Goal: Task Accomplishment & Management: Manage account settings

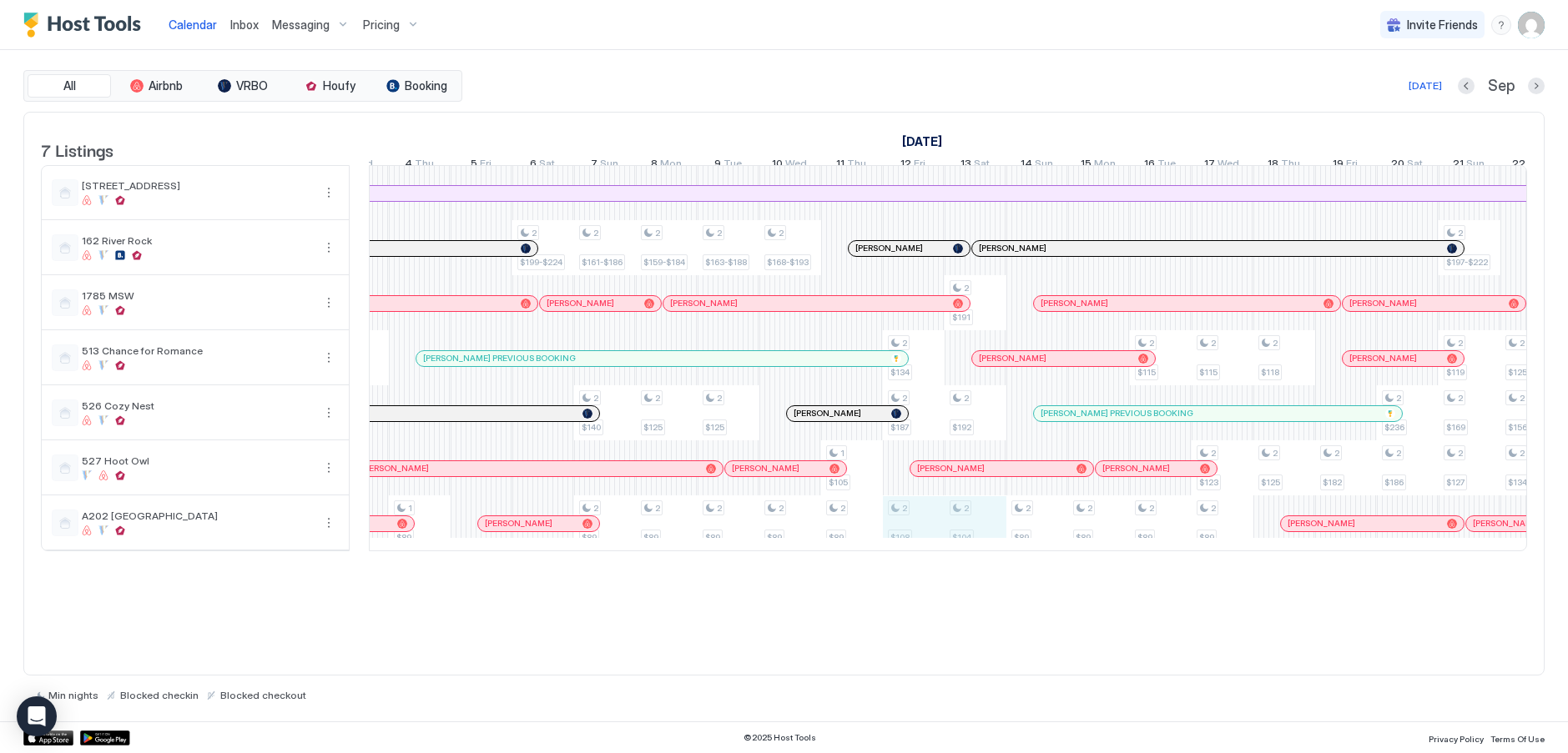
drag, startPoint x: 911, startPoint y: 534, endPoint x: 961, endPoint y: 535, distance: 50.0
click at [961, 535] on div "1 $94 2 $162 2 $105 2 $105 2 $115 1 $89 2 $199-$224 2 $161-$186 2 $140 2 $89 2 …" at bounding box center [914, 359] width 3643 height 385
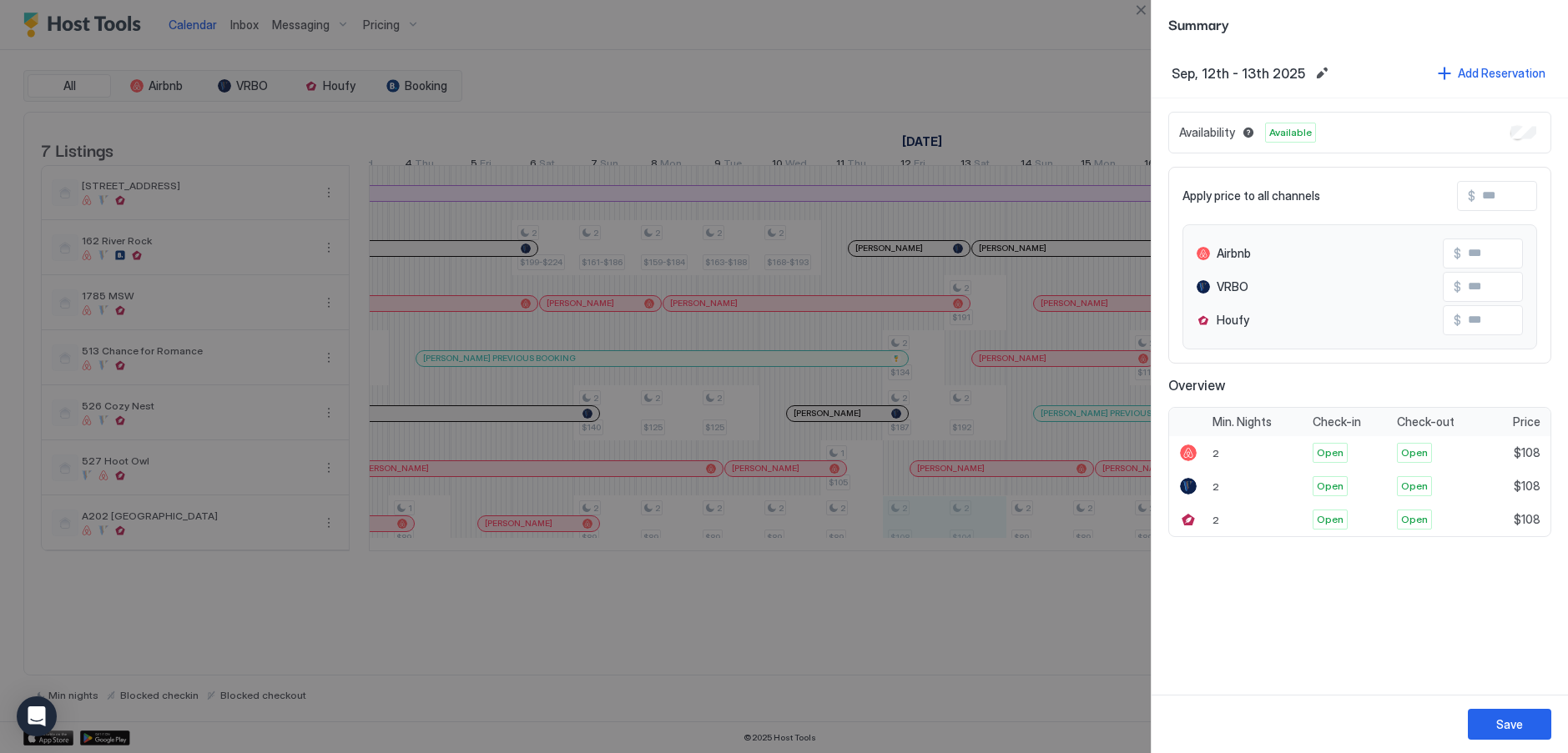
click at [1495, 207] on input "Input Field" at bounding box center [1542, 195] width 133 height 28
click at [1147, 9] on button "Close" at bounding box center [1140, 10] width 20 height 20
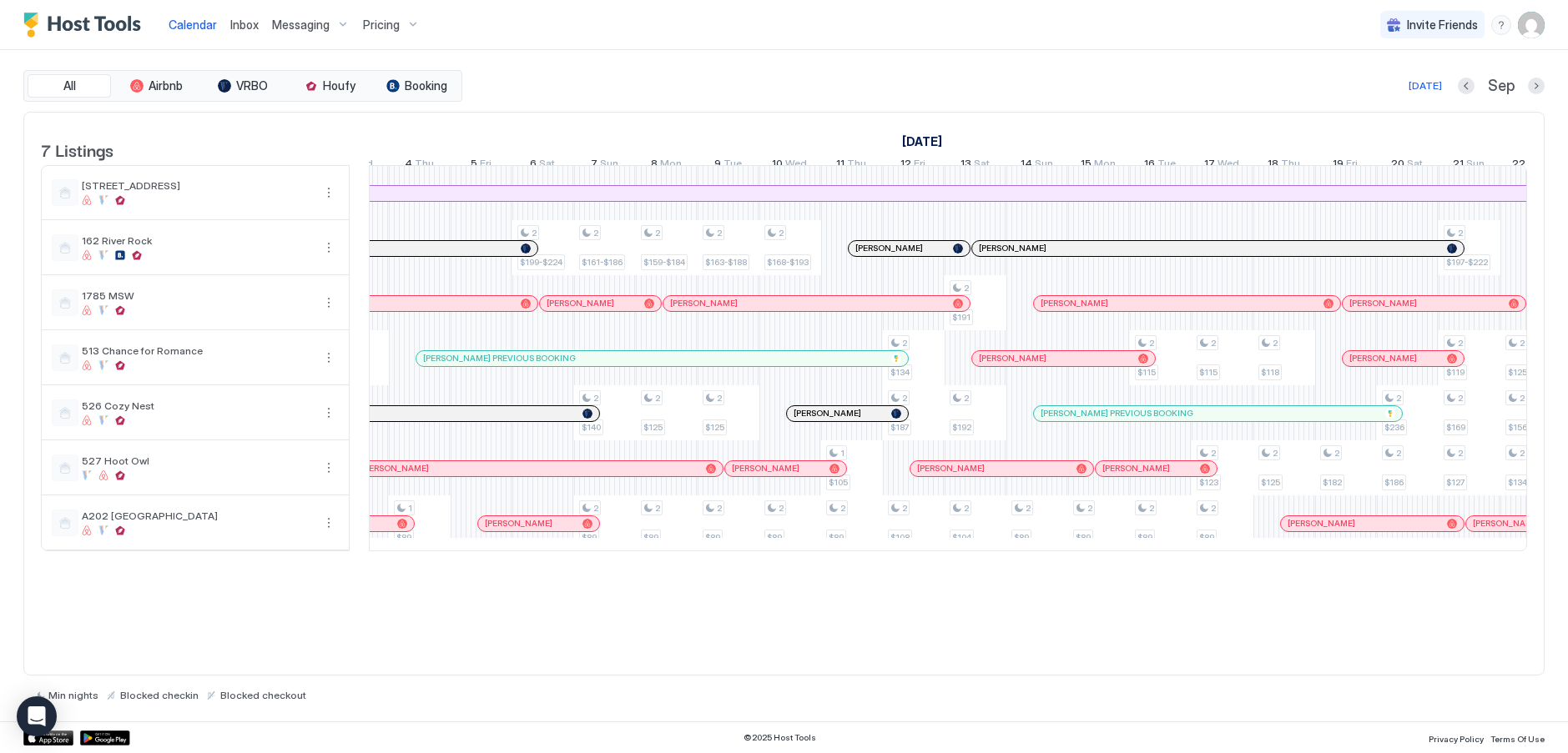
click at [405, 14] on div "Pricing" at bounding box center [392, 24] width 70 height 28
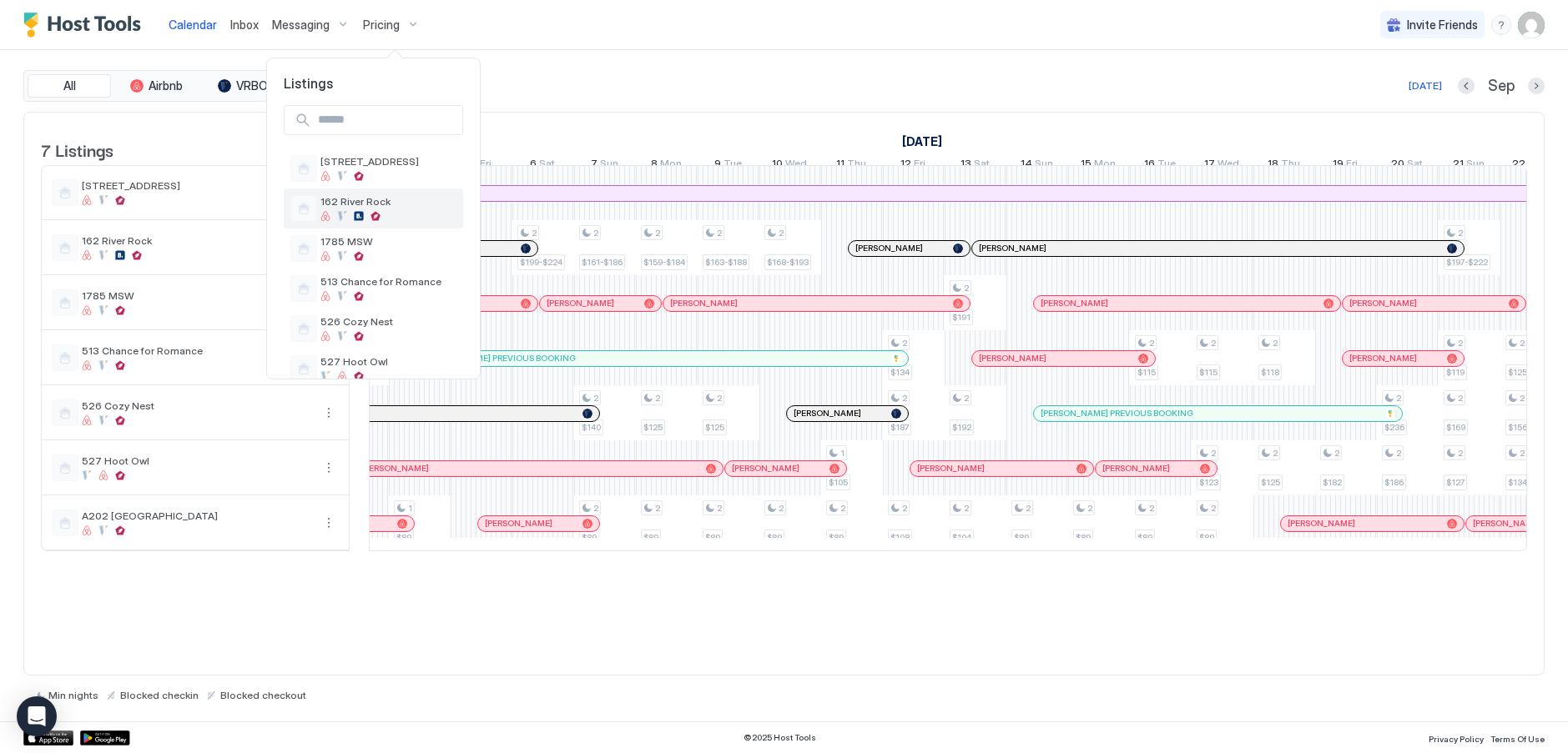
scroll to position [67, 0]
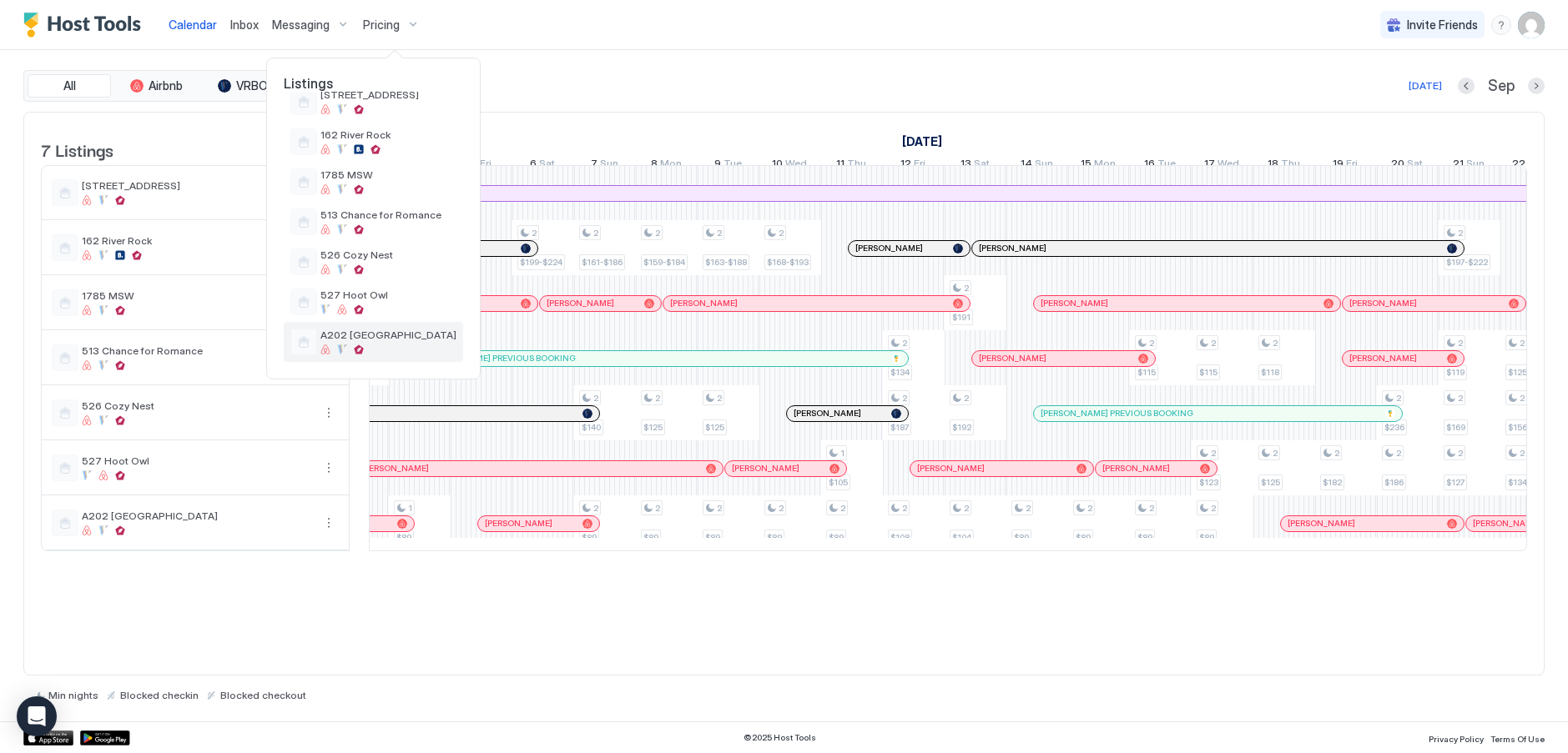
click at [359, 337] on span "A202 [GEOGRAPHIC_DATA]" at bounding box center [388, 334] width 136 height 13
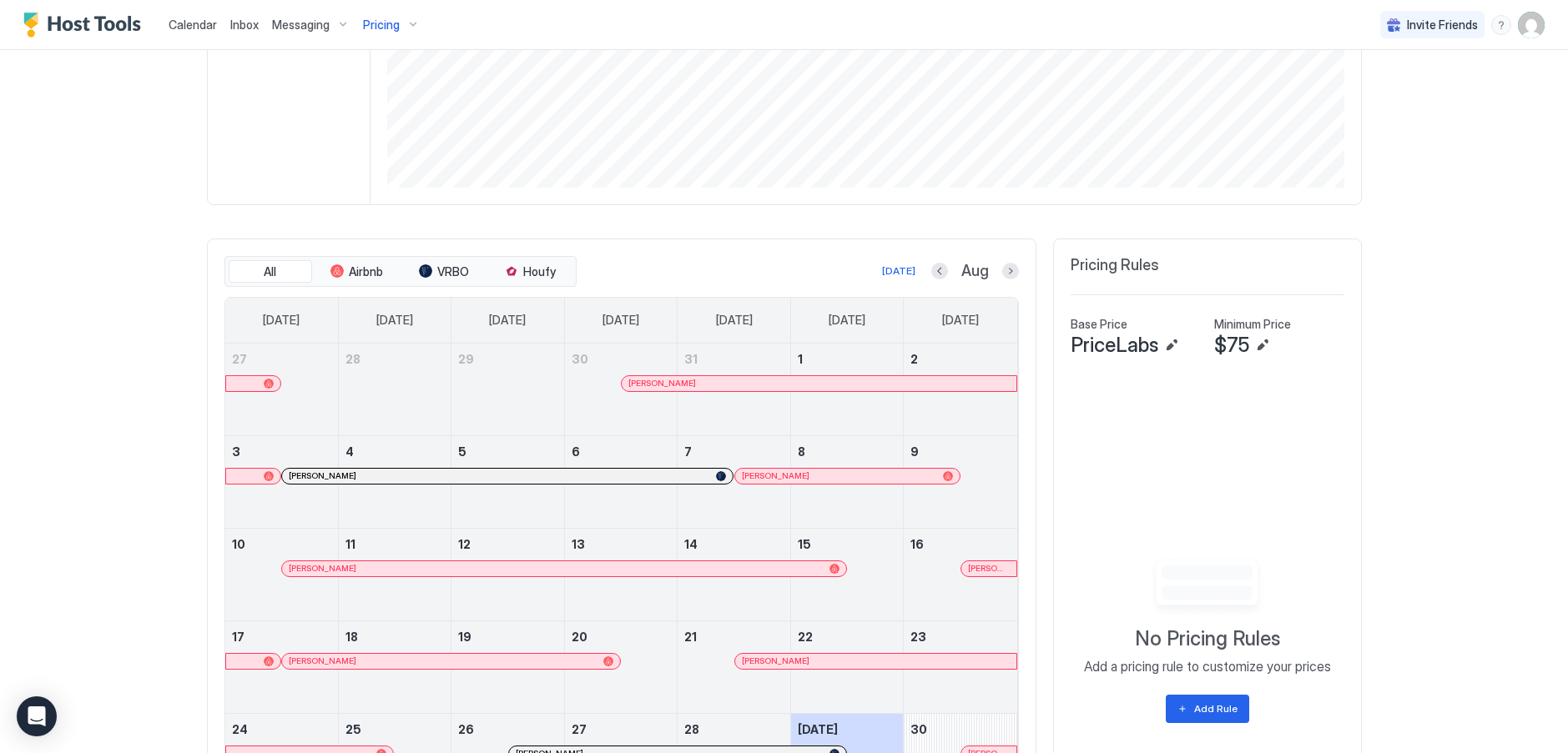
scroll to position [418, 0]
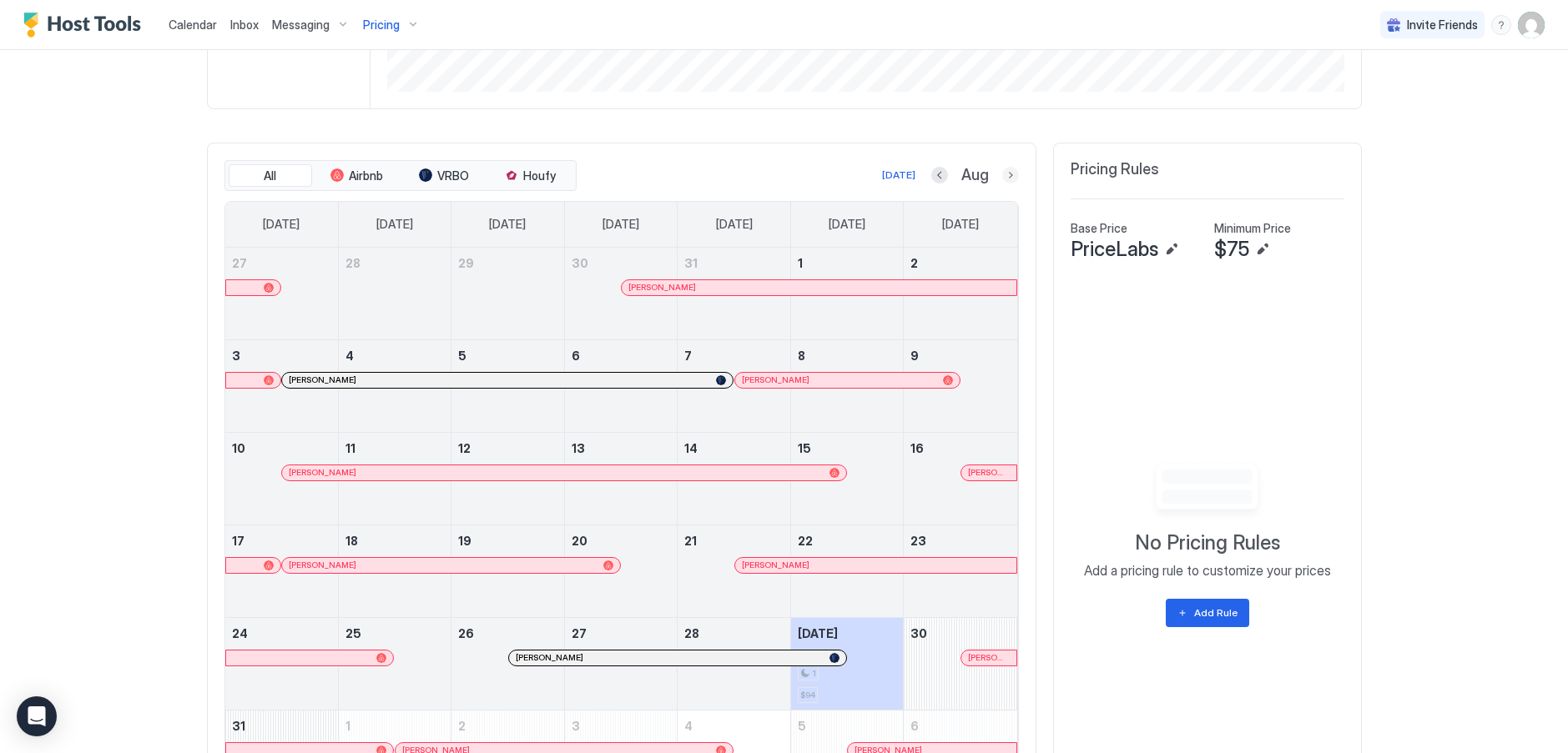
click at [1004, 174] on button "Next month" at bounding box center [1010, 175] width 16 height 16
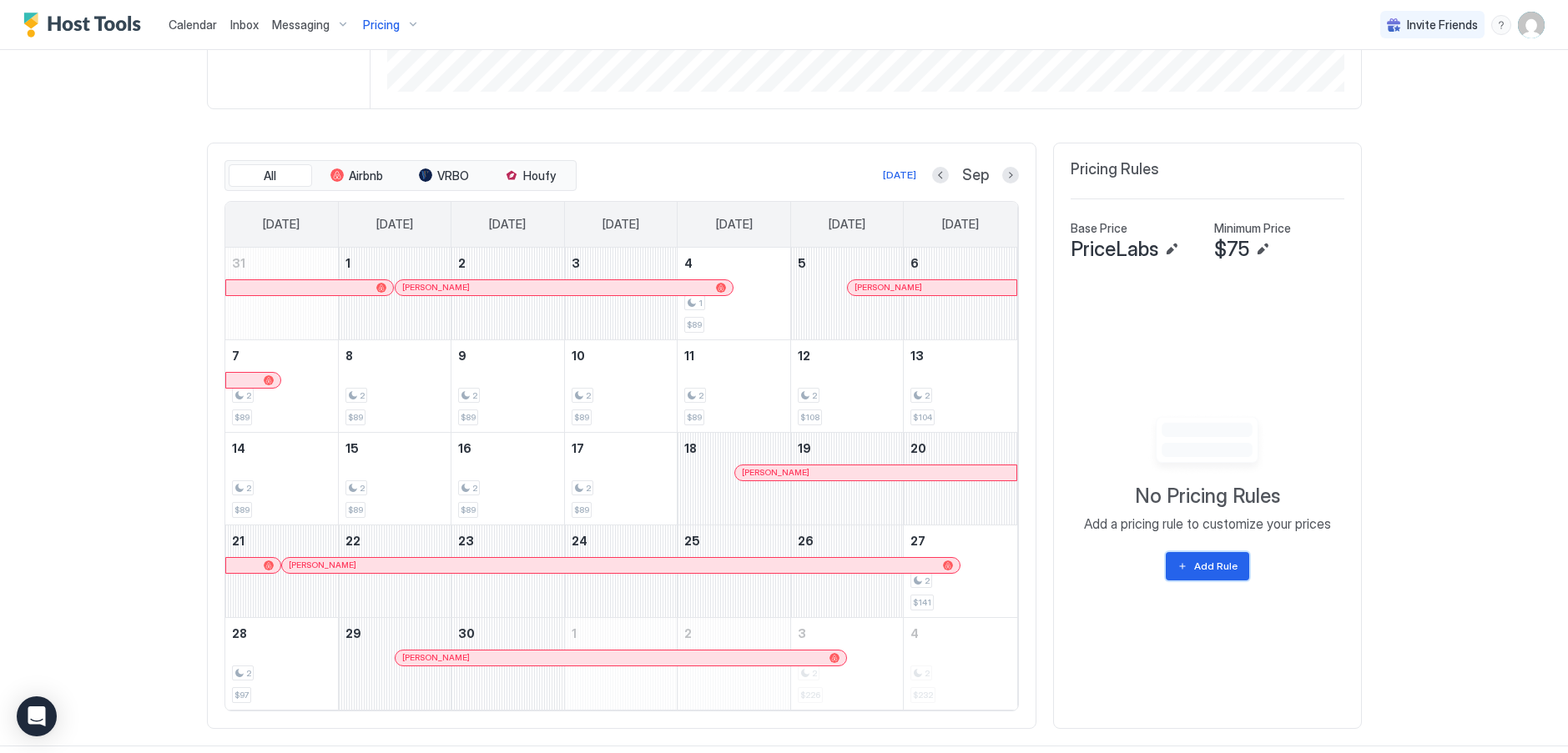
click at [1220, 569] on div "Add Rule" at bounding box center [1215, 566] width 44 height 15
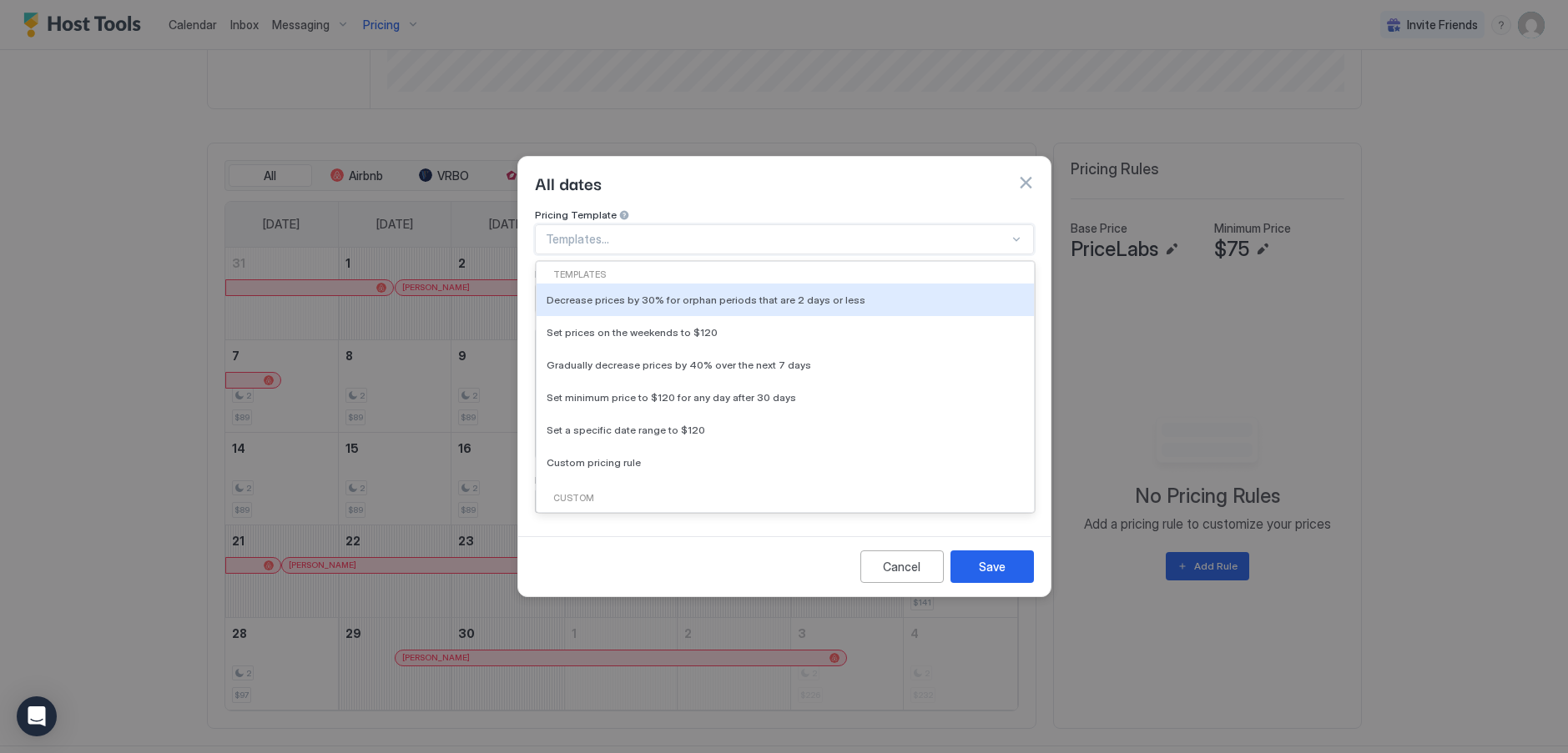
click at [748, 232] on div at bounding box center [776, 240] width 463 height 15
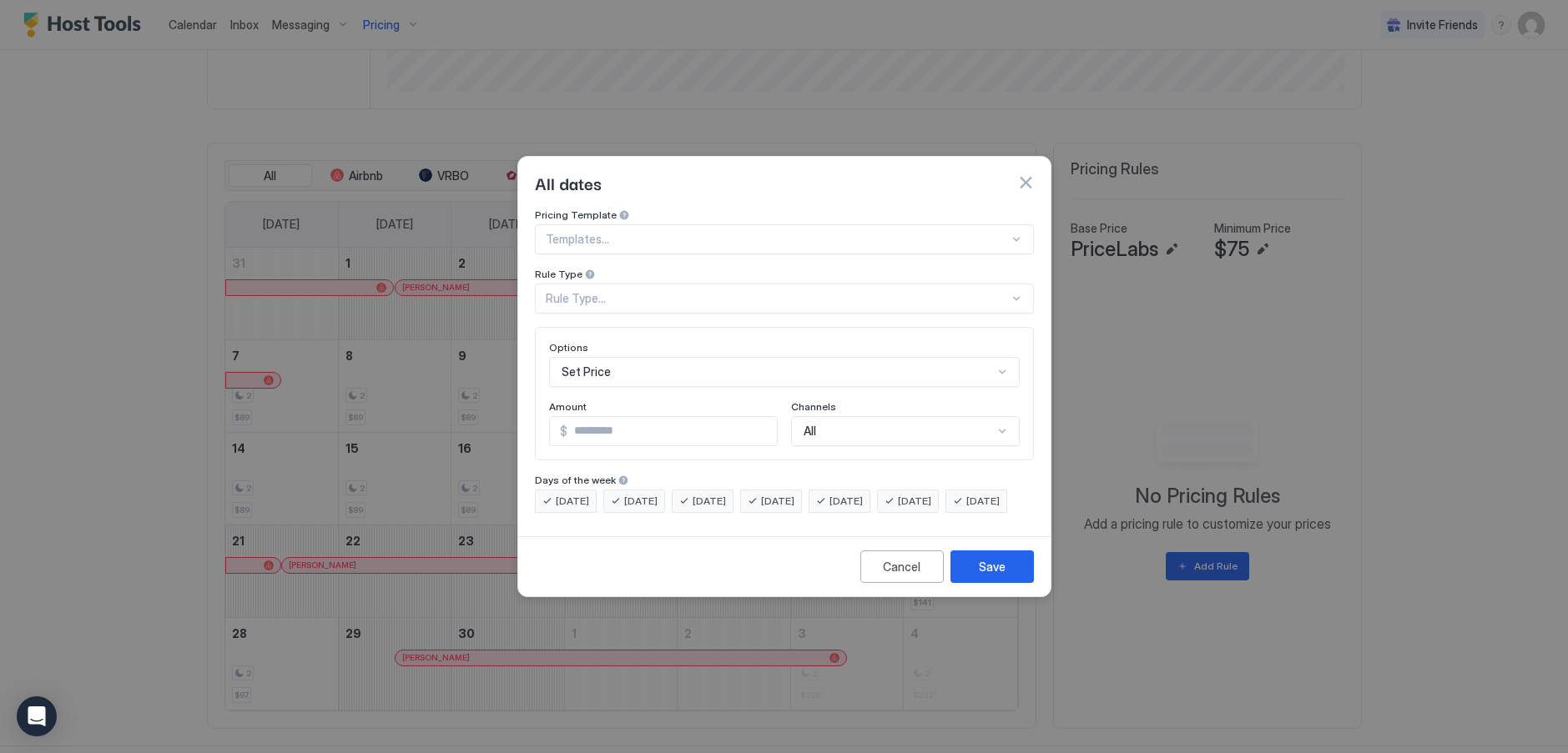
click at [753, 186] on div "All dates" at bounding box center [784, 183] width 533 height 52
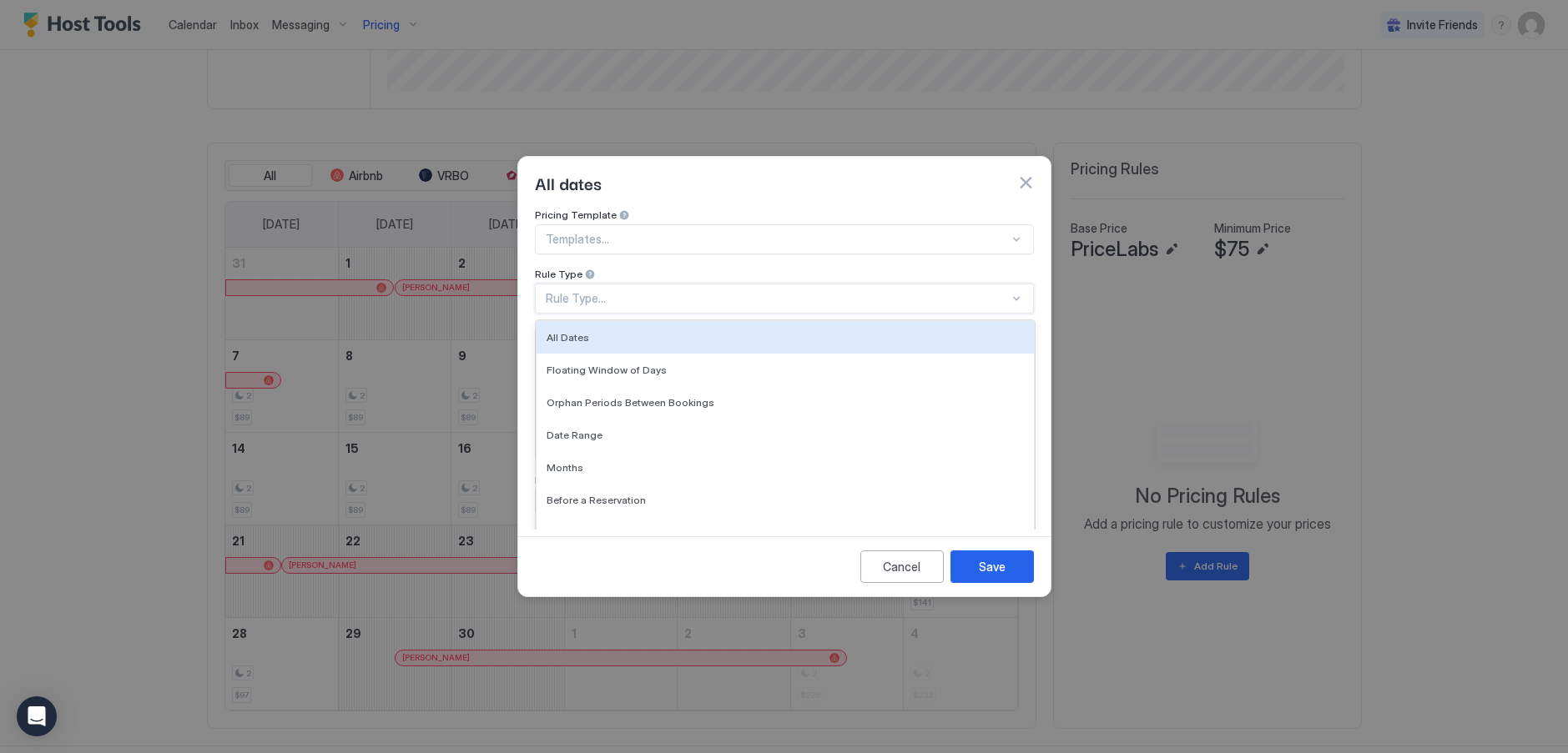
click at [653, 291] on div "Rule Type..." at bounding box center [776, 299] width 463 height 15
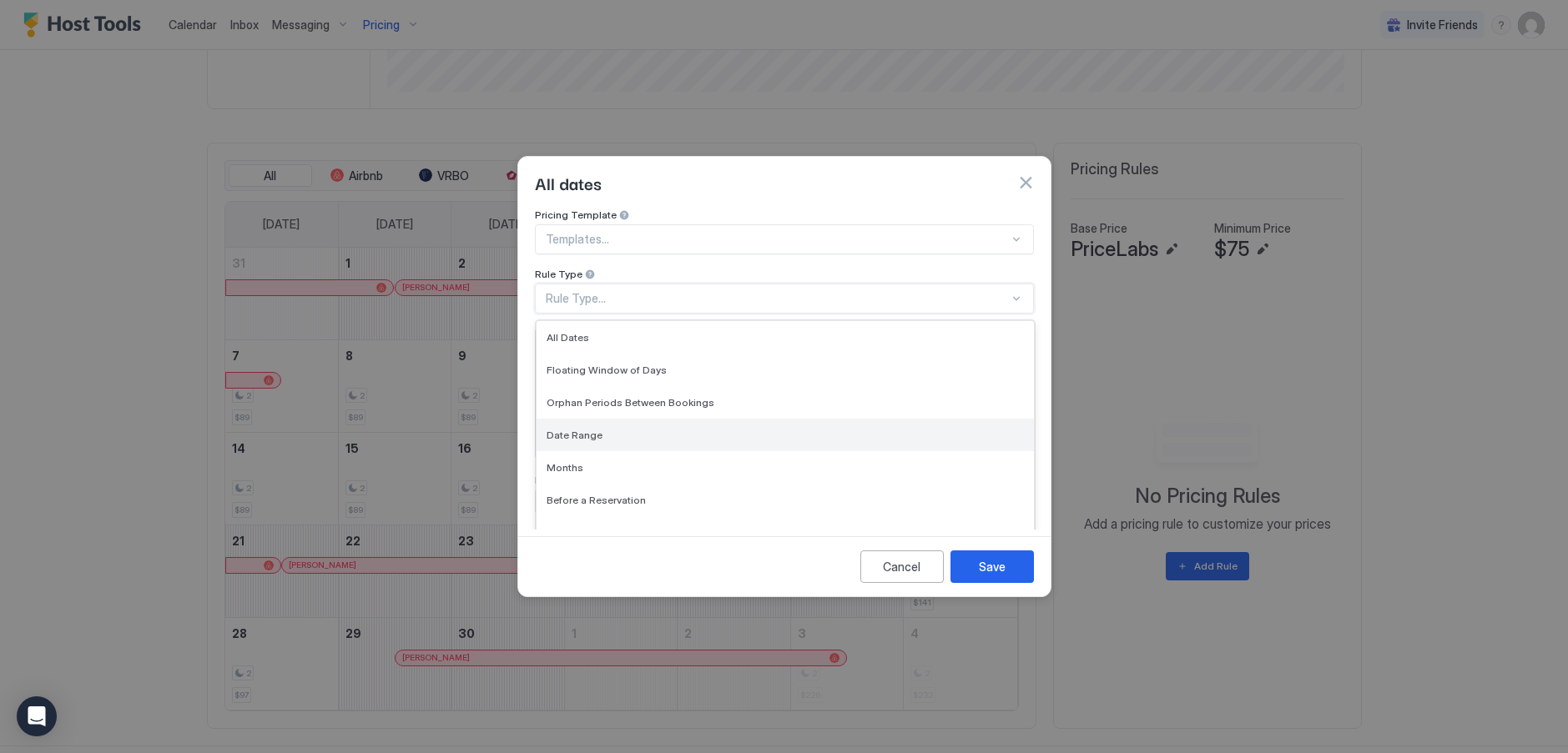
click at [571, 429] on span "Date Range" at bounding box center [574, 435] width 56 height 13
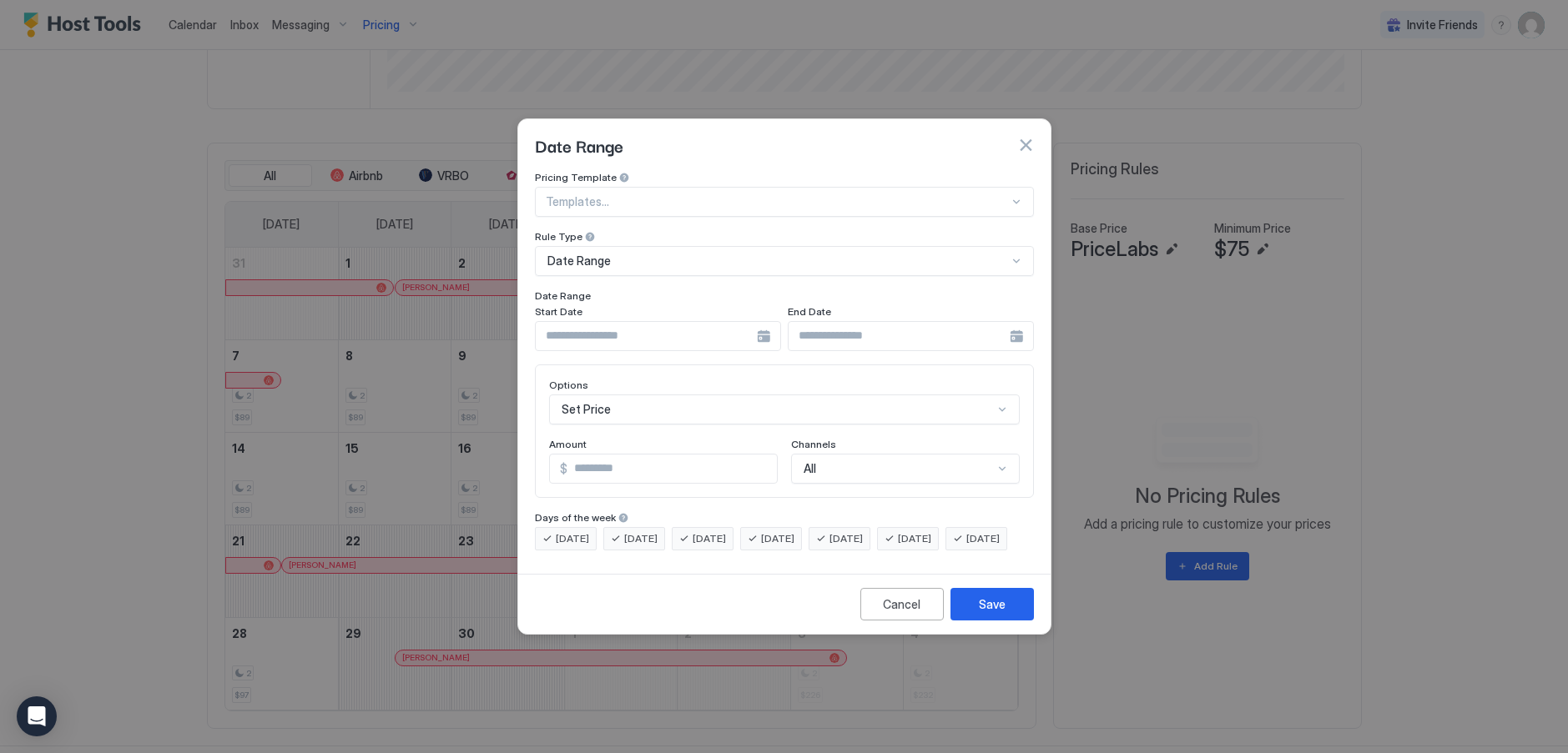
click at [767, 321] on div at bounding box center [657, 335] width 247 height 30
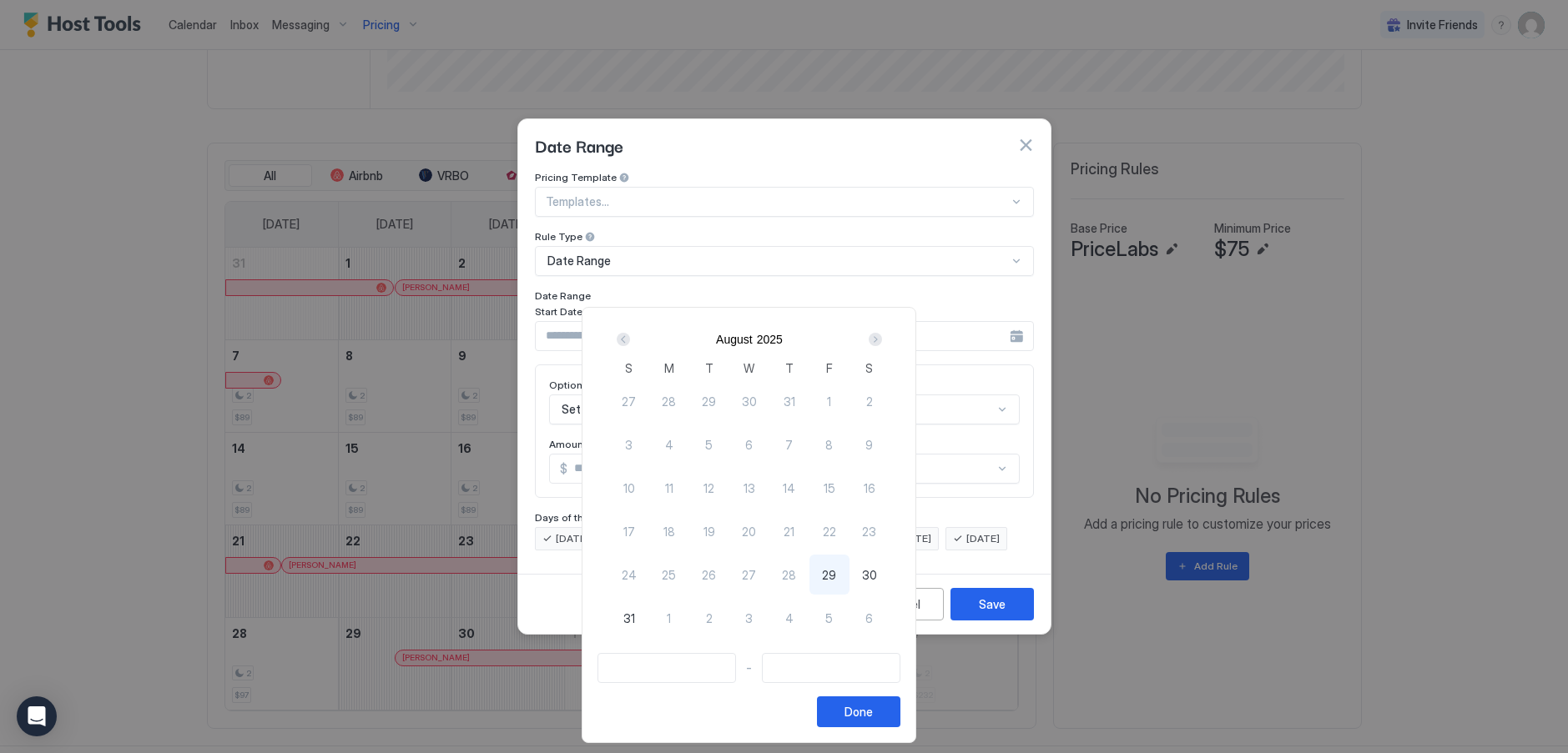
click at [882, 340] on div "Next" at bounding box center [875, 339] width 14 height 14
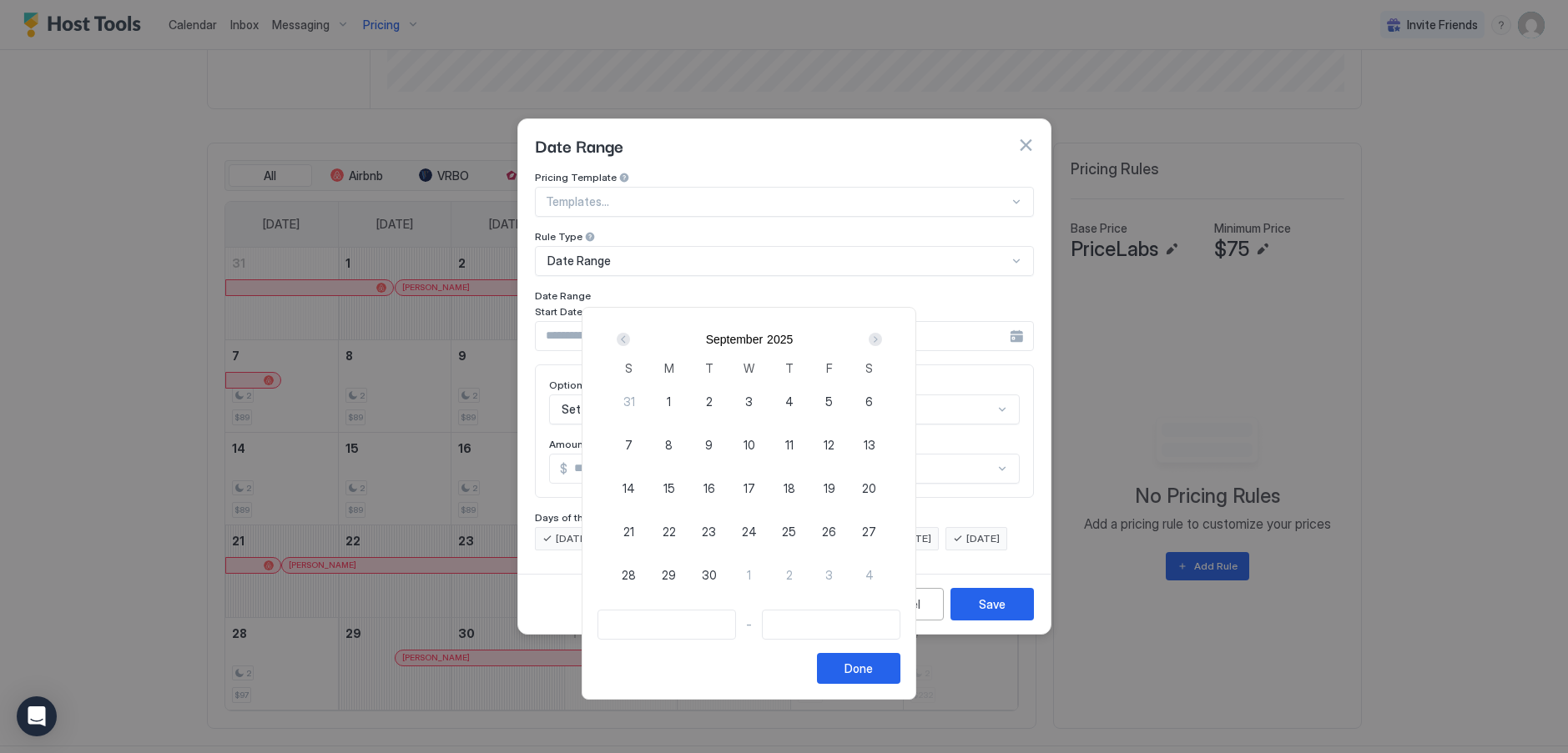
click at [834, 442] on span "12" at bounding box center [828, 445] width 11 height 17
type input "**********"
click at [635, 491] on span "14" at bounding box center [628, 488] width 13 height 17
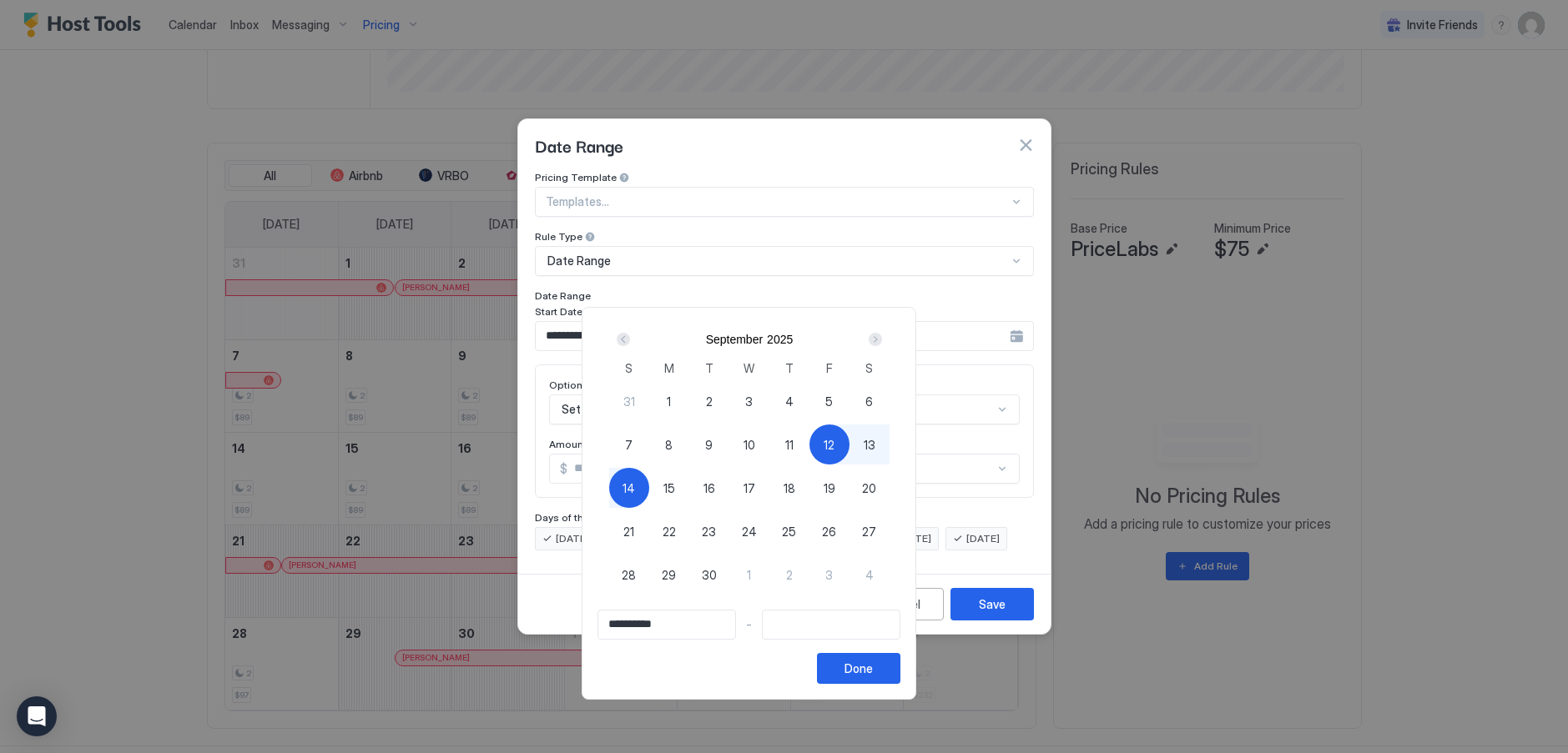
type input "**********"
click at [873, 664] on div "Done" at bounding box center [857, 669] width 28 height 17
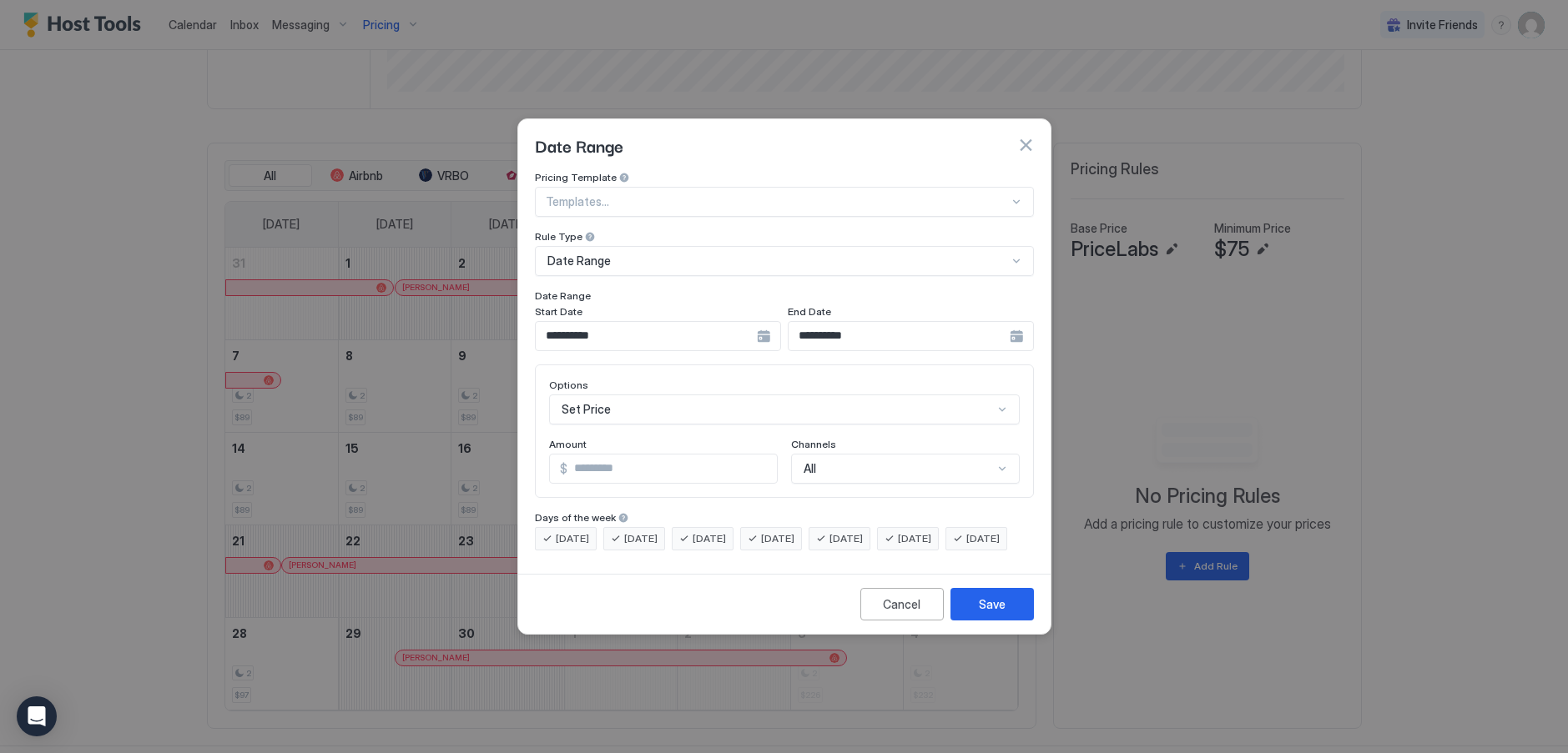
click at [687, 396] on div "Set Price" at bounding box center [784, 409] width 471 height 30
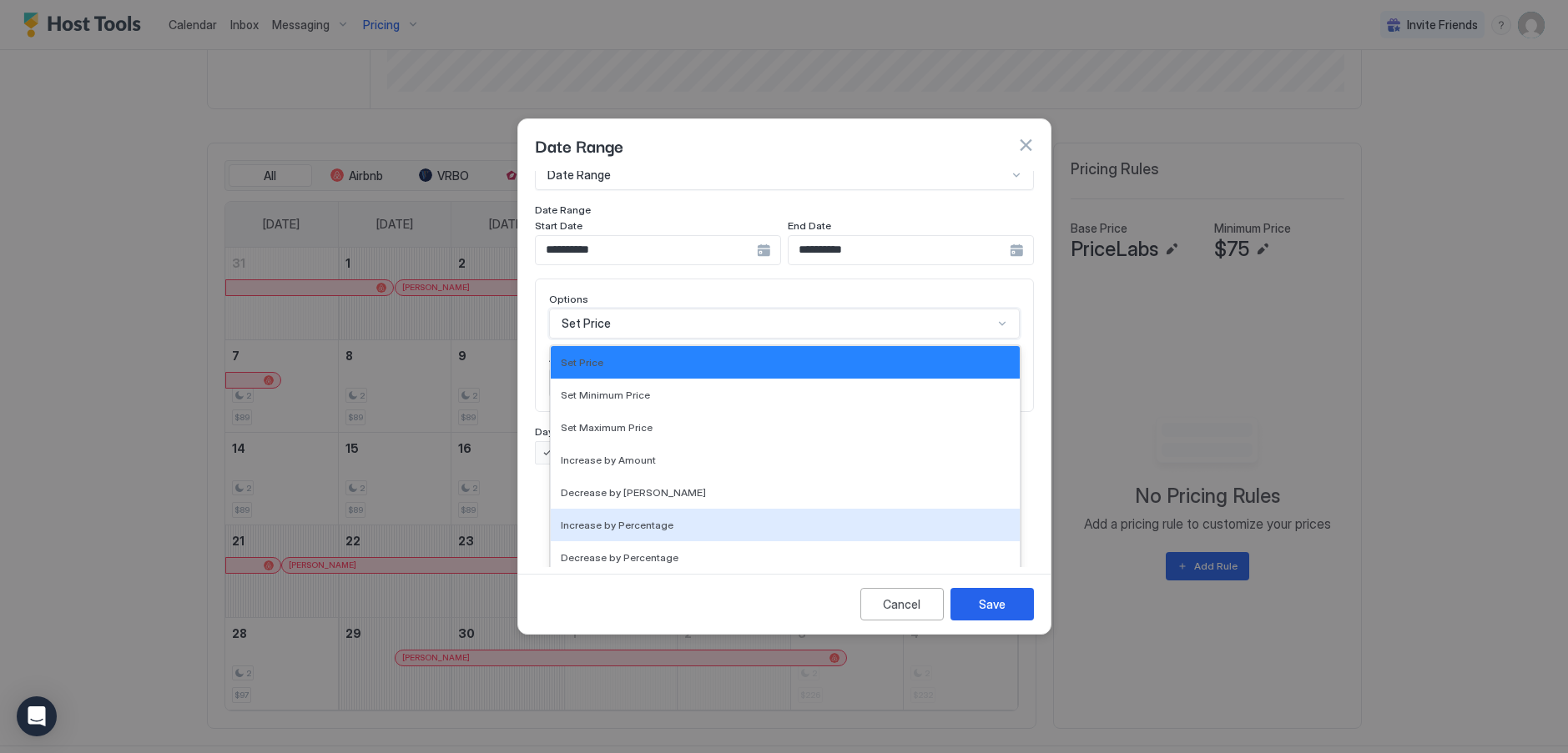
click at [642, 519] on span "Increase by Percentage" at bounding box center [617, 525] width 113 height 13
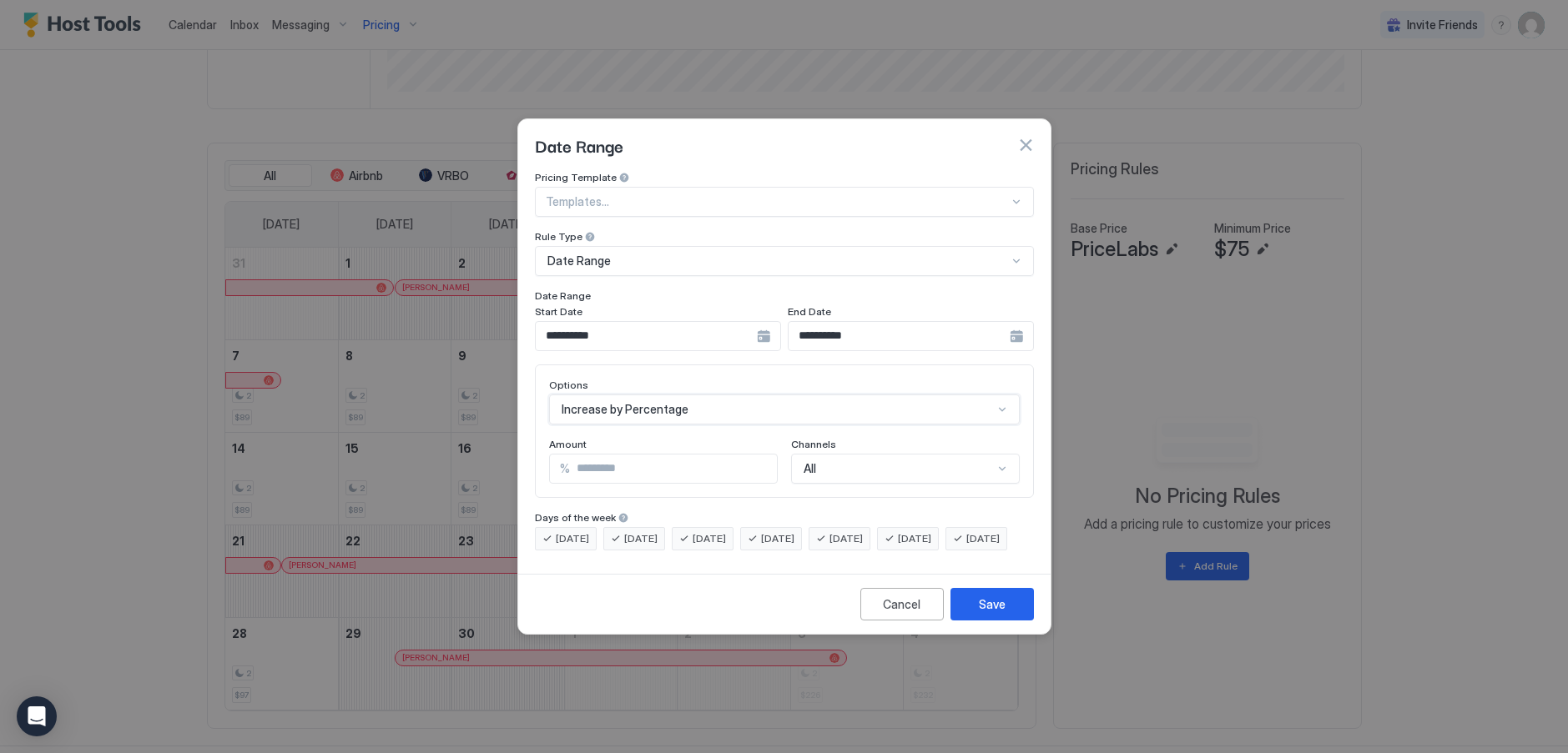
scroll to position [0, 0]
click at [761, 454] on input "*" at bounding box center [673, 468] width 207 height 28
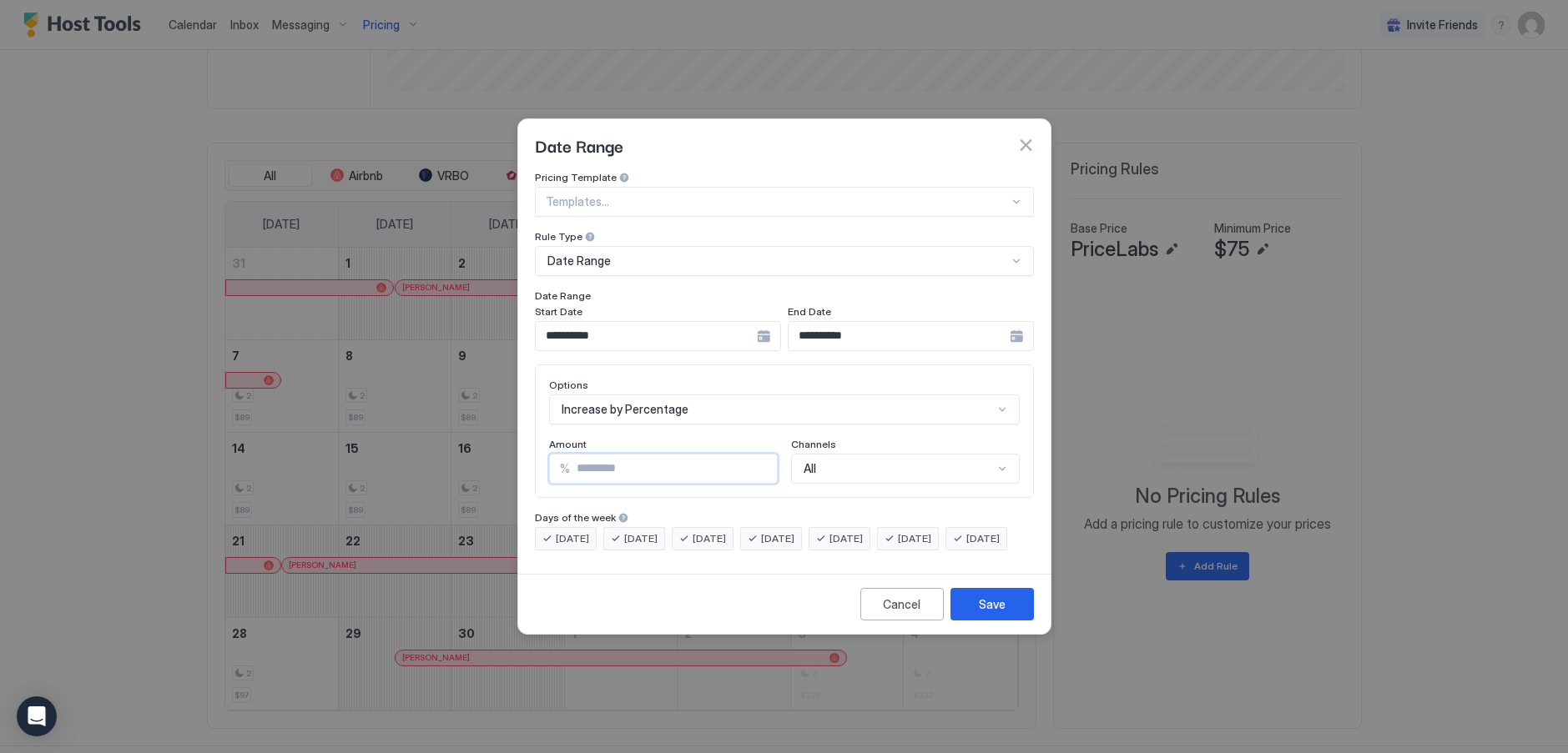
click at [761, 454] on input "*" at bounding box center [673, 468] width 207 height 28
click at [760, 454] on input "*" at bounding box center [673, 468] width 207 height 28
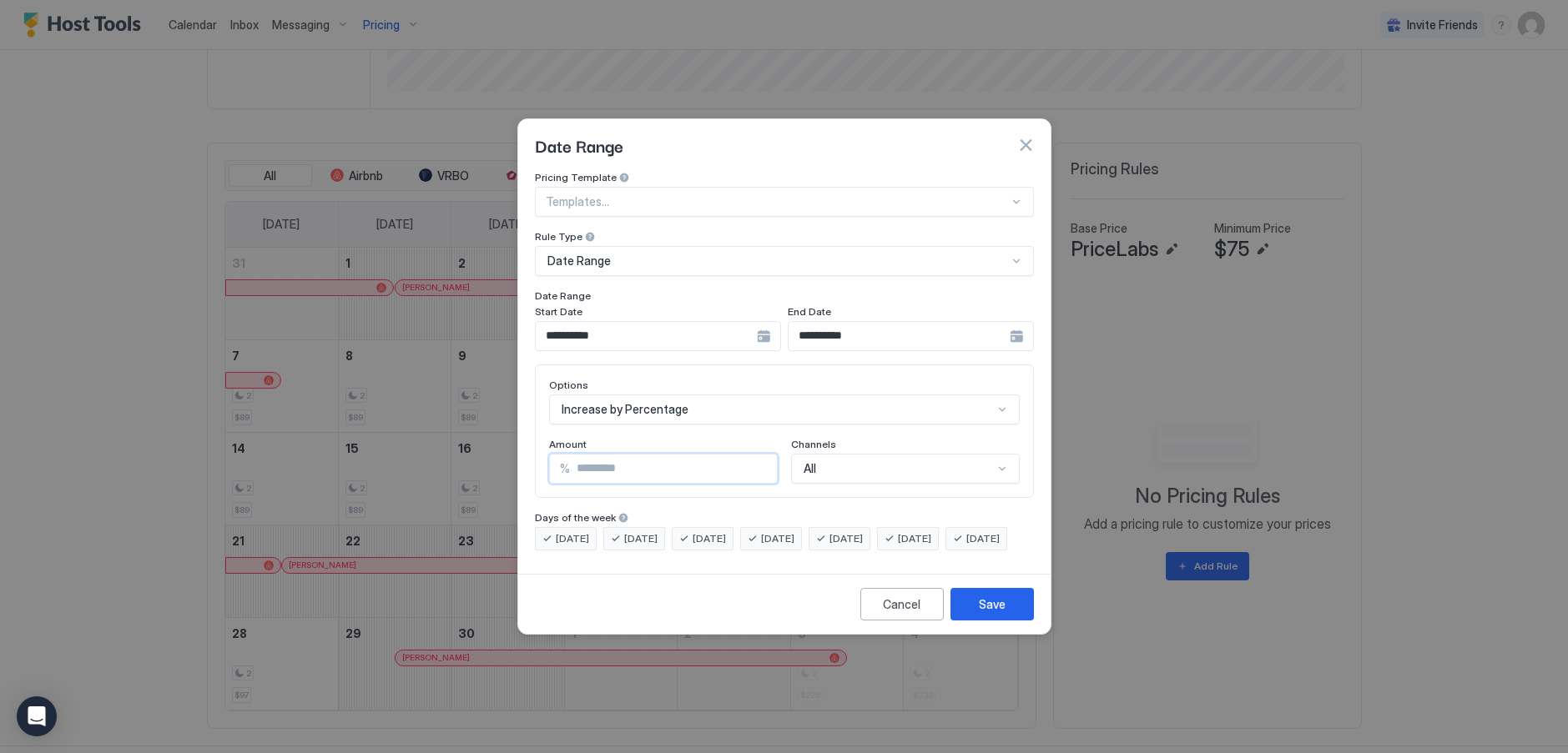
type input "**"
click at [760, 454] on input "**" at bounding box center [673, 468] width 207 height 28
click at [970, 619] on button "Save" at bounding box center [992, 604] width 83 height 33
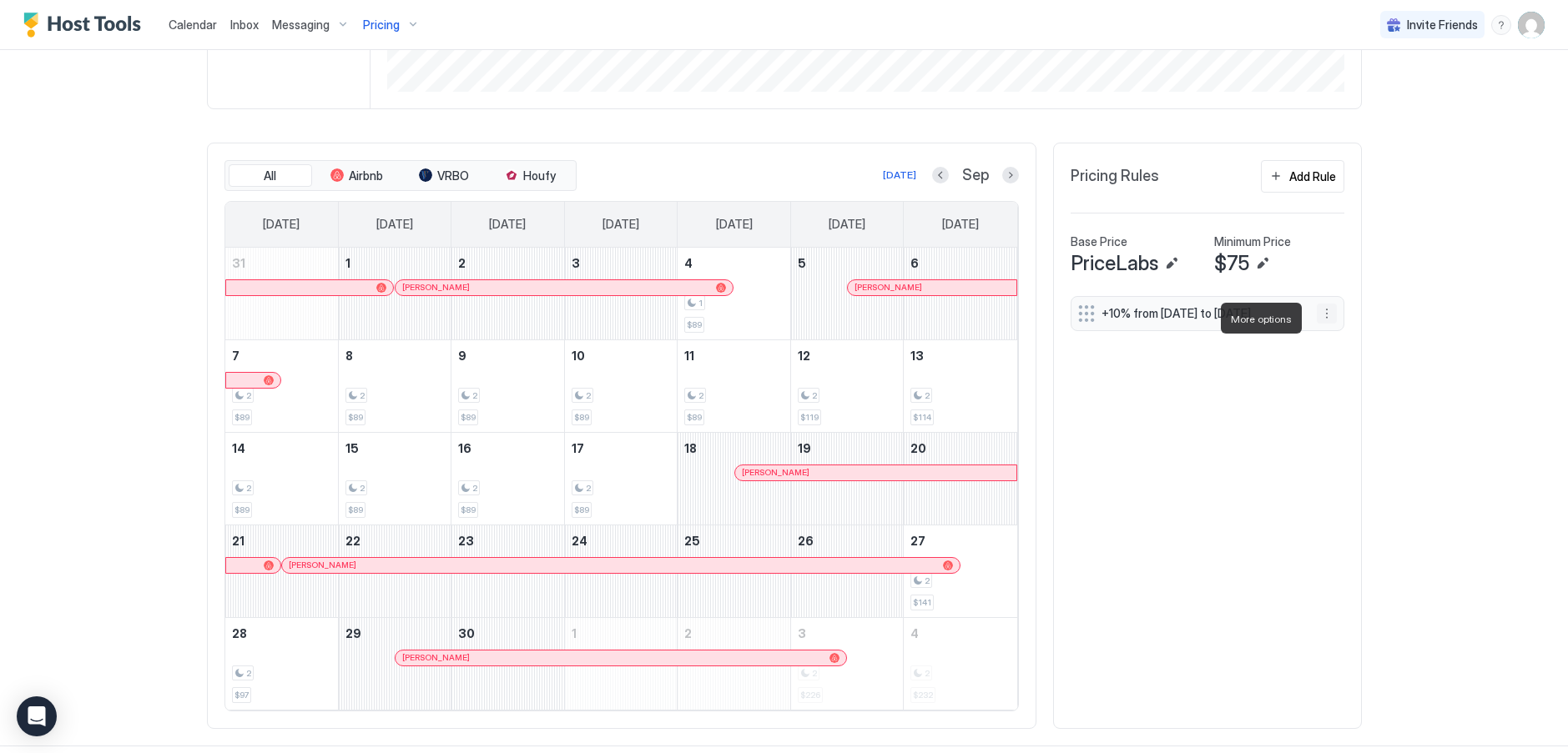
click at [1323, 321] on button "More options" at bounding box center [1326, 313] width 20 height 20
click at [1352, 338] on span "Edit" at bounding box center [1345, 341] width 18 height 13
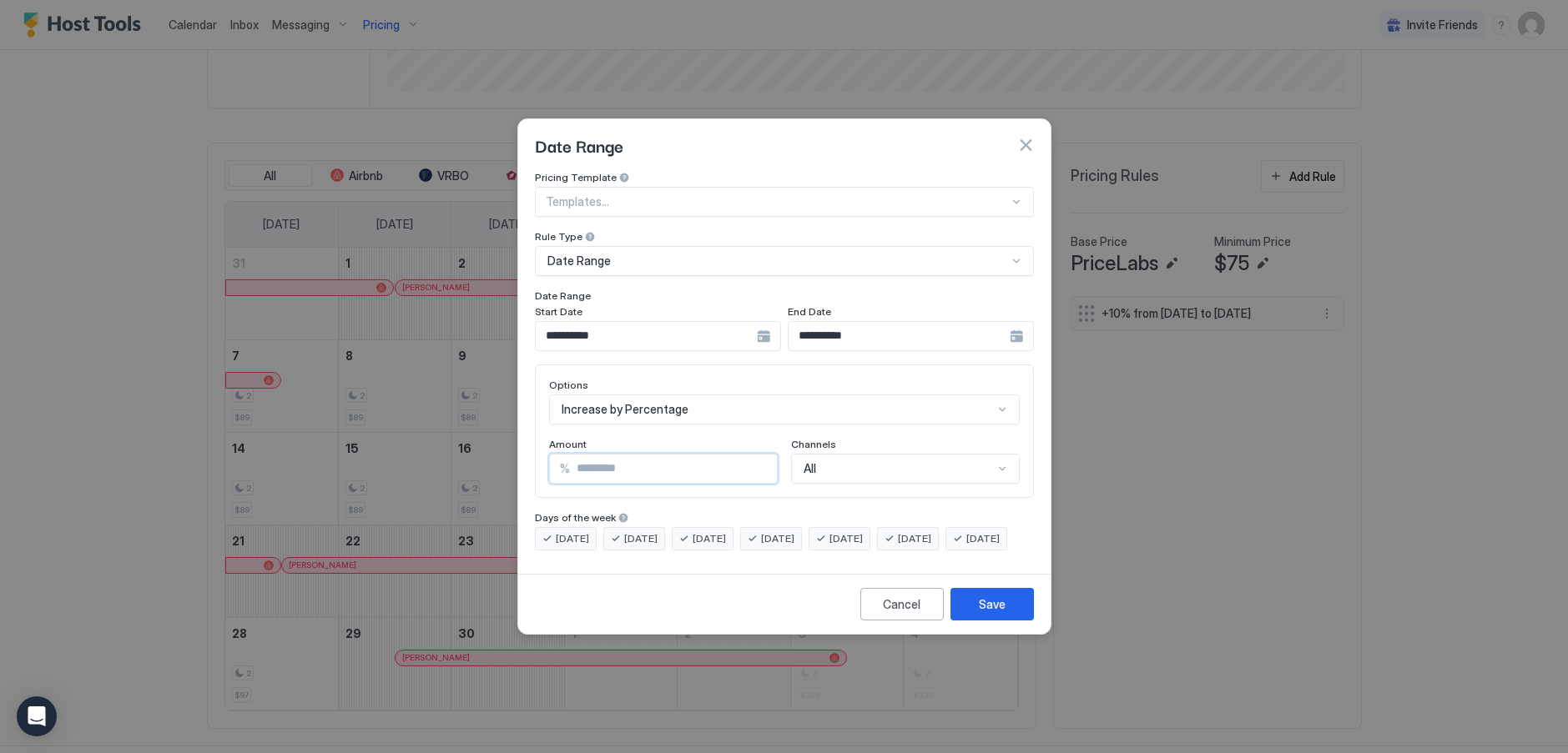
click at [760, 454] on input "**" at bounding box center [673, 468] width 207 height 28
type input "**"
click at [760, 454] on input "**" at bounding box center [673, 468] width 207 height 28
click at [1006, 614] on button "Save" at bounding box center [992, 604] width 83 height 33
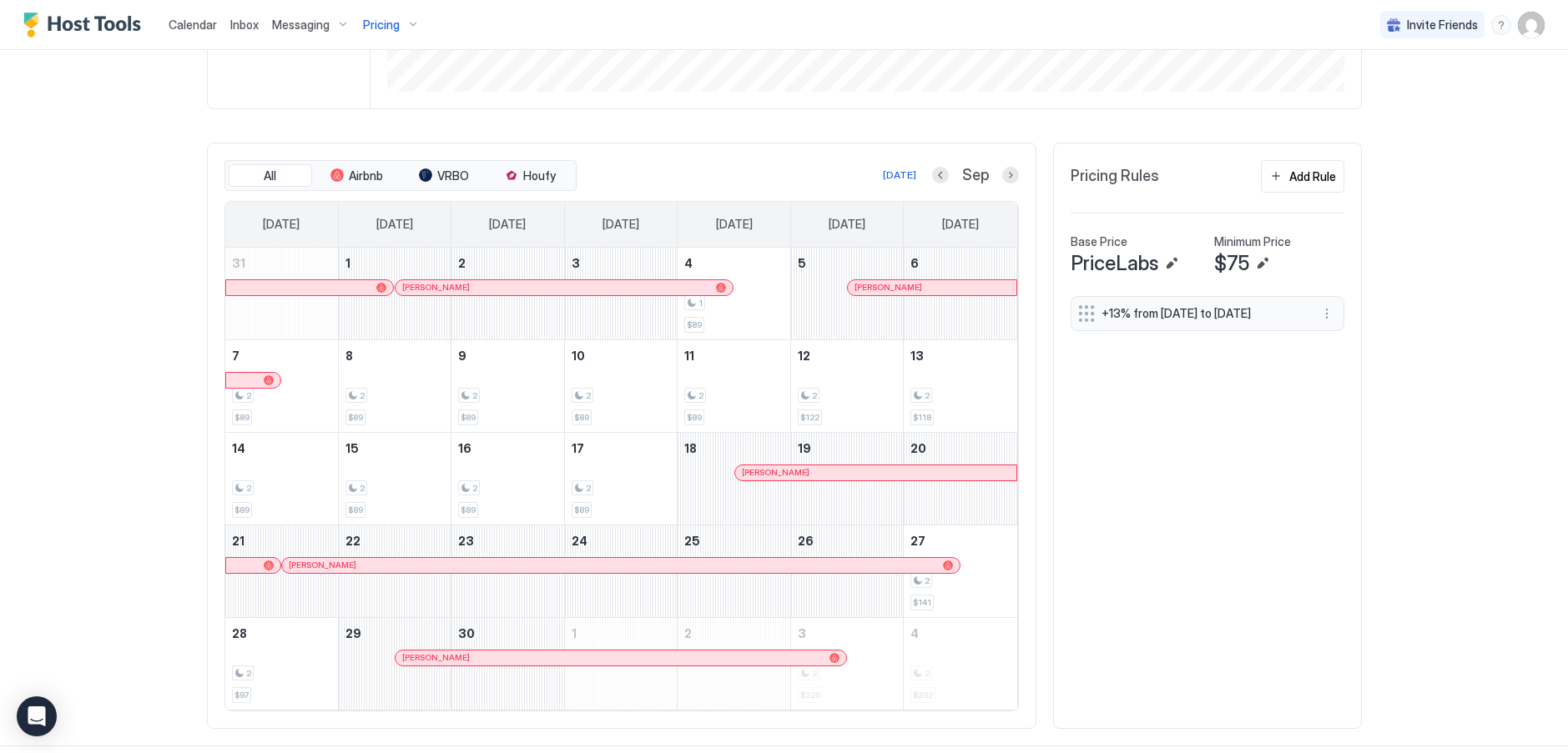
scroll to position [333, 0]
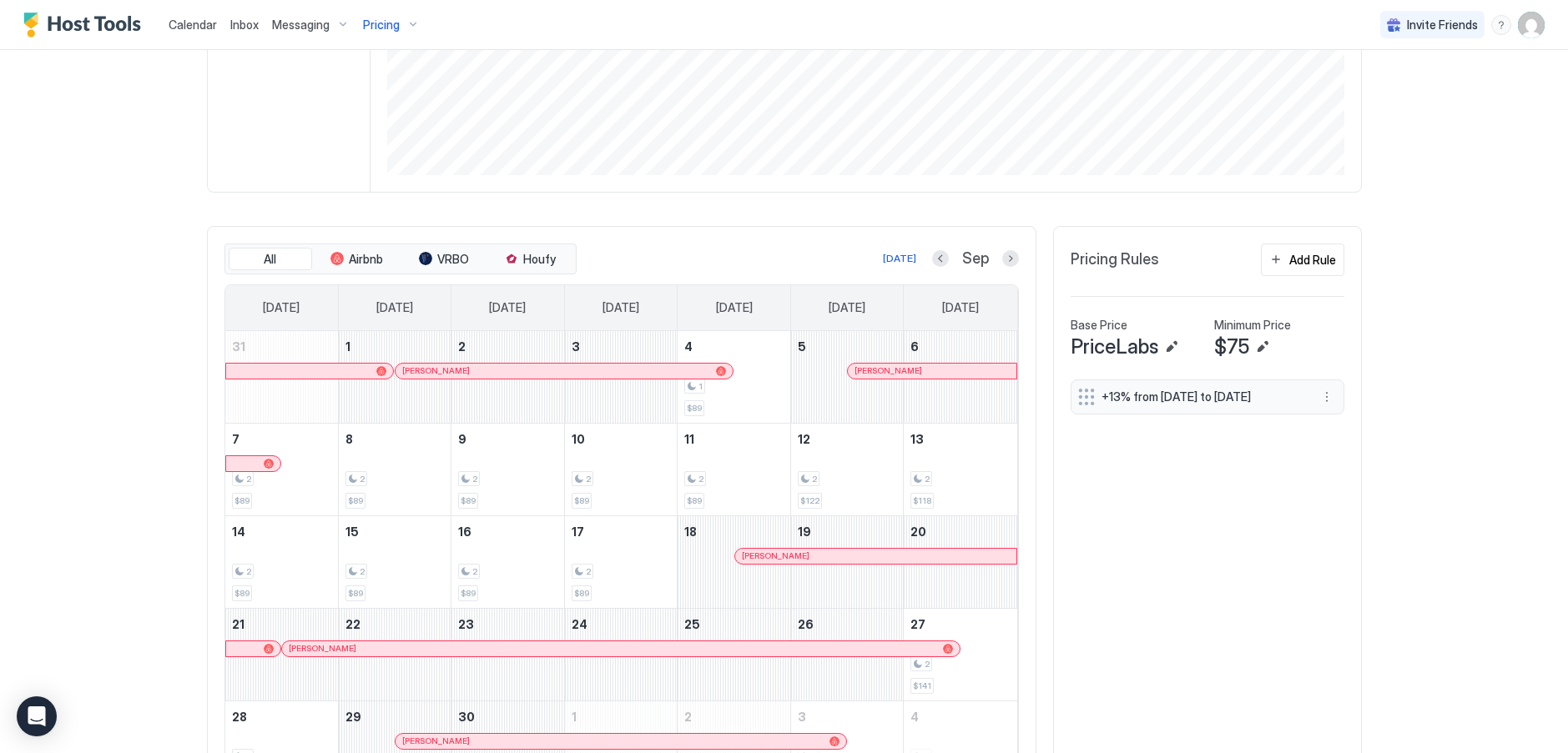
click at [405, 28] on div "Pricing" at bounding box center [392, 24] width 70 height 28
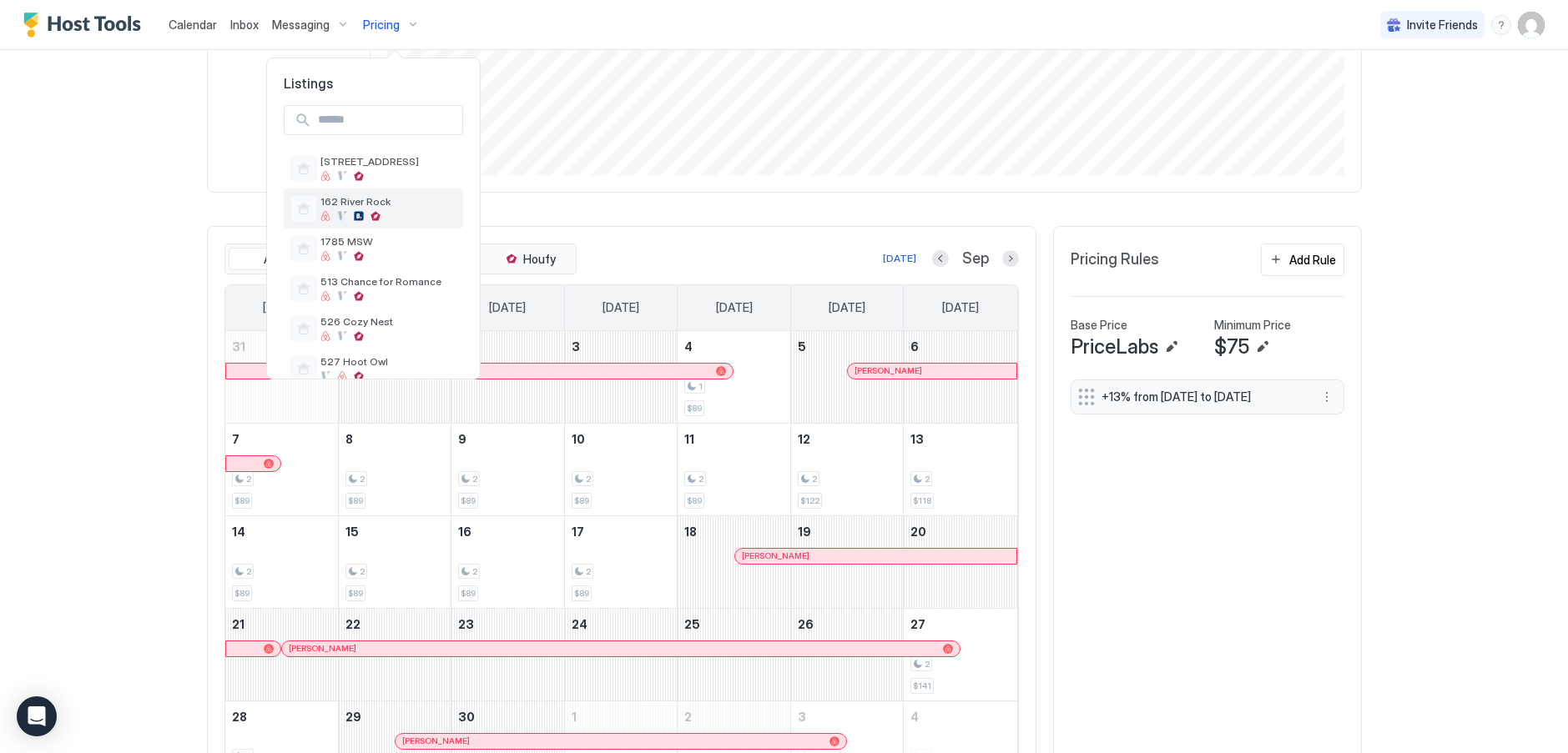
click at [348, 196] on span "162 River Rock" at bounding box center [388, 201] width 136 height 13
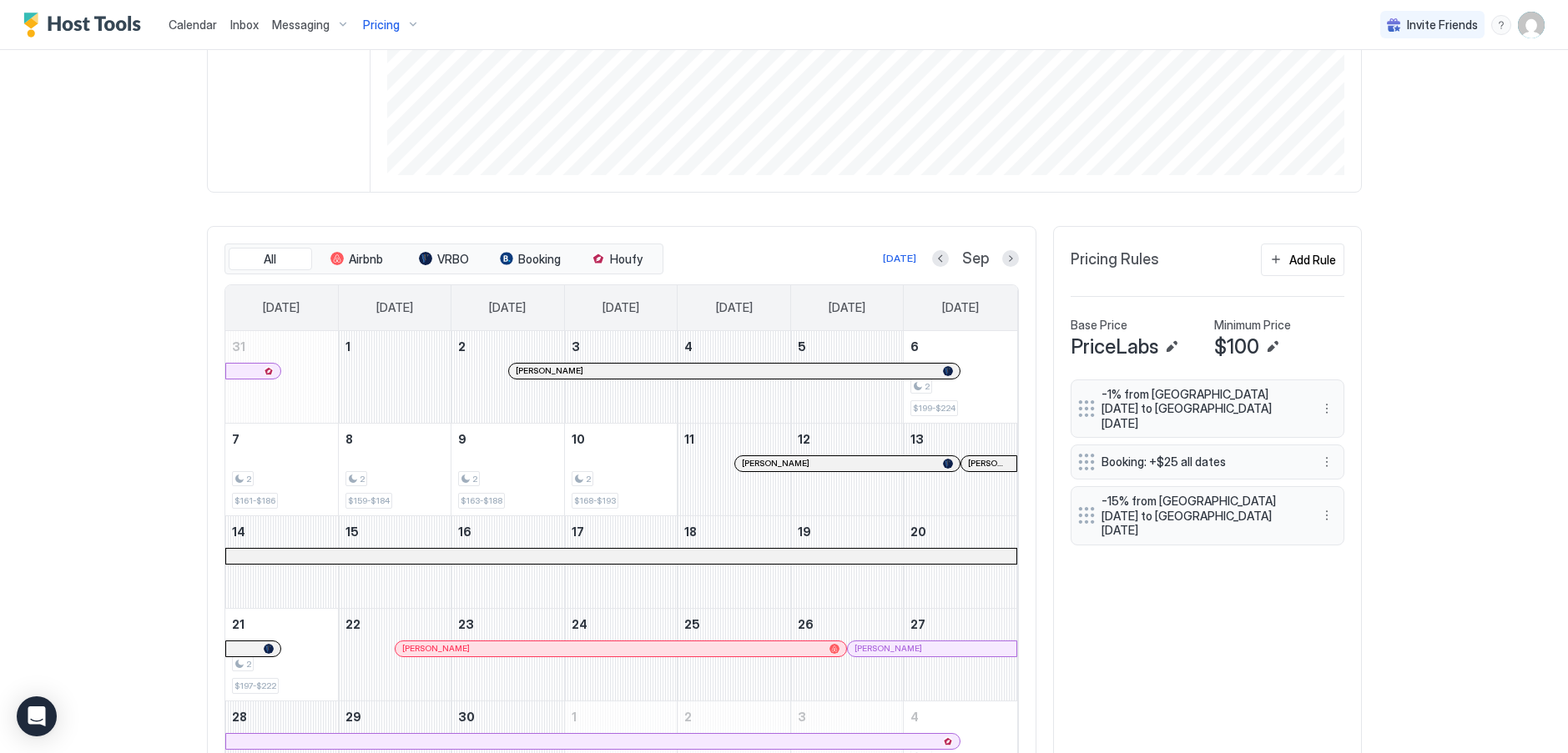
click at [968, 256] on span "Sep" at bounding box center [975, 259] width 27 height 19
click at [1005, 260] on button "Next month" at bounding box center [1010, 258] width 16 height 16
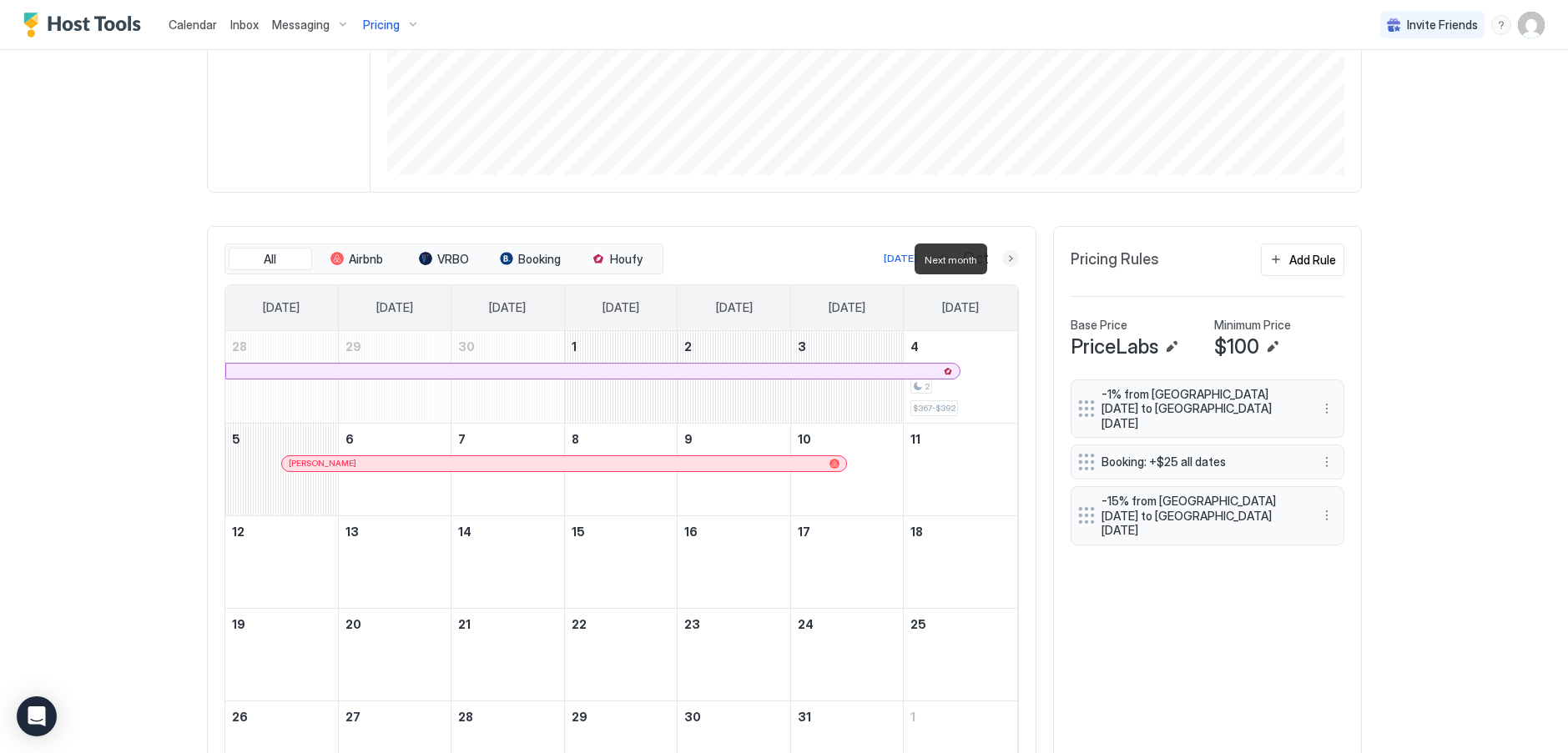
click at [1005, 261] on button "Next month" at bounding box center [1010, 258] width 16 height 16
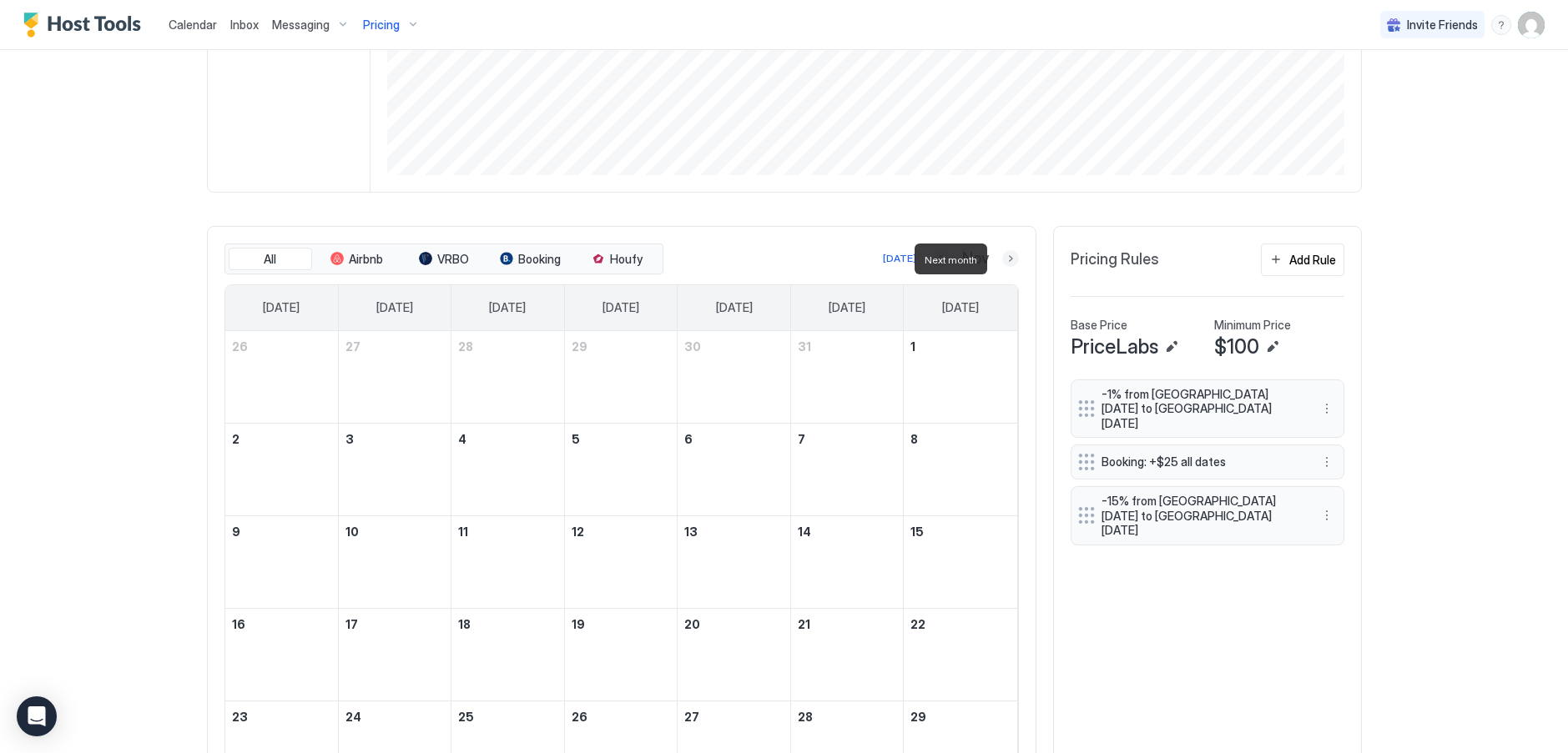
click at [1005, 261] on button "Next month" at bounding box center [1010, 258] width 16 height 16
click at [1004, 261] on button "Next month" at bounding box center [1010, 258] width 16 height 16
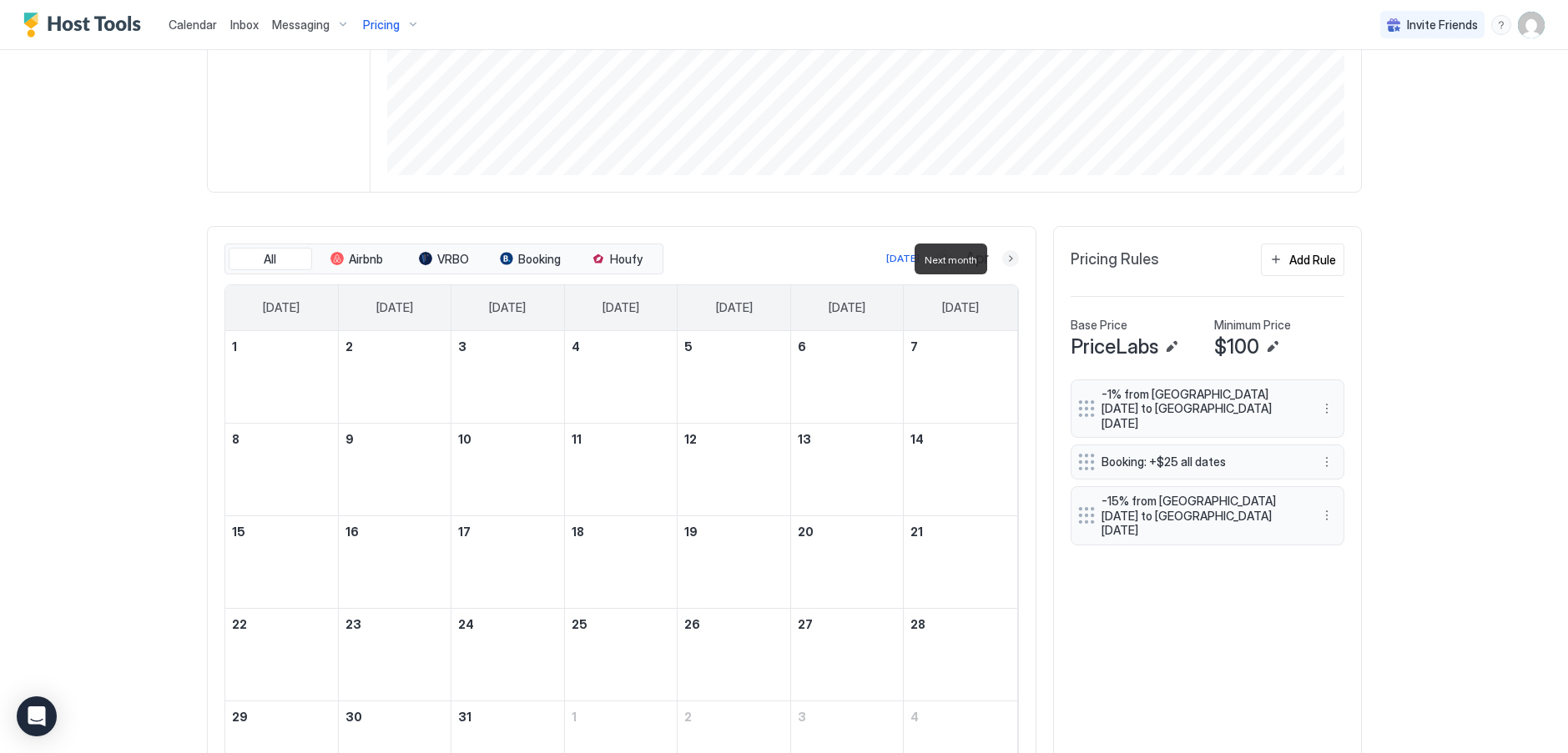
click at [1004, 261] on button "Next month" at bounding box center [1010, 258] width 16 height 16
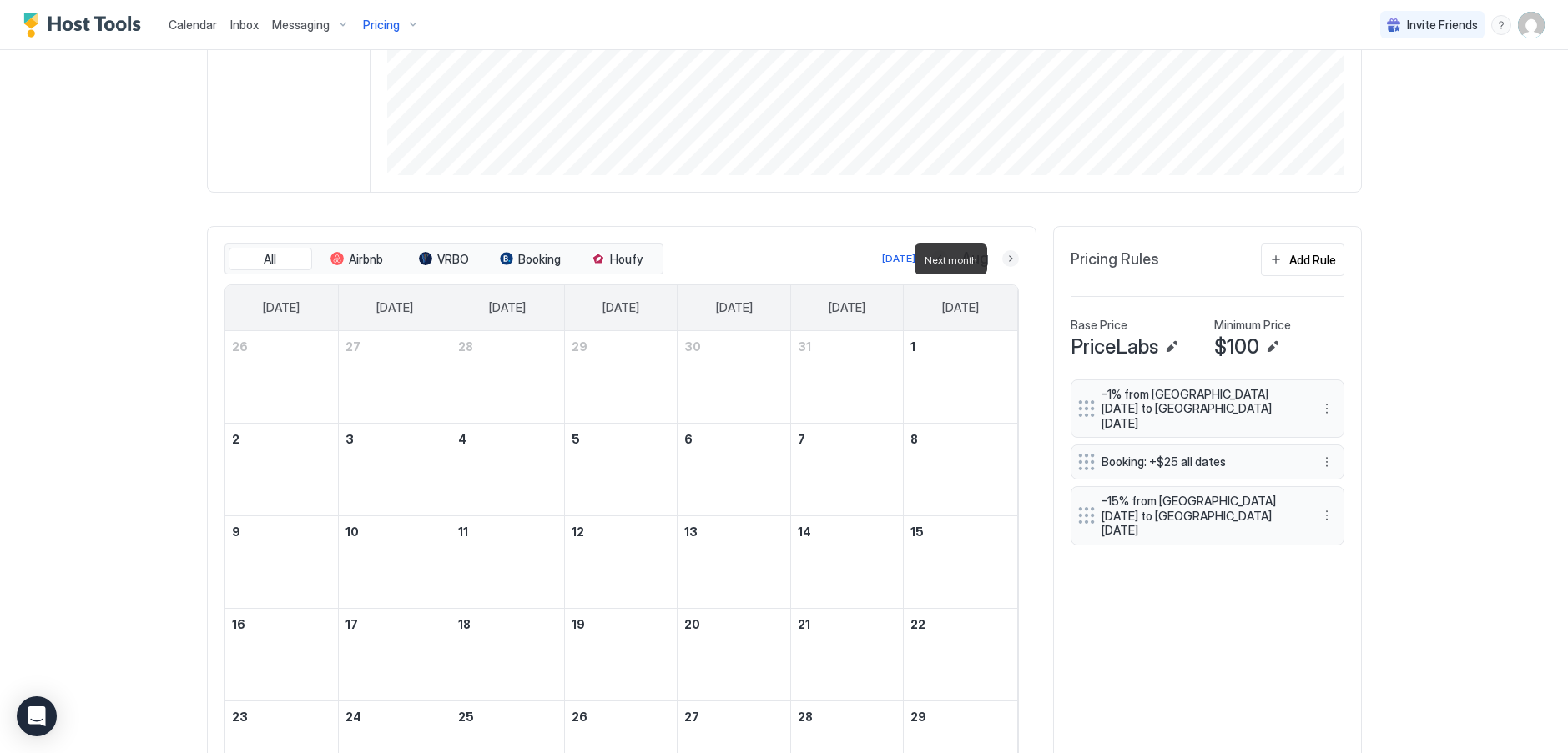
click at [1004, 261] on button "Next month" at bounding box center [1010, 258] width 16 height 16
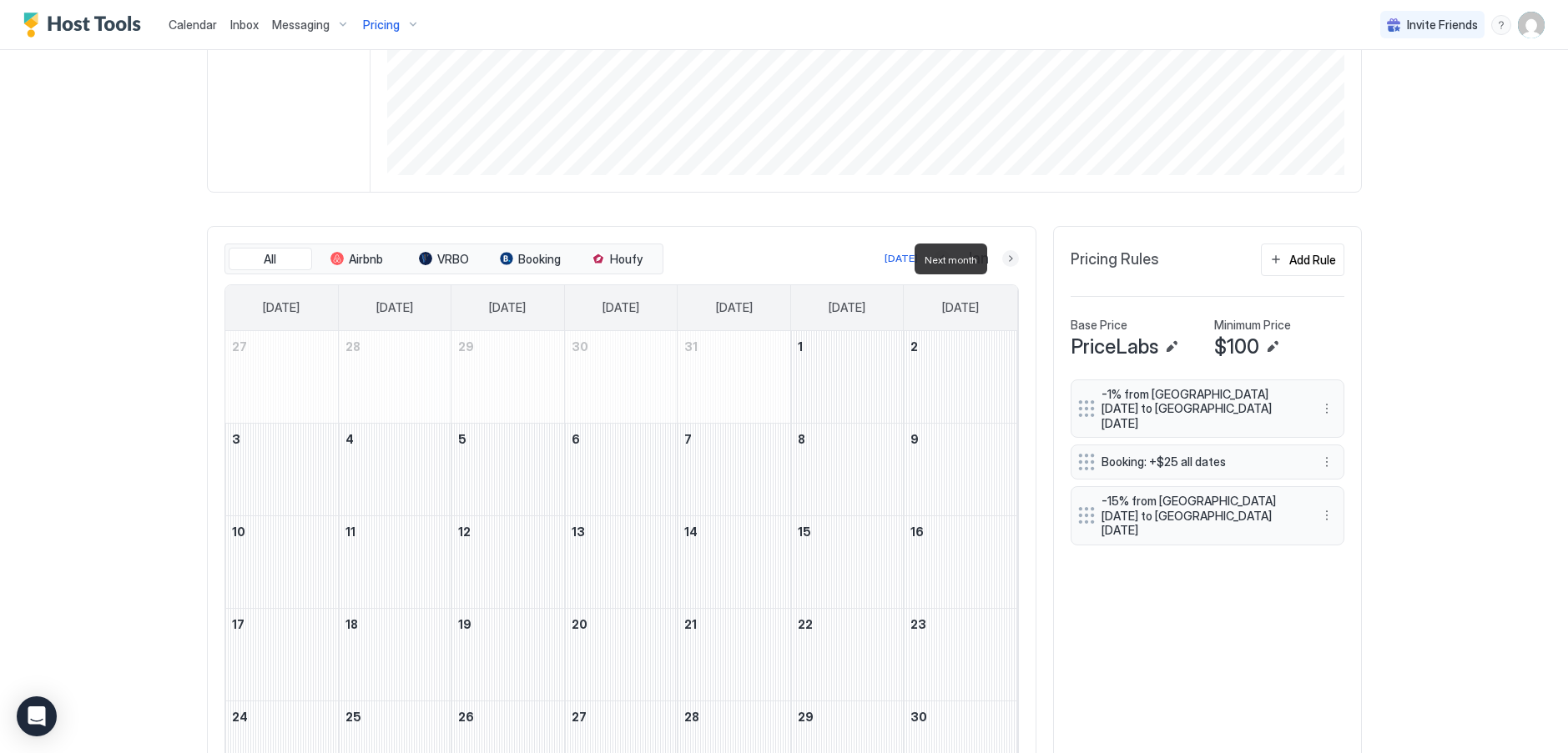
click at [1003, 257] on button "Next month" at bounding box center [1010, 258] width 16 height 16
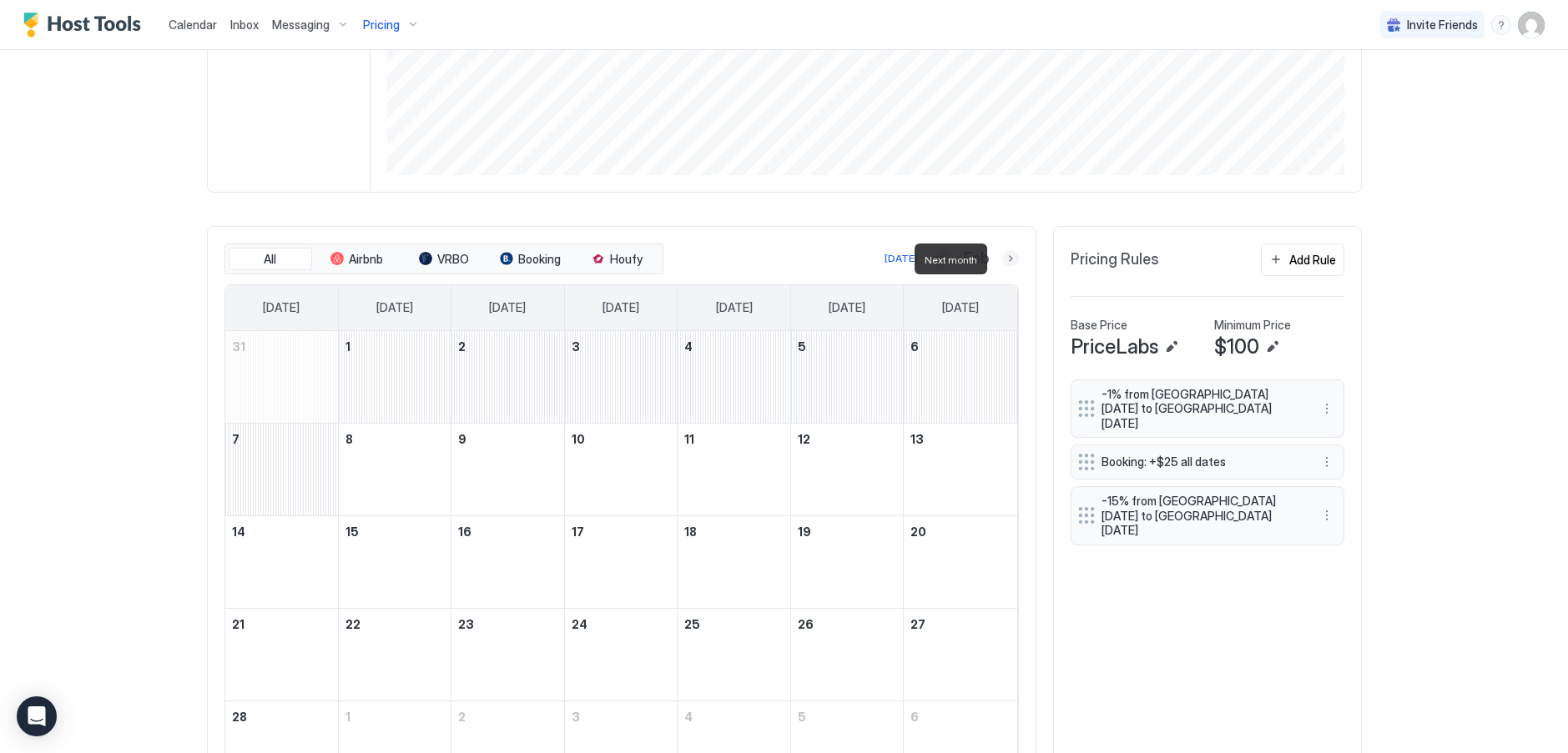
click at [1003, 257] on button "Next month" at bounding box center [1010, 258] width 16 height 16
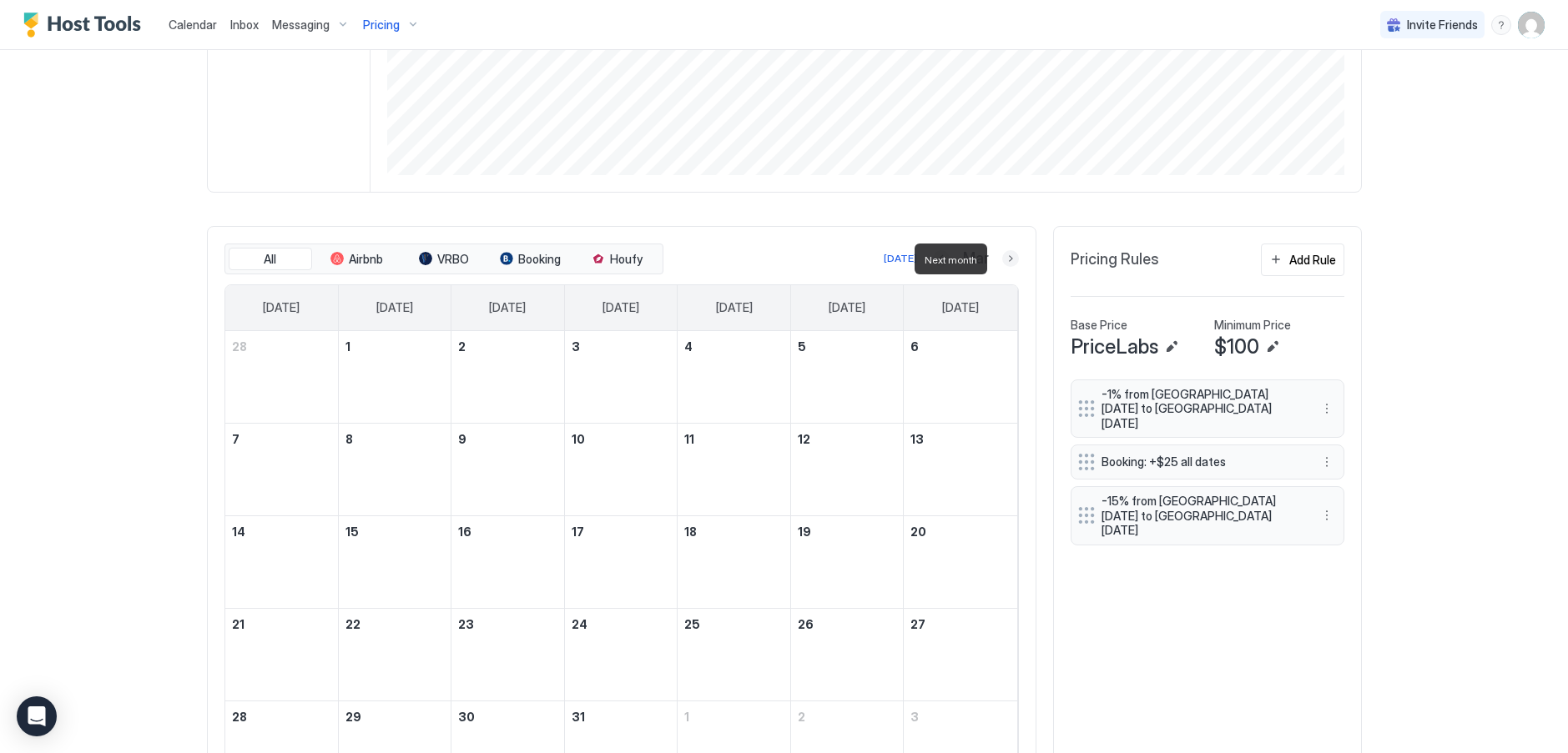
click at [1003, 257] on button "Next month" at bounding box center [1010, 258] width 16 height 16
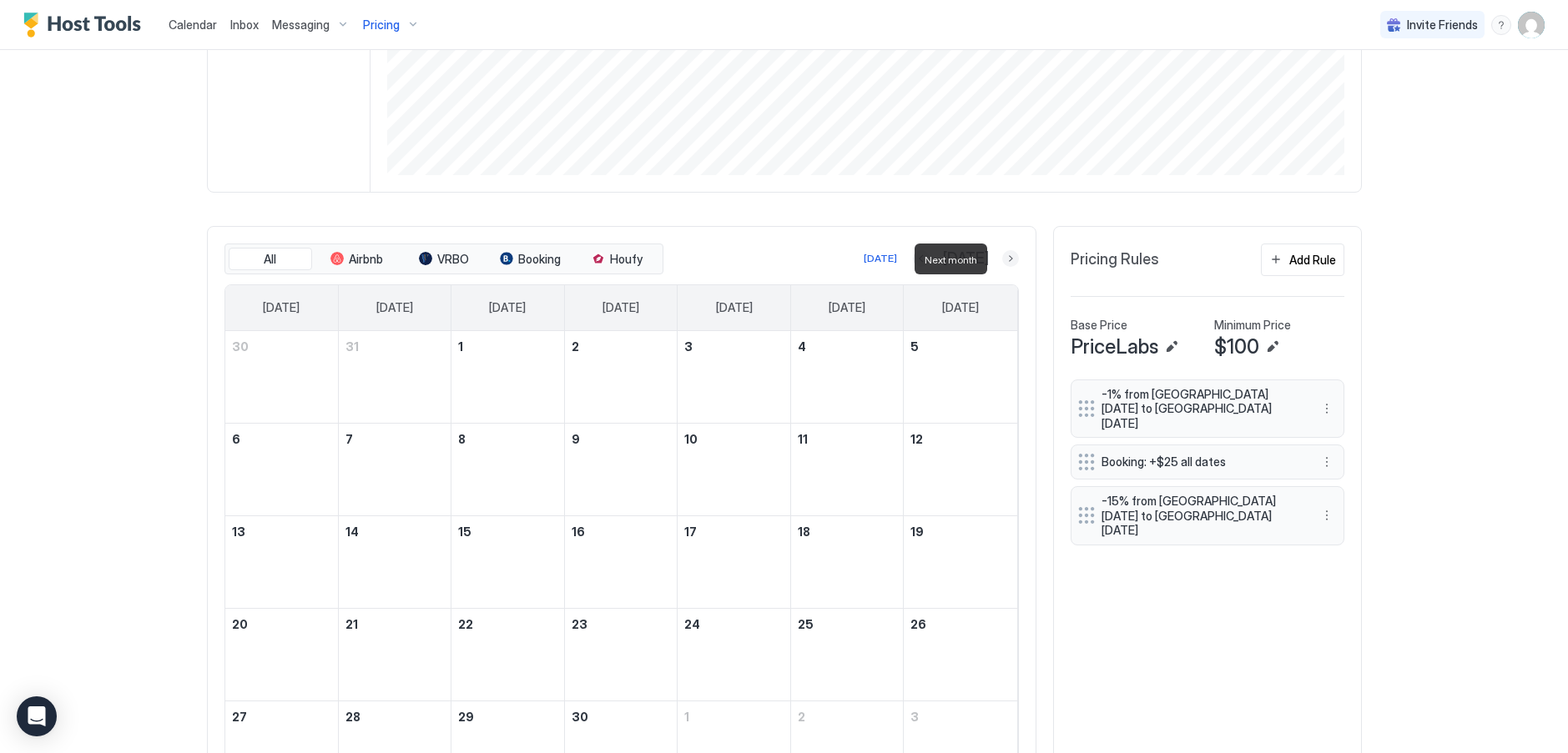
click at [1003, 257] on button "Next month" at bounding box center [1010, 258] width 16 height 16
click at [932, 257] on button "Previous month" at bounding box center [940, 258] width 16 height 16
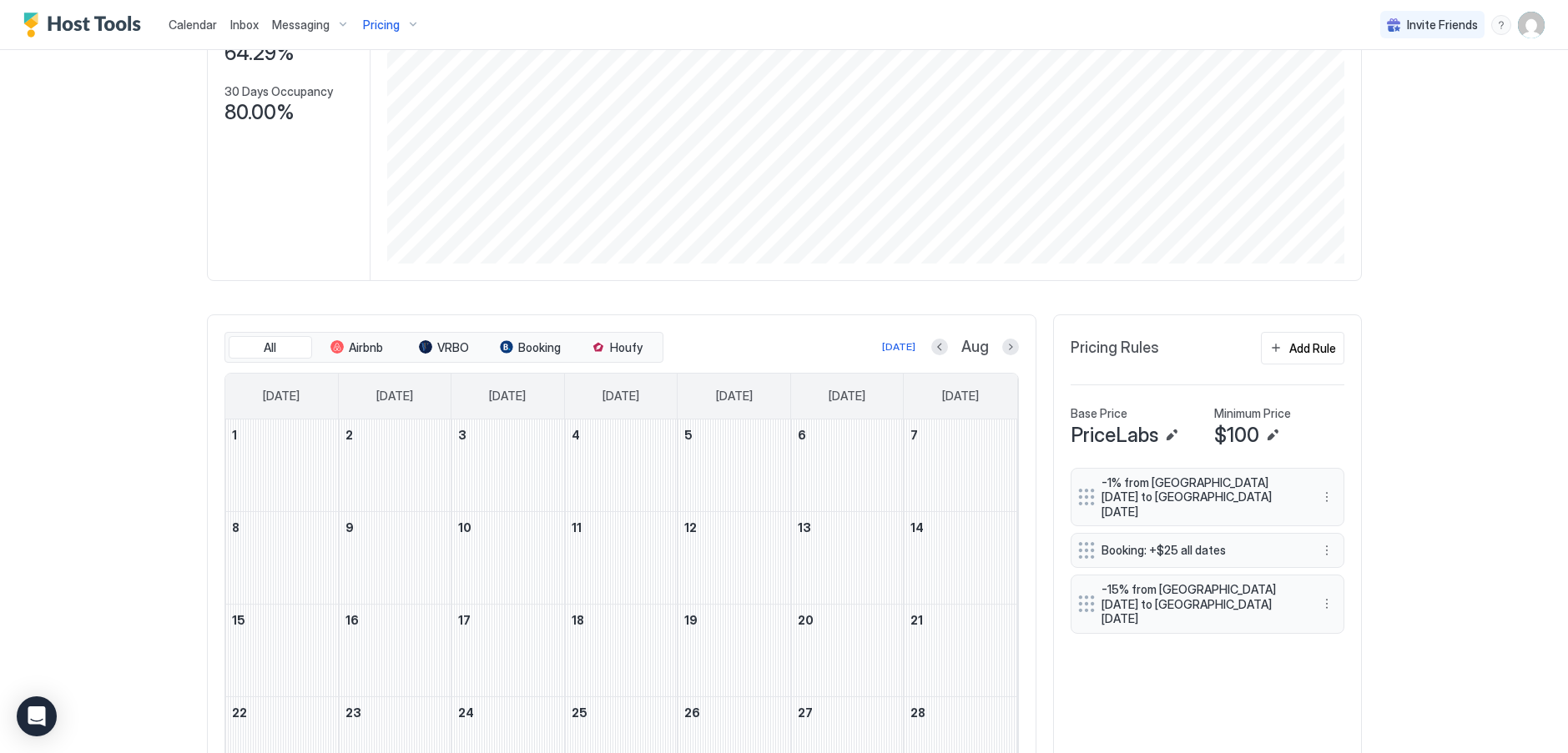
scroll to position [250, 0]
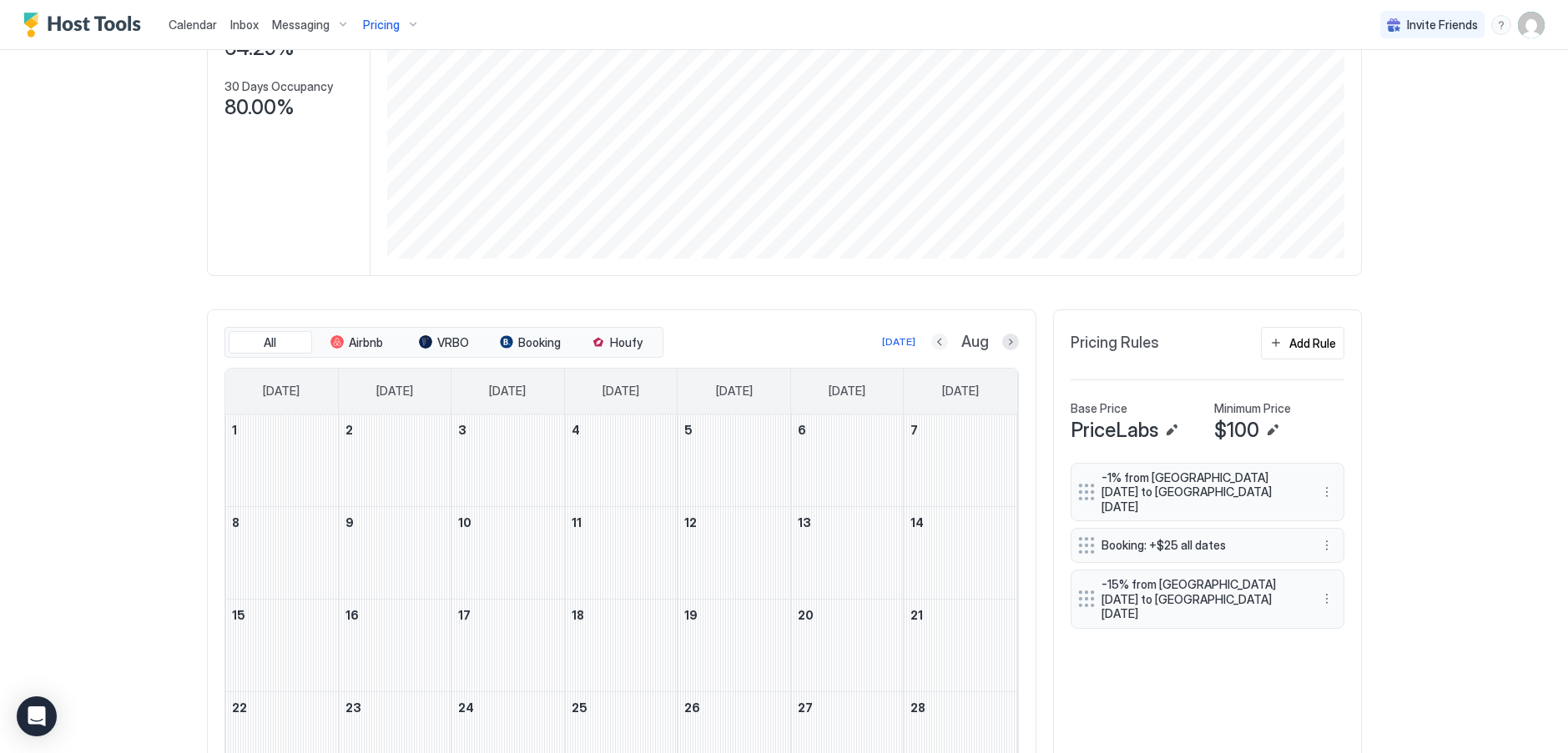
click at [934, 339] on button "Previous month" at bounding box center [939, 341] width 16 height 16
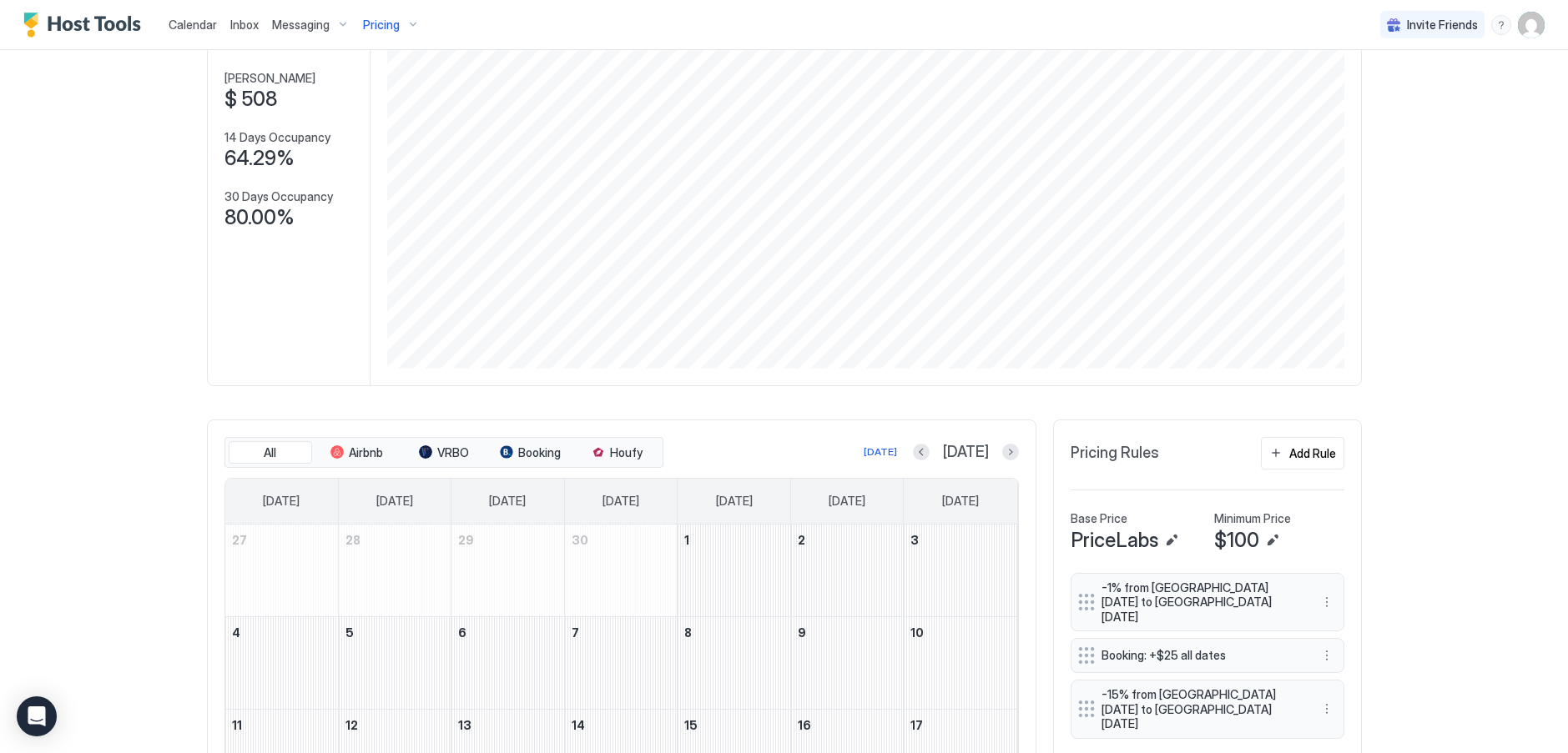
scroll to position [83, 0]
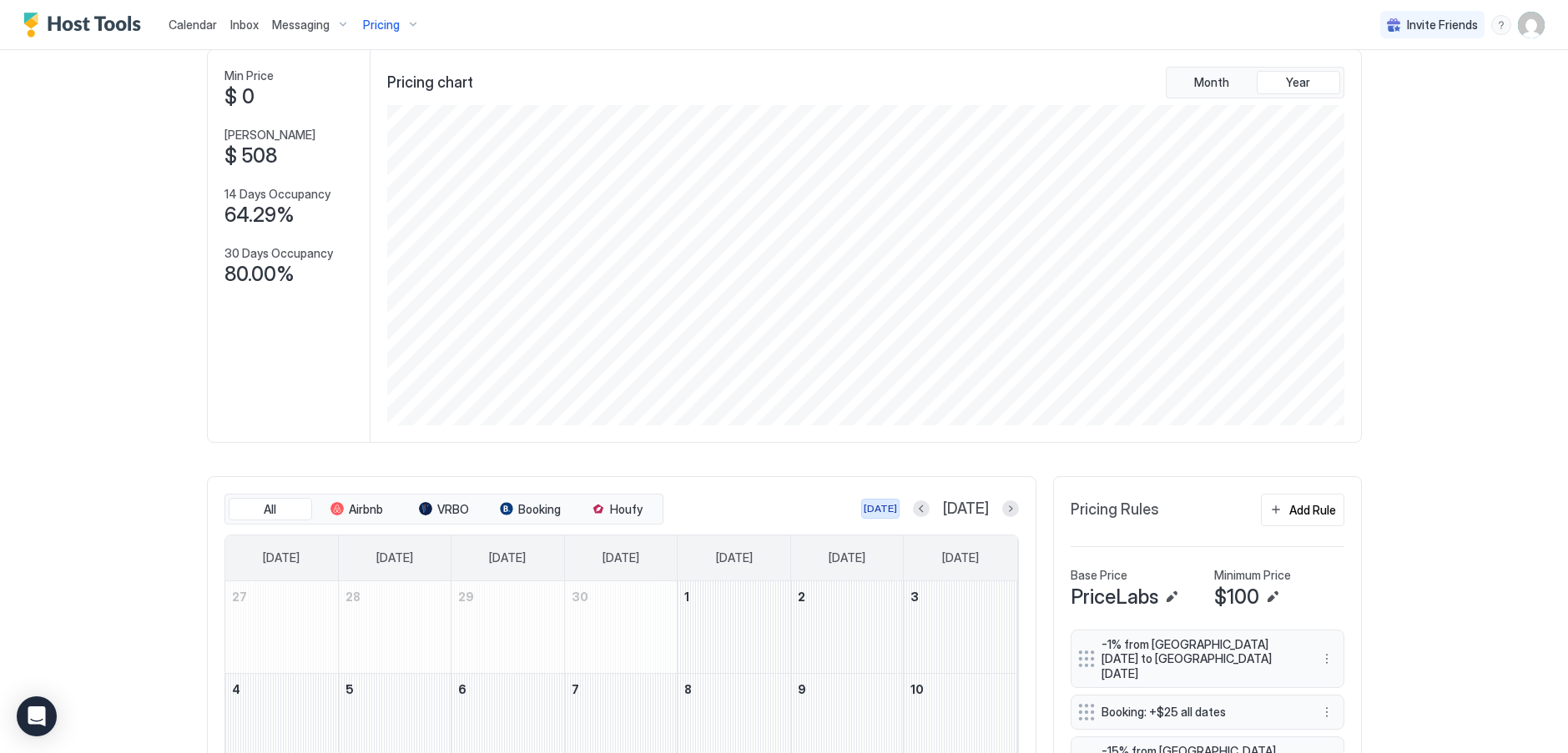
click at [897, 509] on div "[DATE]" at bounding box center [880, 509] width 34 height 15
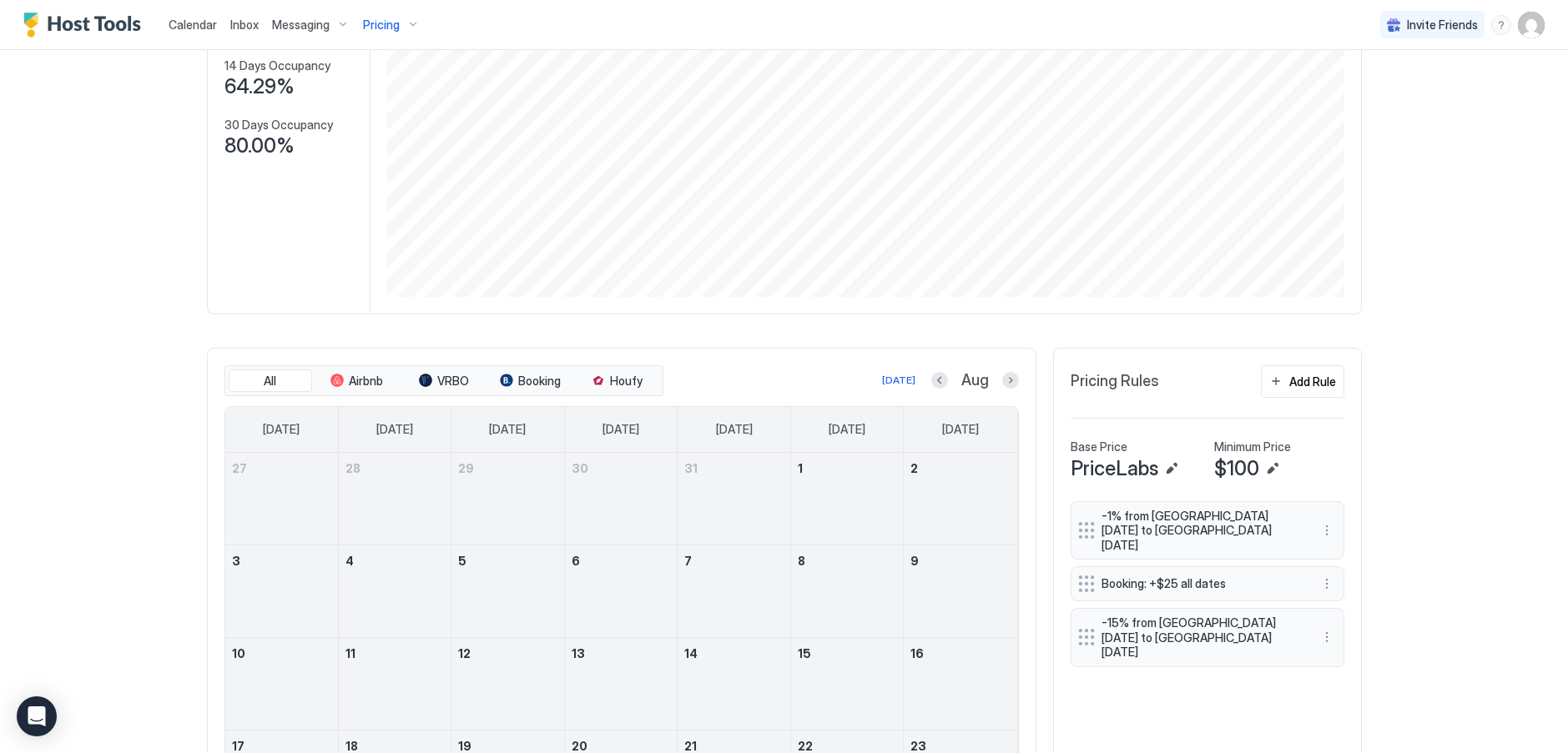
scroll to position [333, 0]
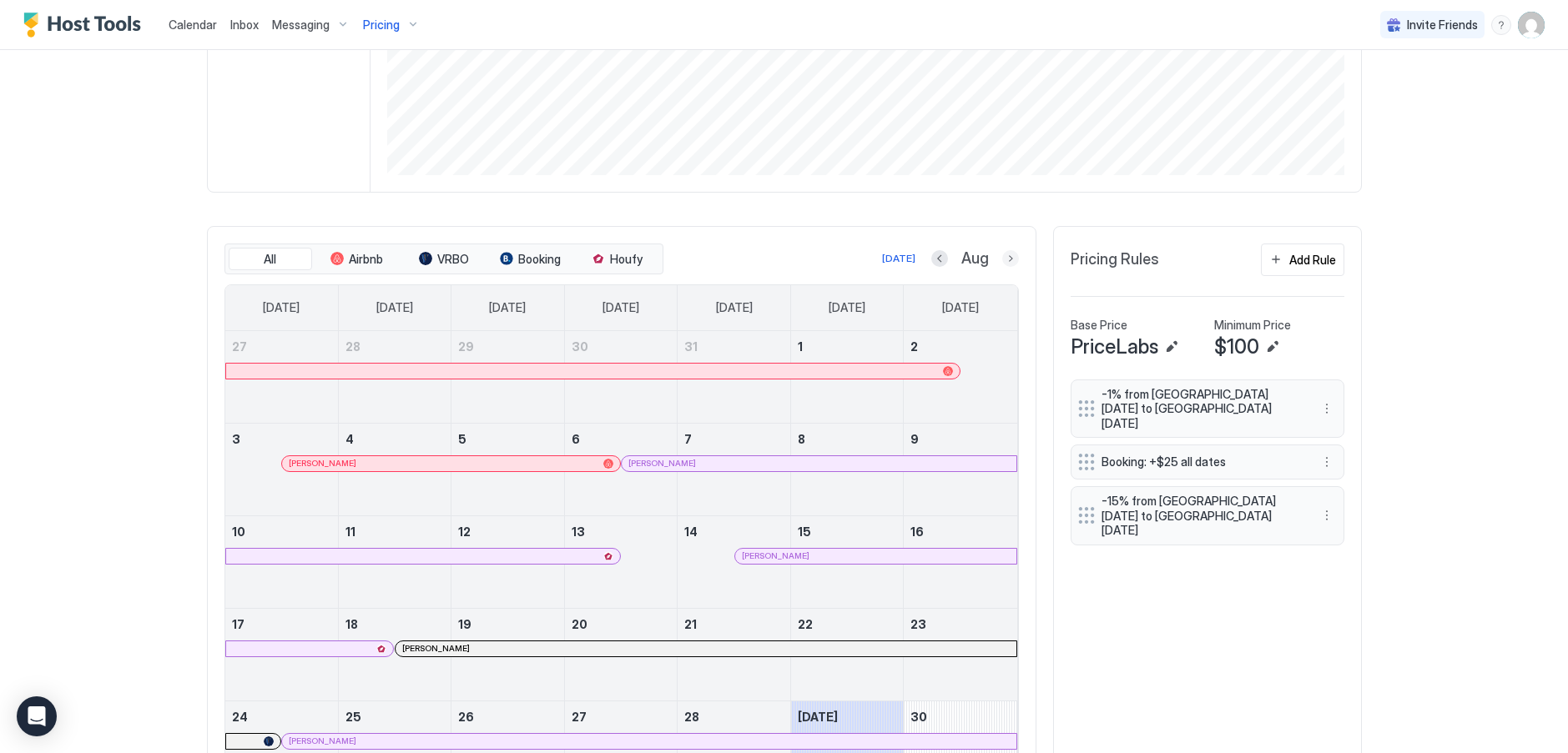
click at [1004, 259] on button "Next month" at bounding box center [1010, 258] width 16 height 16
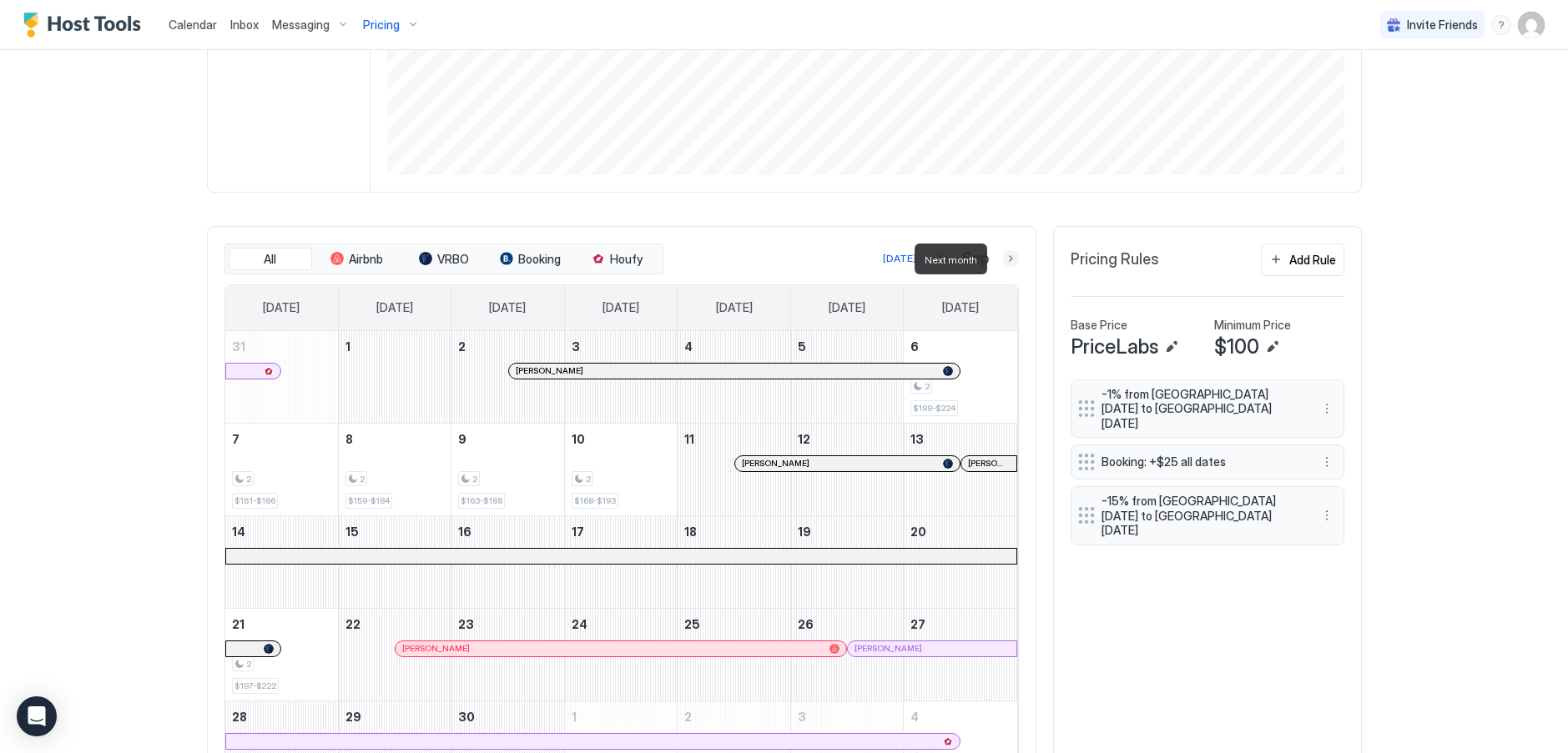
click at [1004, 259] on button "Next month" at bounding box center [1010, 258] width 16 height 16
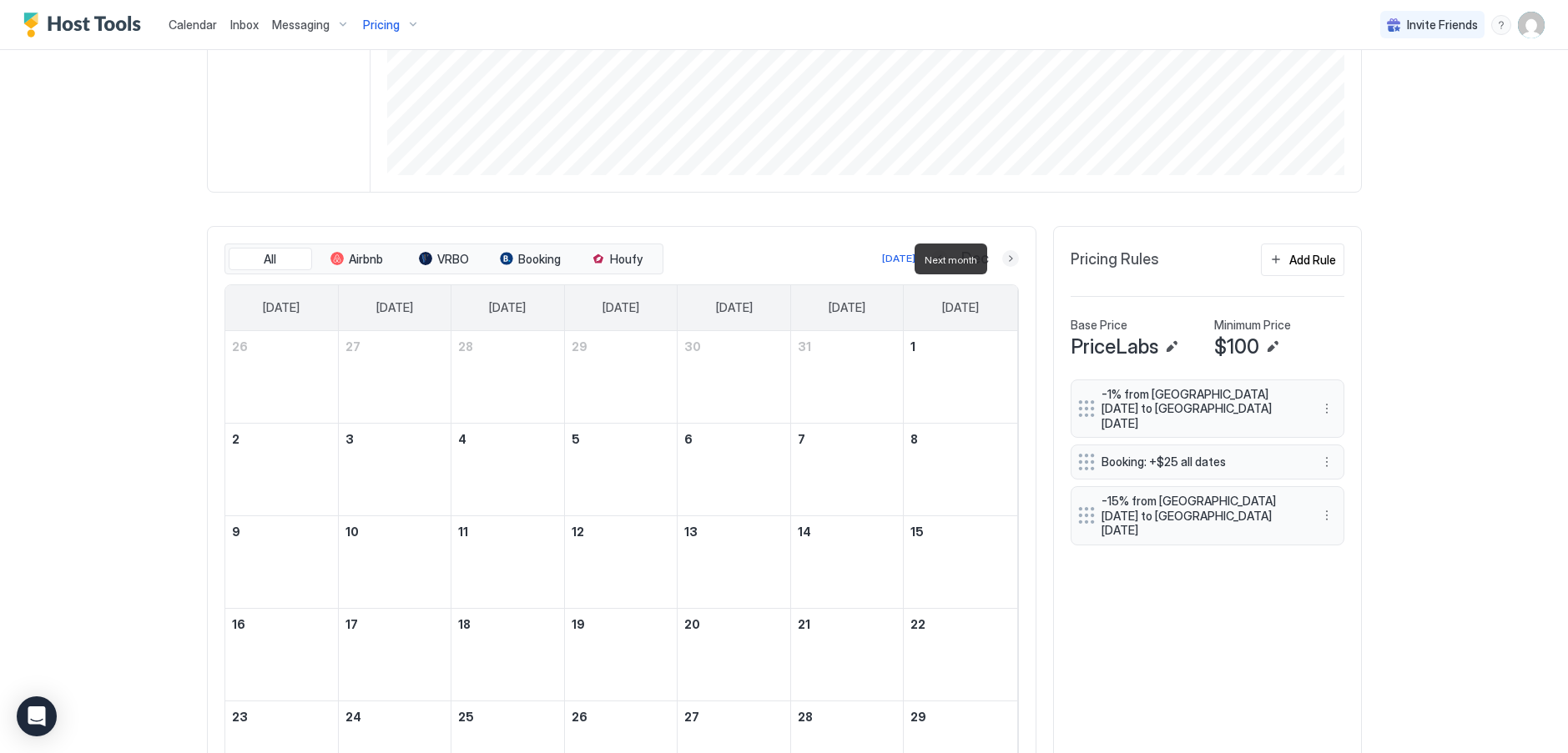
click at [1004, 259] on button "Next month" at bounding box center [1010, 258] width 16 height 16
click at [1007, 265] on button "Next month" at bounding box center [1010, 258] width 16 height 16
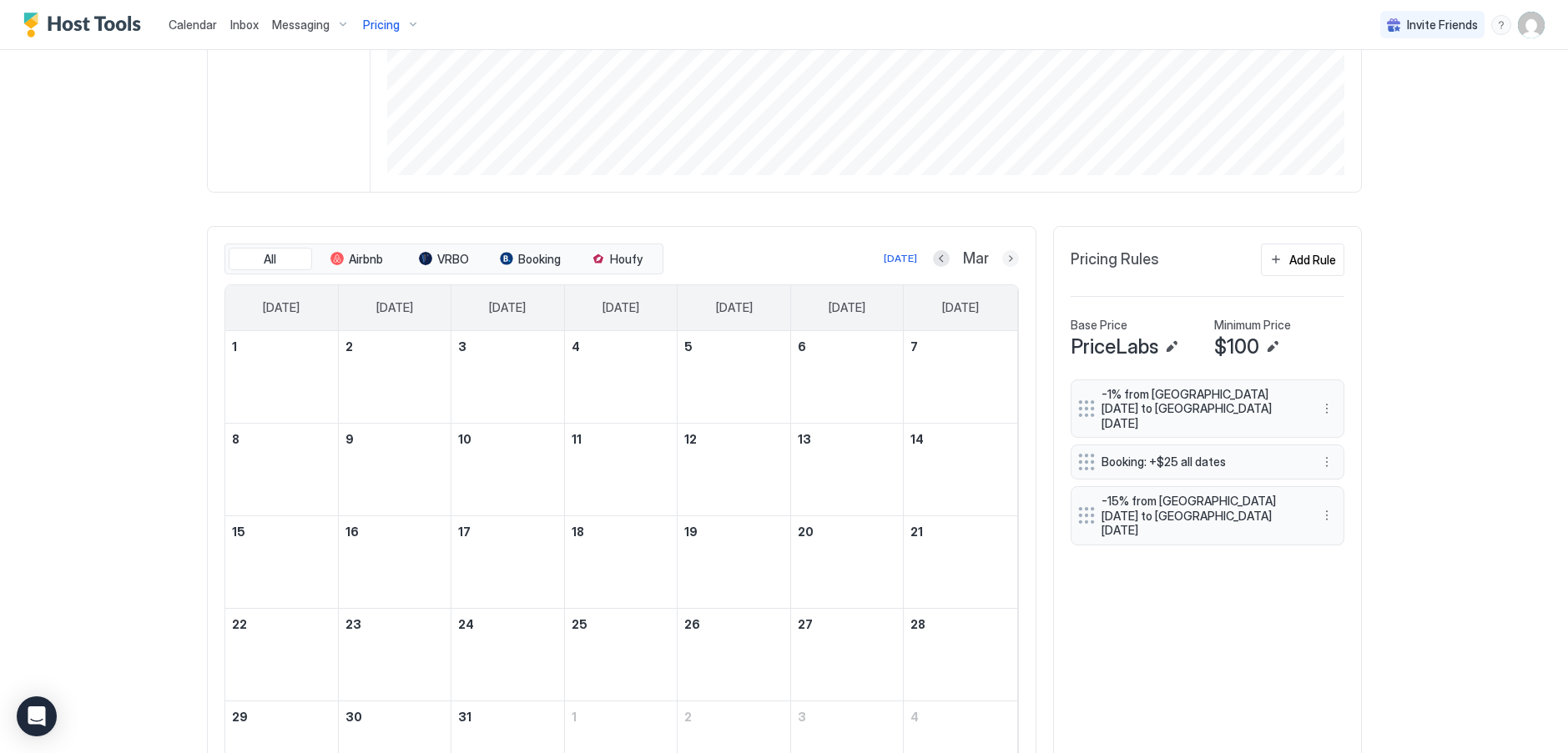
click at [1007, 265] on button "Next month" at bounding box center [1010, 258] width 16 height 16
click at [1006, 265] on button "Next month" at bounding box center [1010, 258] width 16 height 16
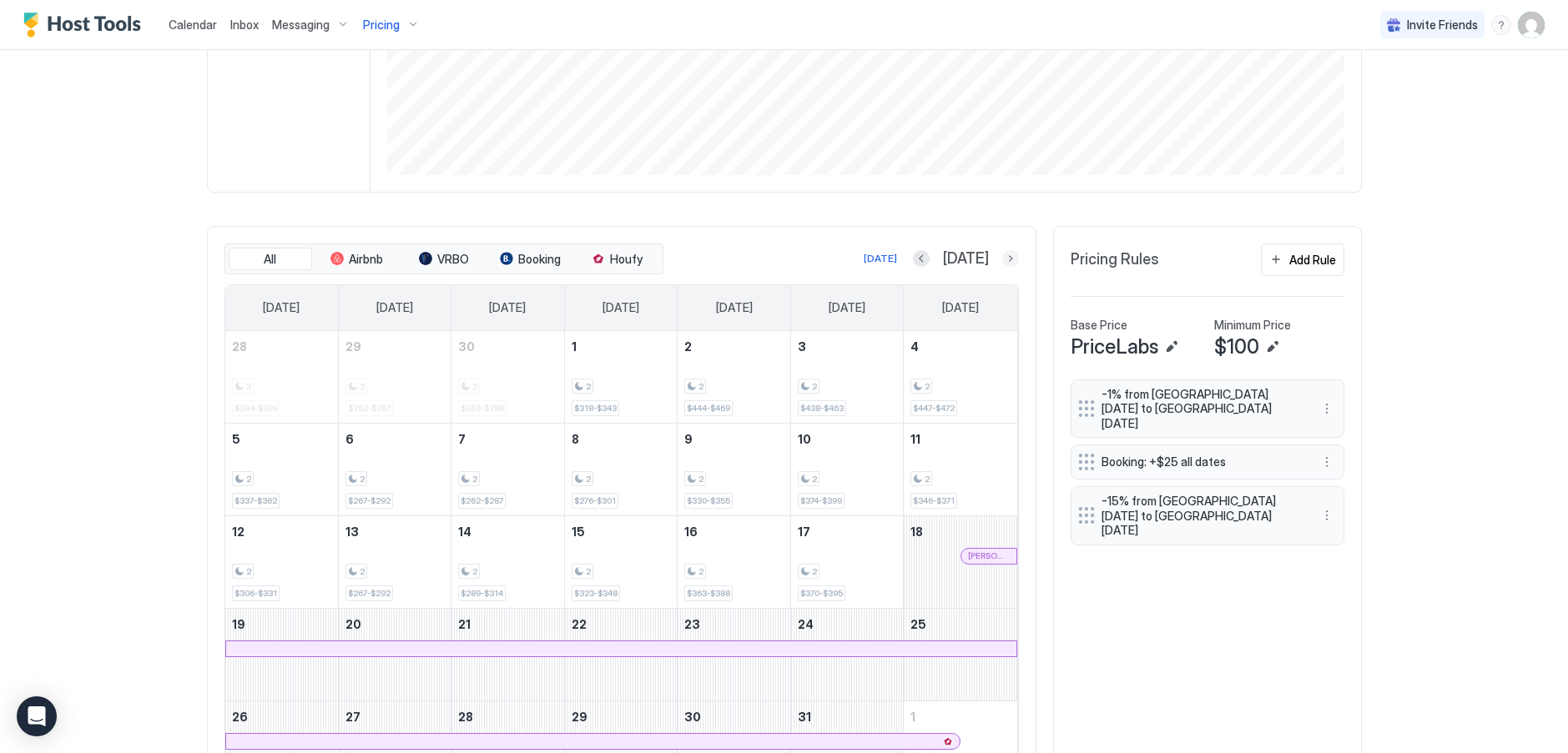
click at [1002, 259] on button "Next month" at bounding box center [1010, 258] width 16 height 16
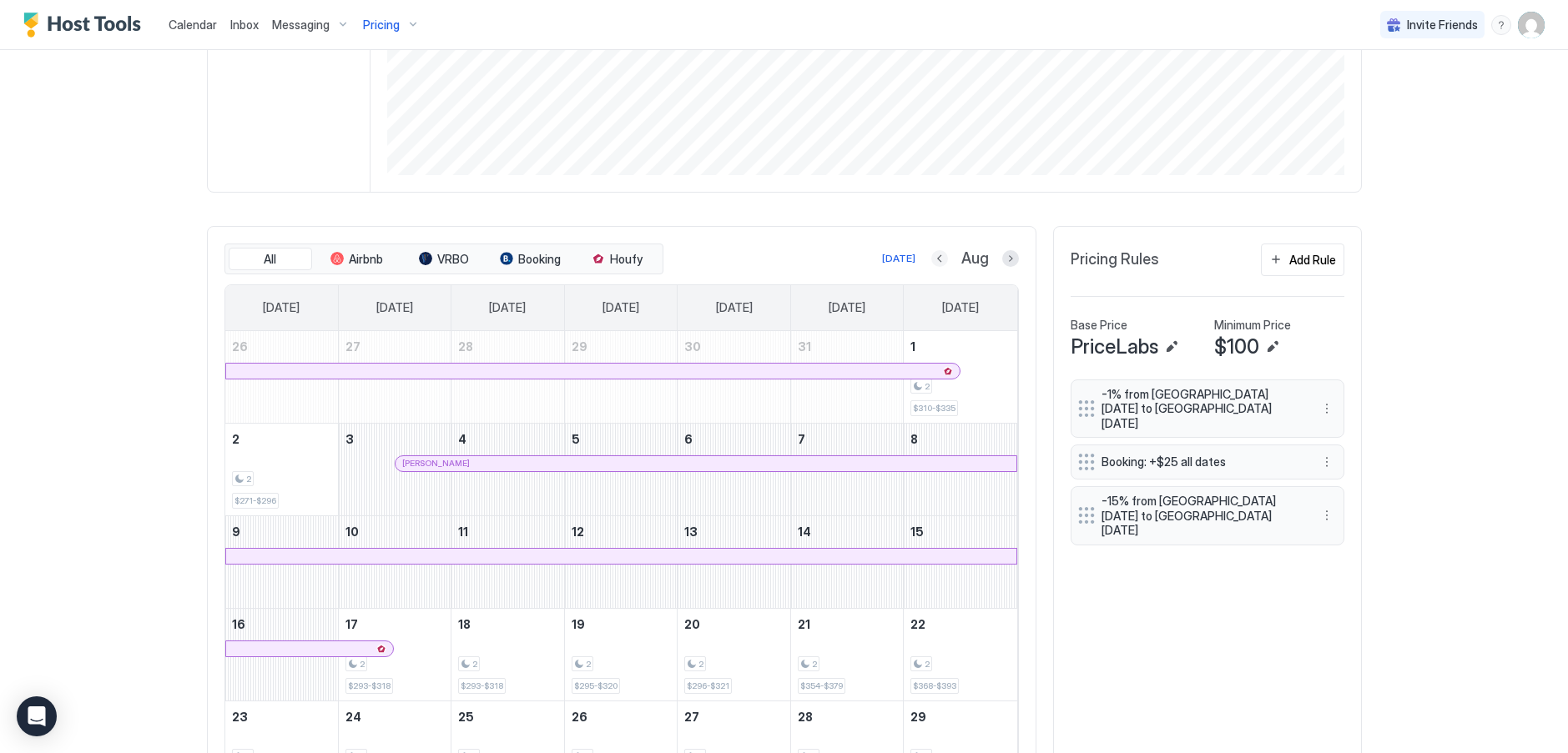
click at [931, 259] on button "Previous month" at bounding box center [939, 258] width 16 height 16
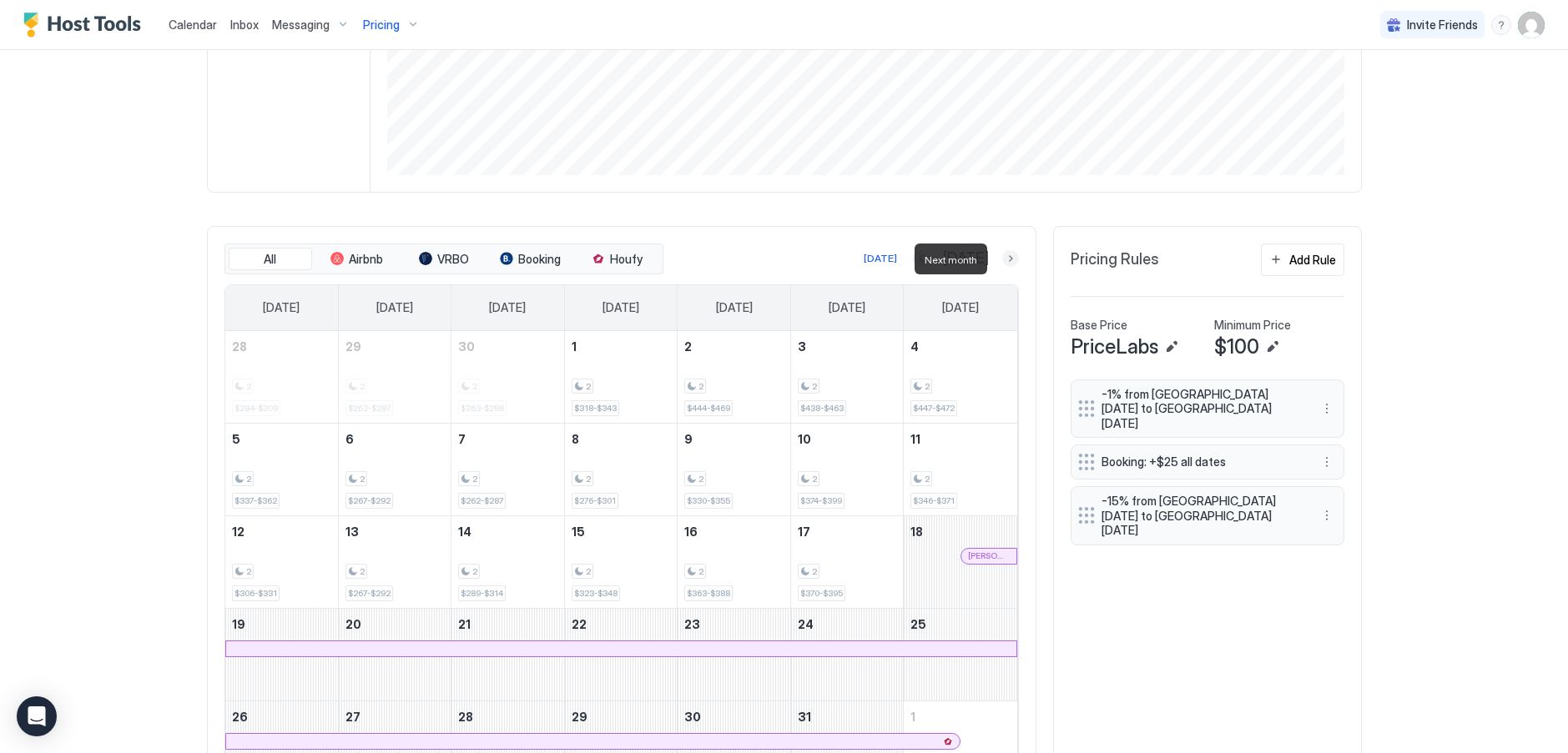
click at [1002, 257] on button "Next month" at bounding box center [1010, 258] width 16 height 16
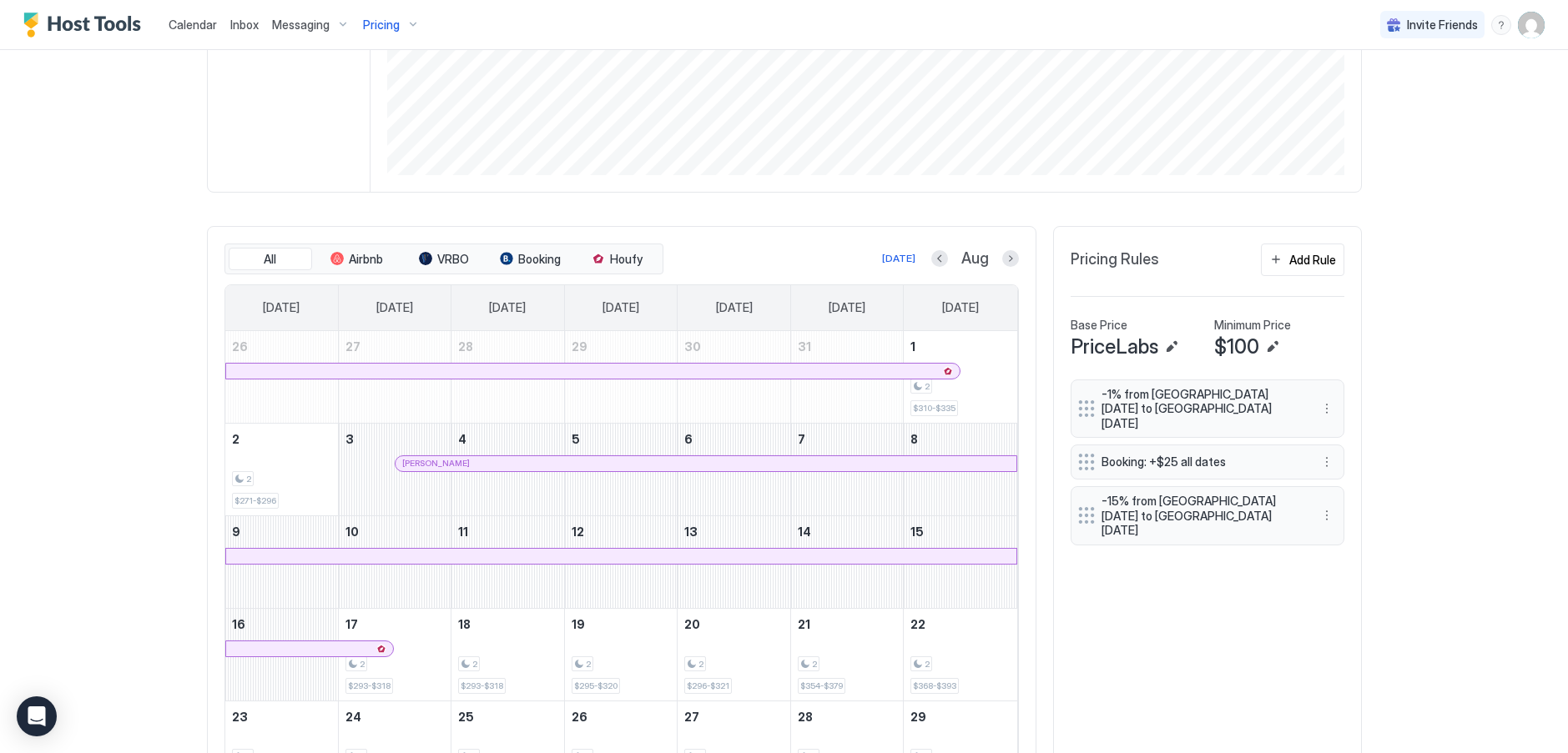
click at [769, 465] on div at bounding box center [776, 464] width 14 height 14
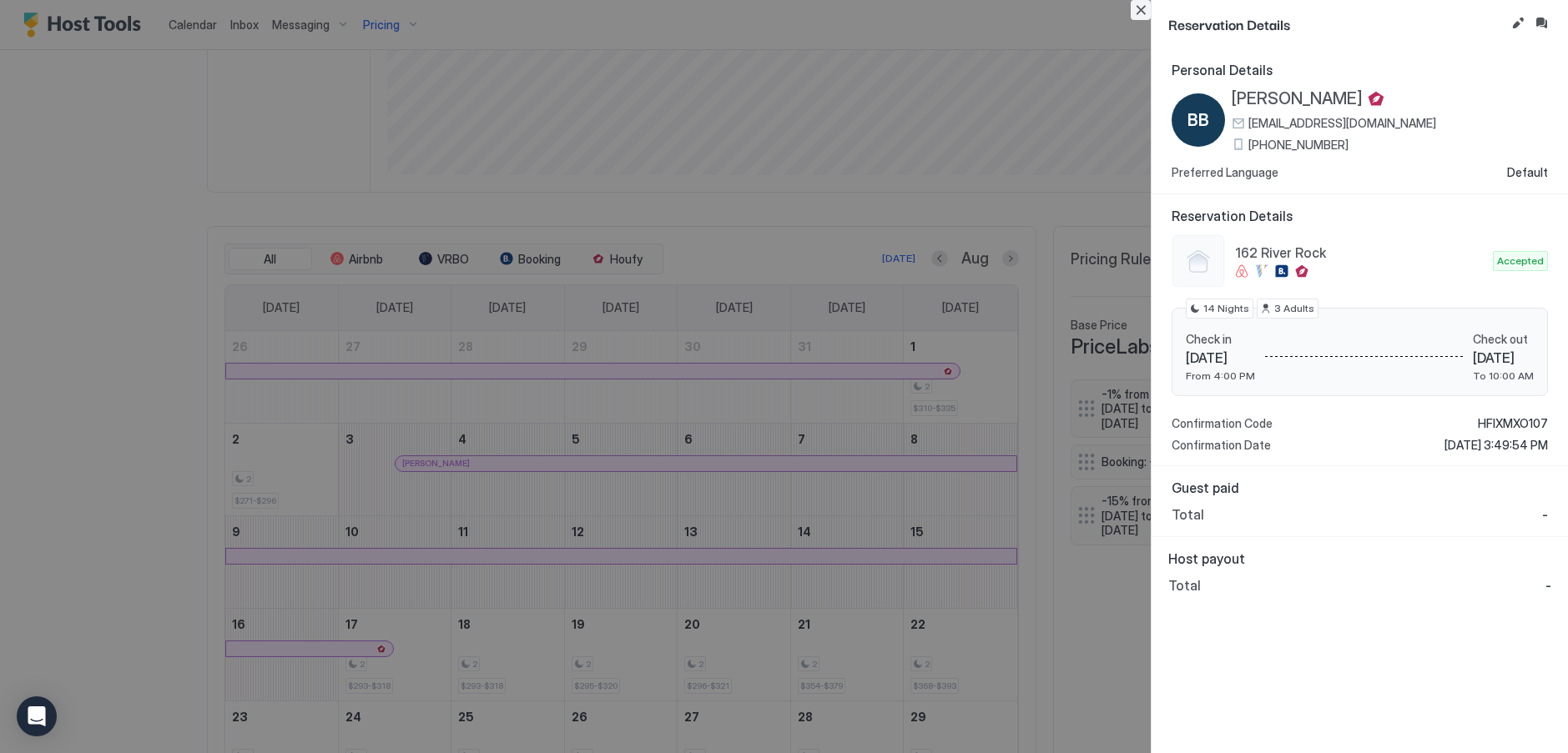
click at [1147, 14] on button "Close" at bounding box center [1140, 10] width 20 height 20
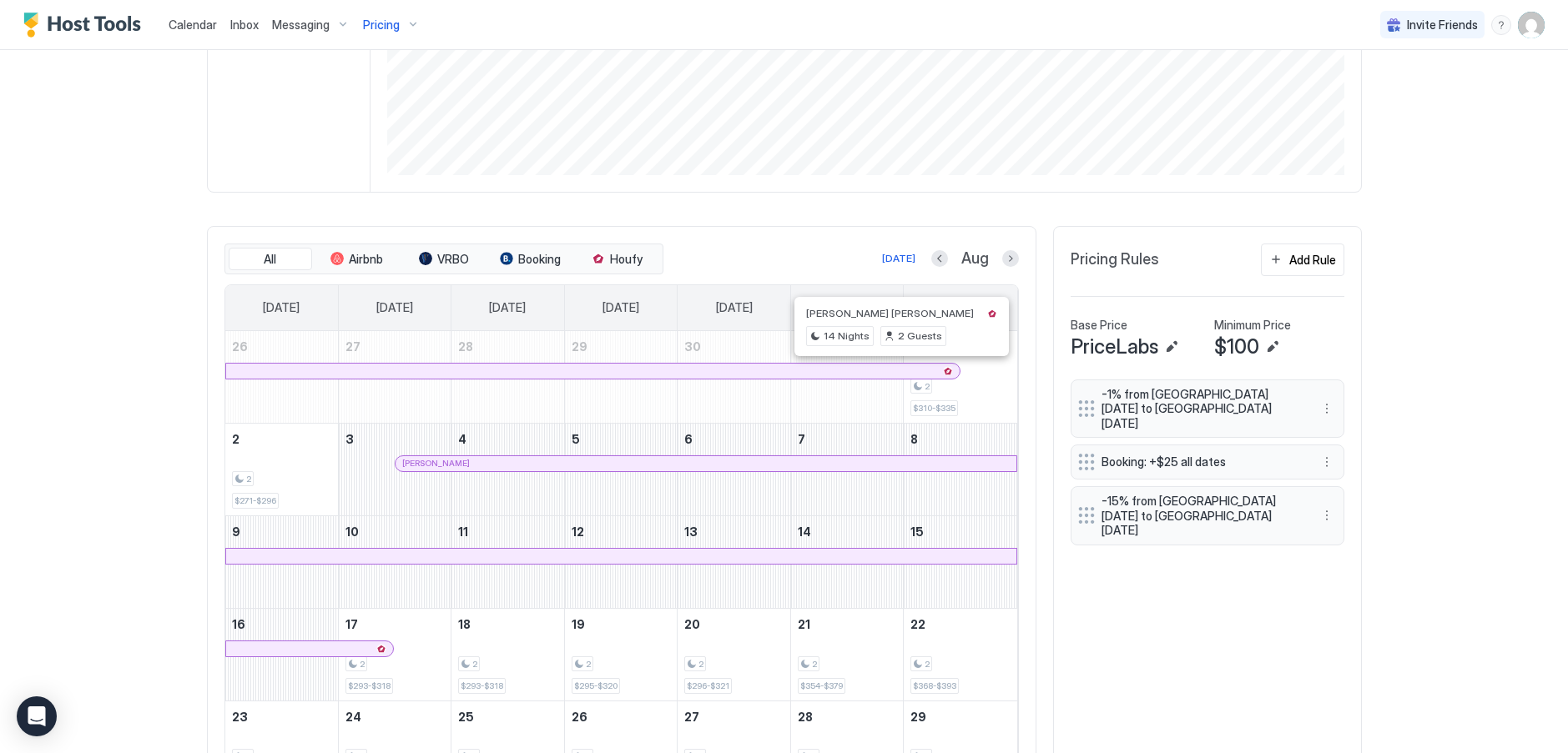
click at [885, 370] on div at bounding box center [891, 371] width 14 height 14
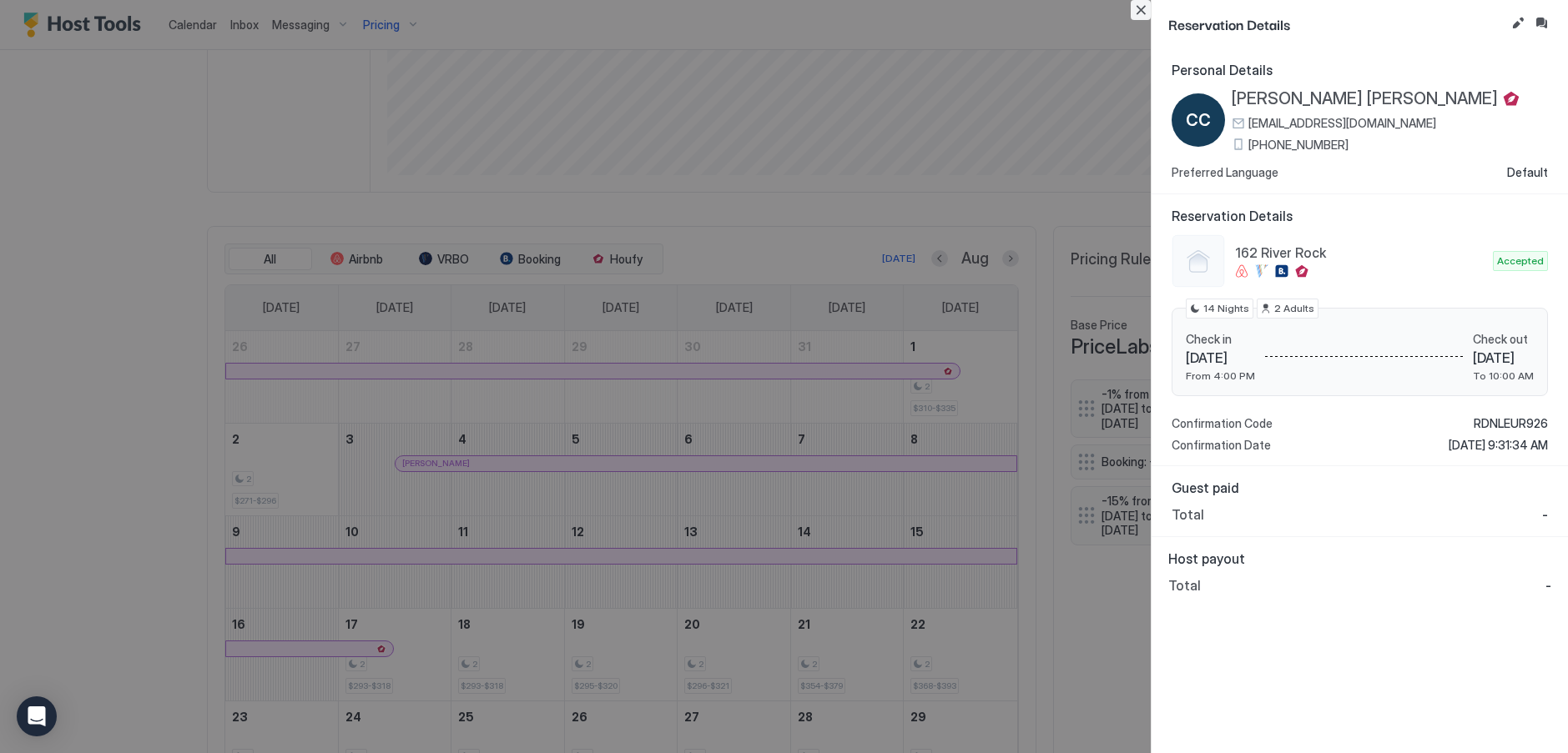
click at [1143, 9] on button "Close" at bounding box center [1140, 10] width 20 height 20
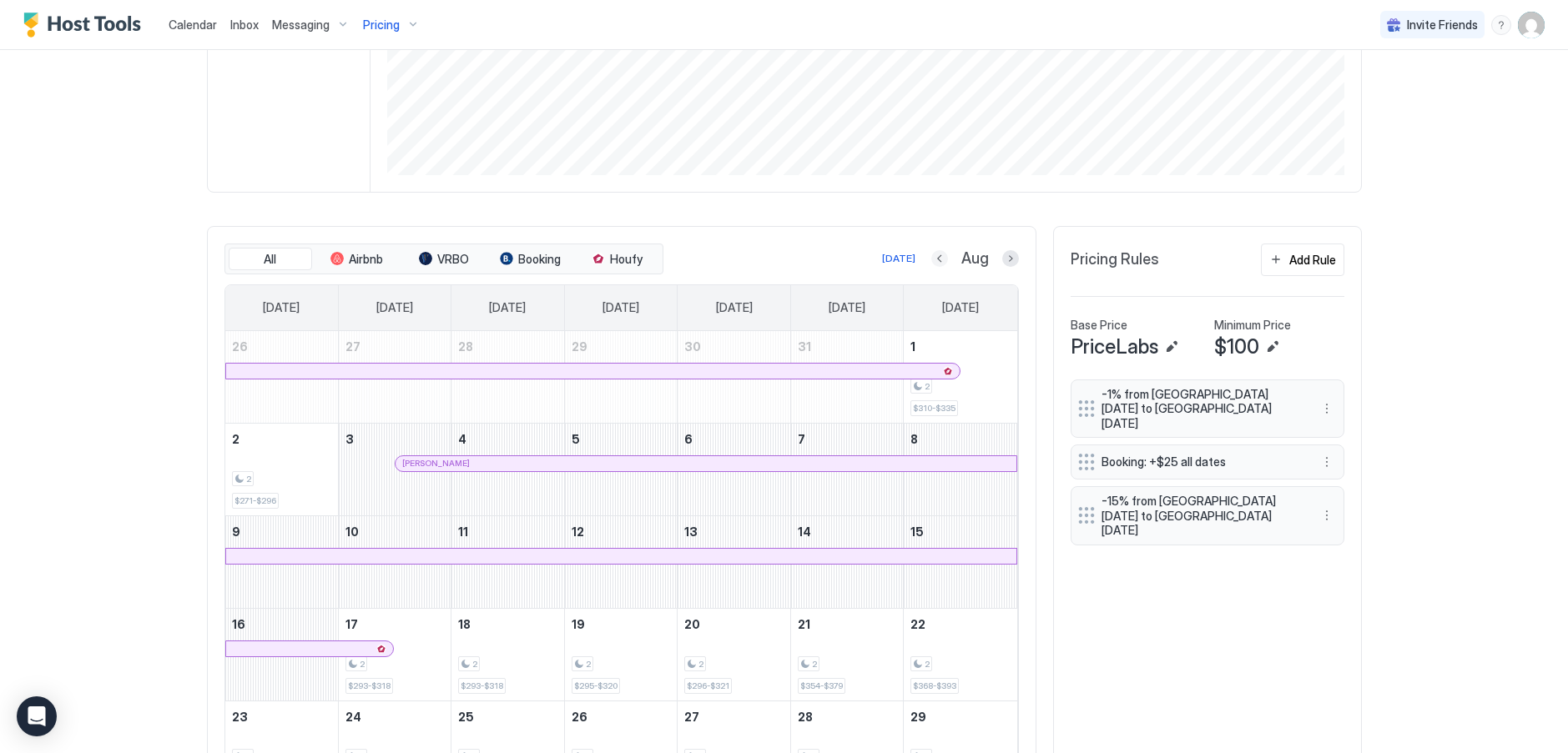
click at [935, 257] on button "Previous month" at bounding box center [939, 258] width 16 height 16
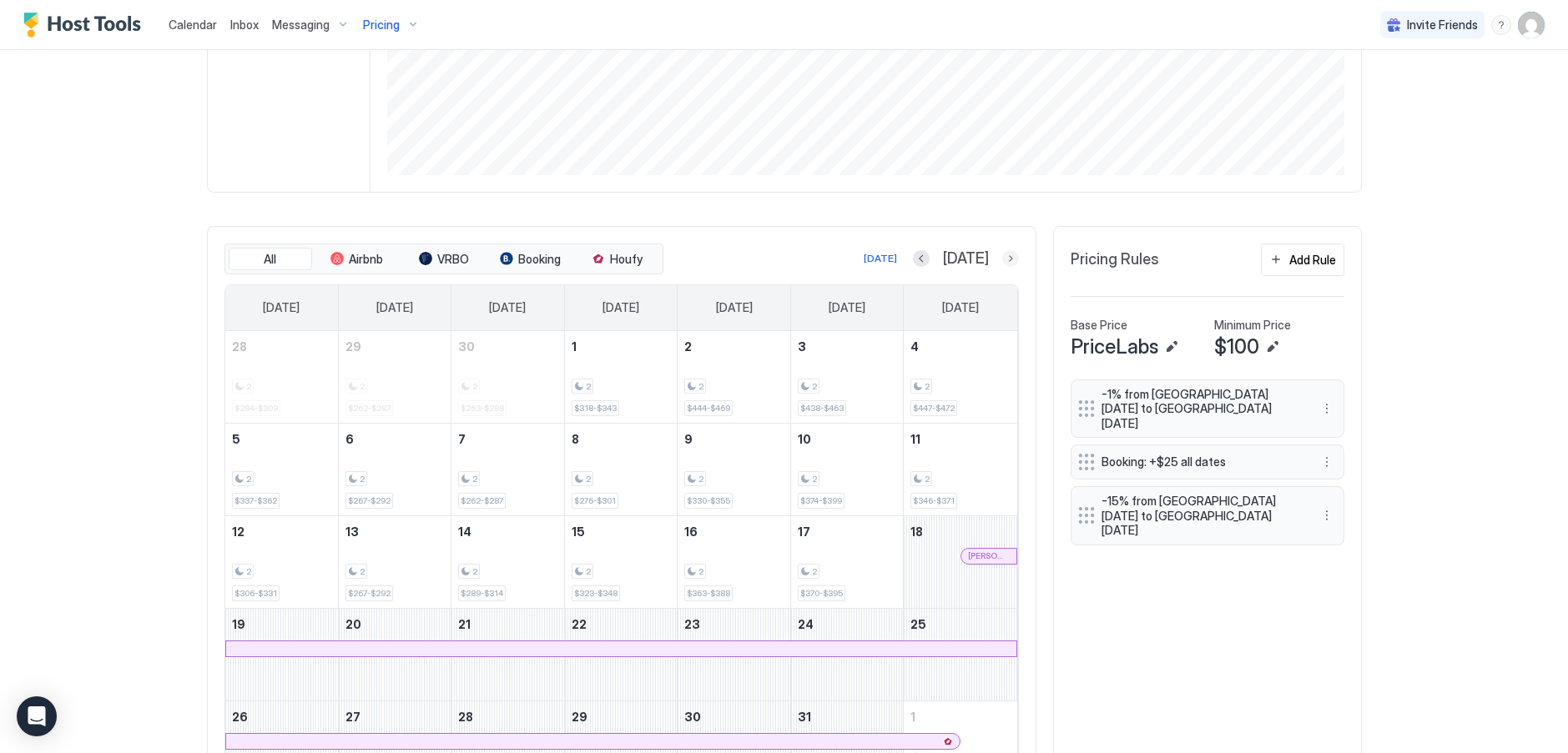
click at [1002, 259] on button "Next month" at bounding box center [1010, 258] width 16 height 16
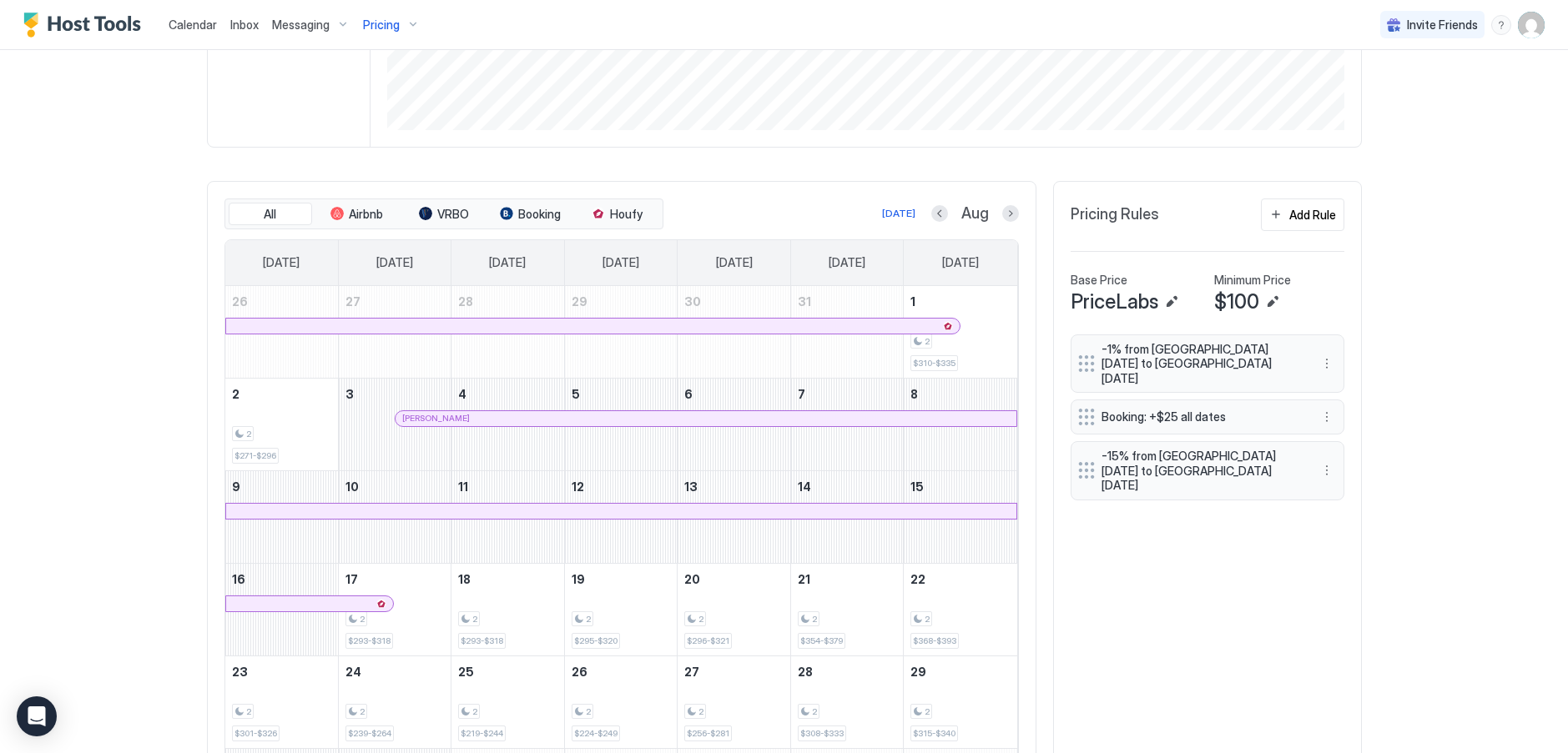
scroll to position [365, 0]
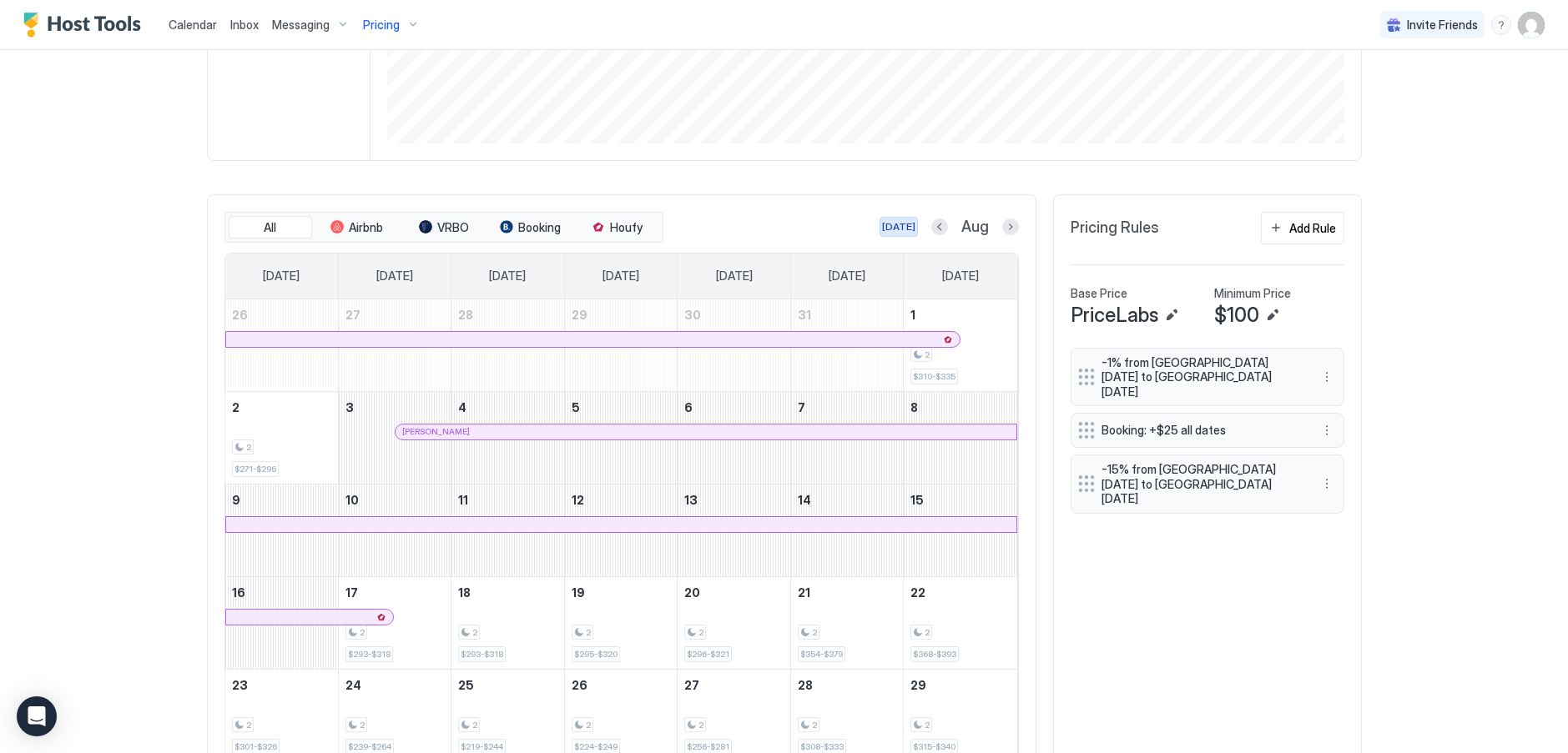
click at [901, 228] on div "[DATE]" at bounding box center [898, 227] width 34 height 15
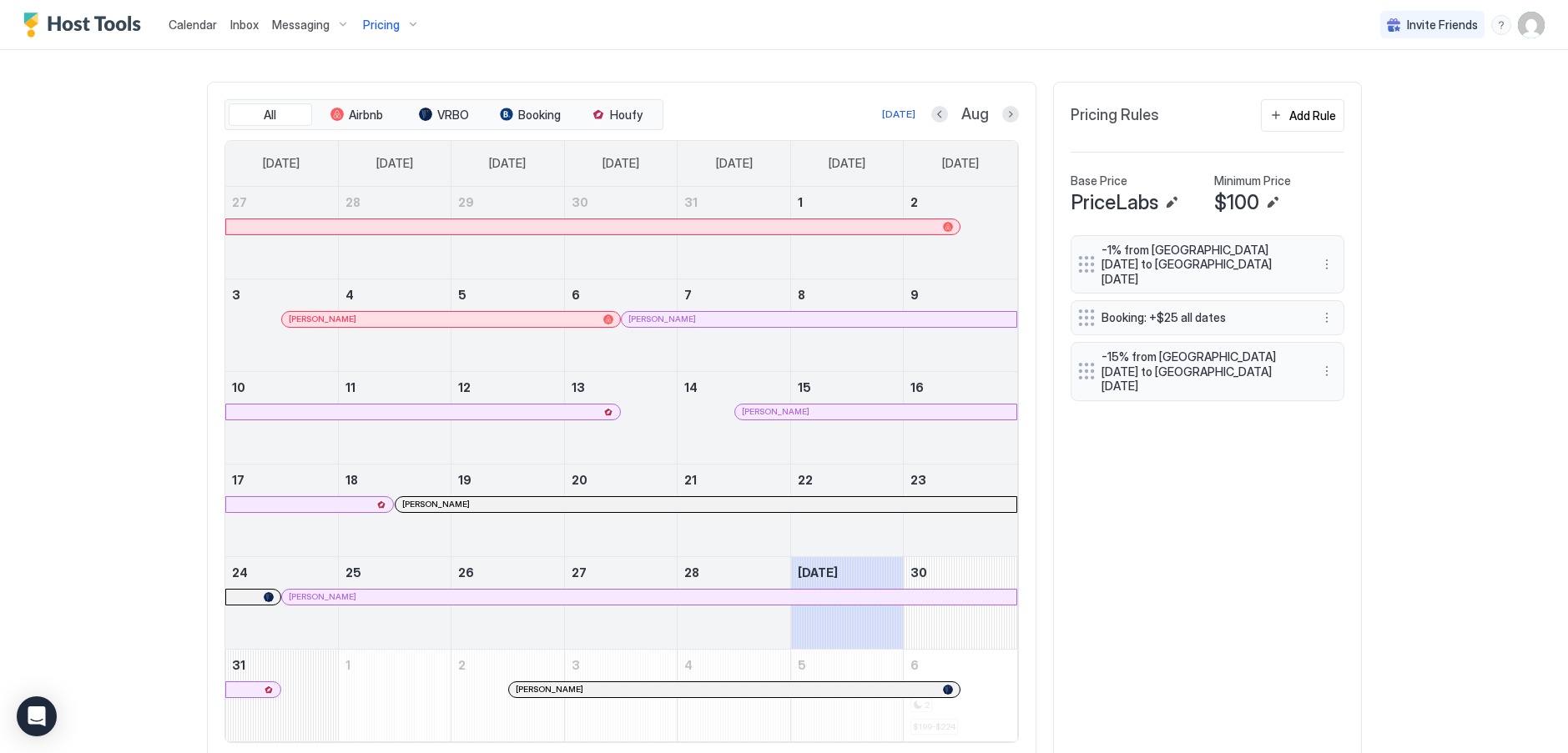
scroll to position [449, 0]
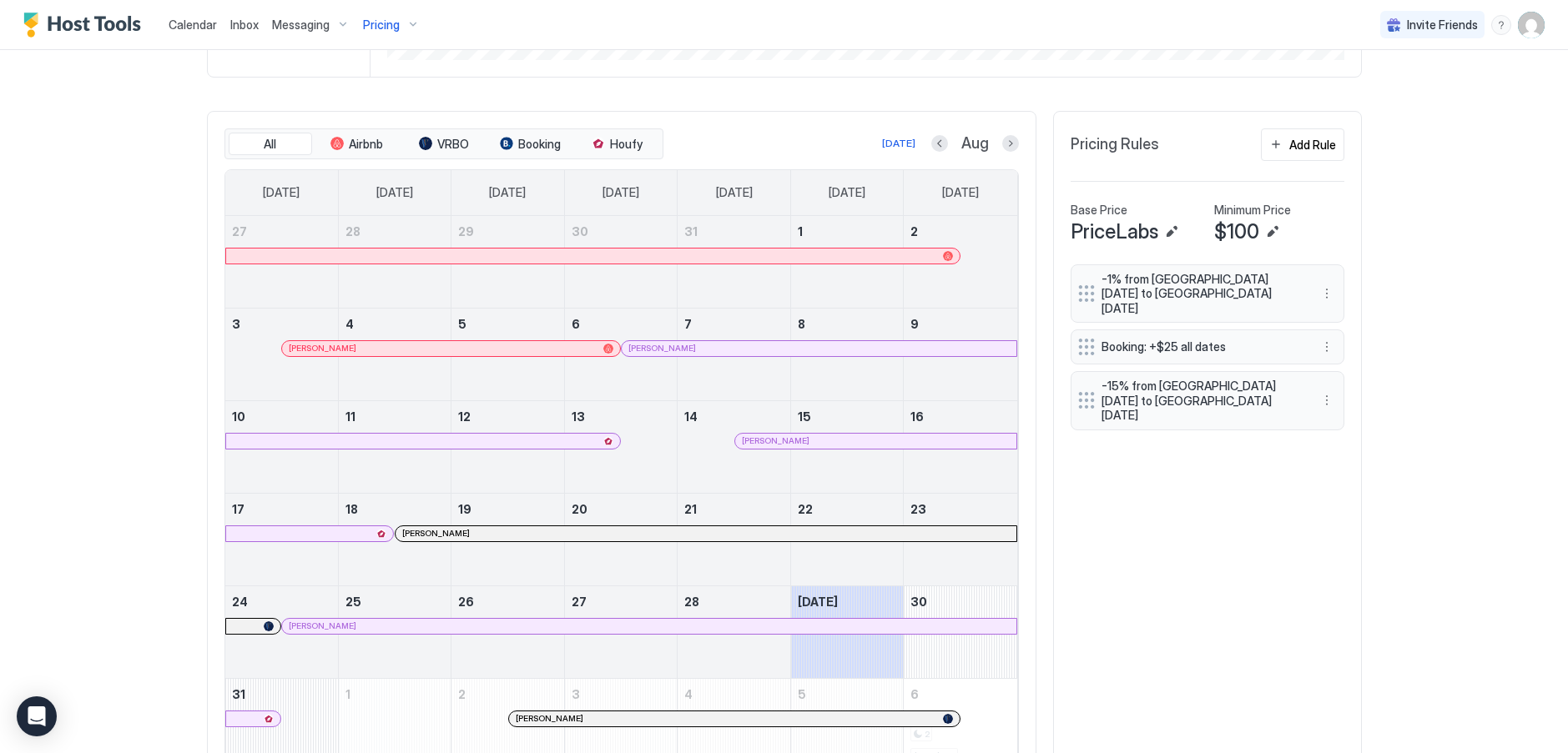
click at [208, 26] on span "Calendar" at bounding box center [192, 24] width 48 height 14
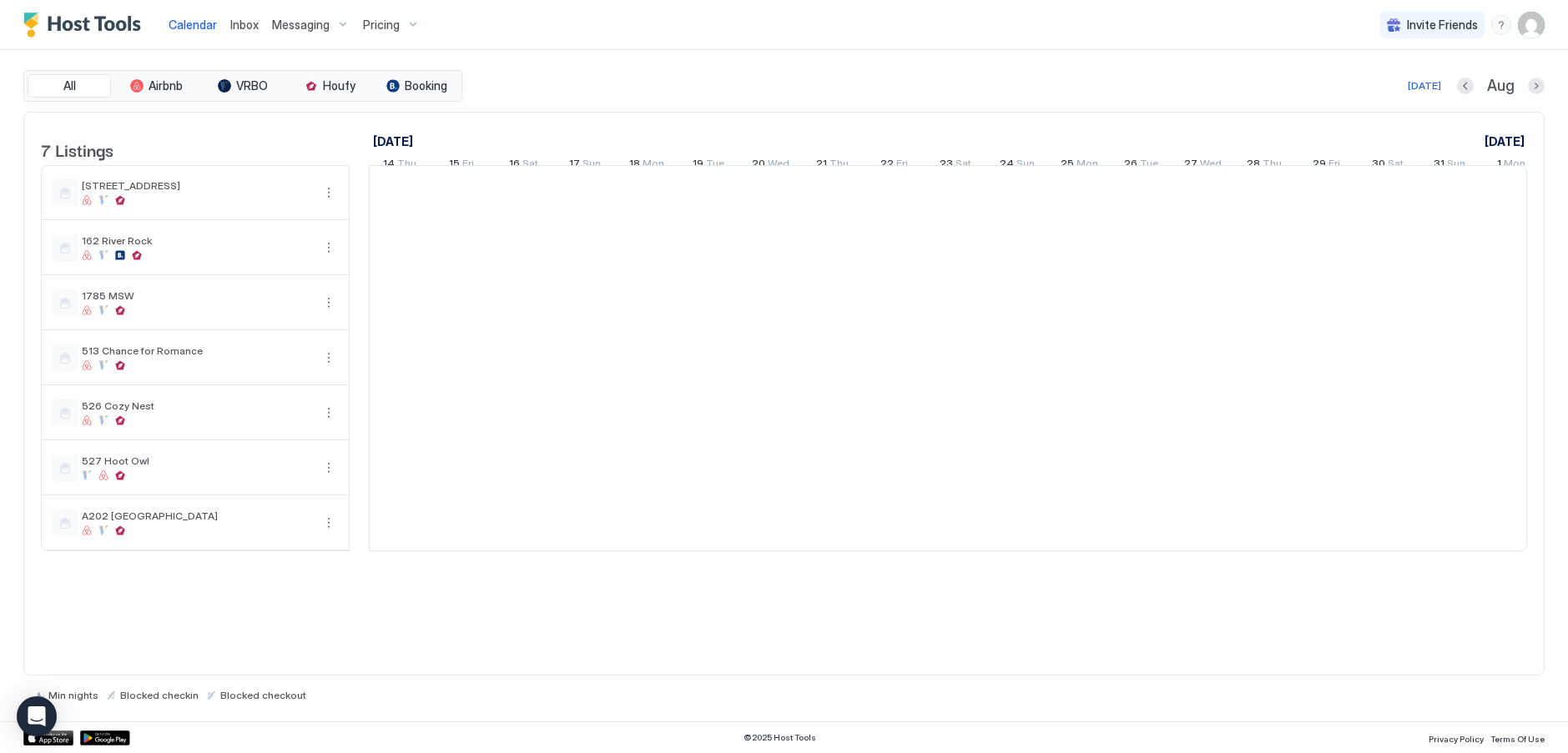
scroll to position [0, 927]
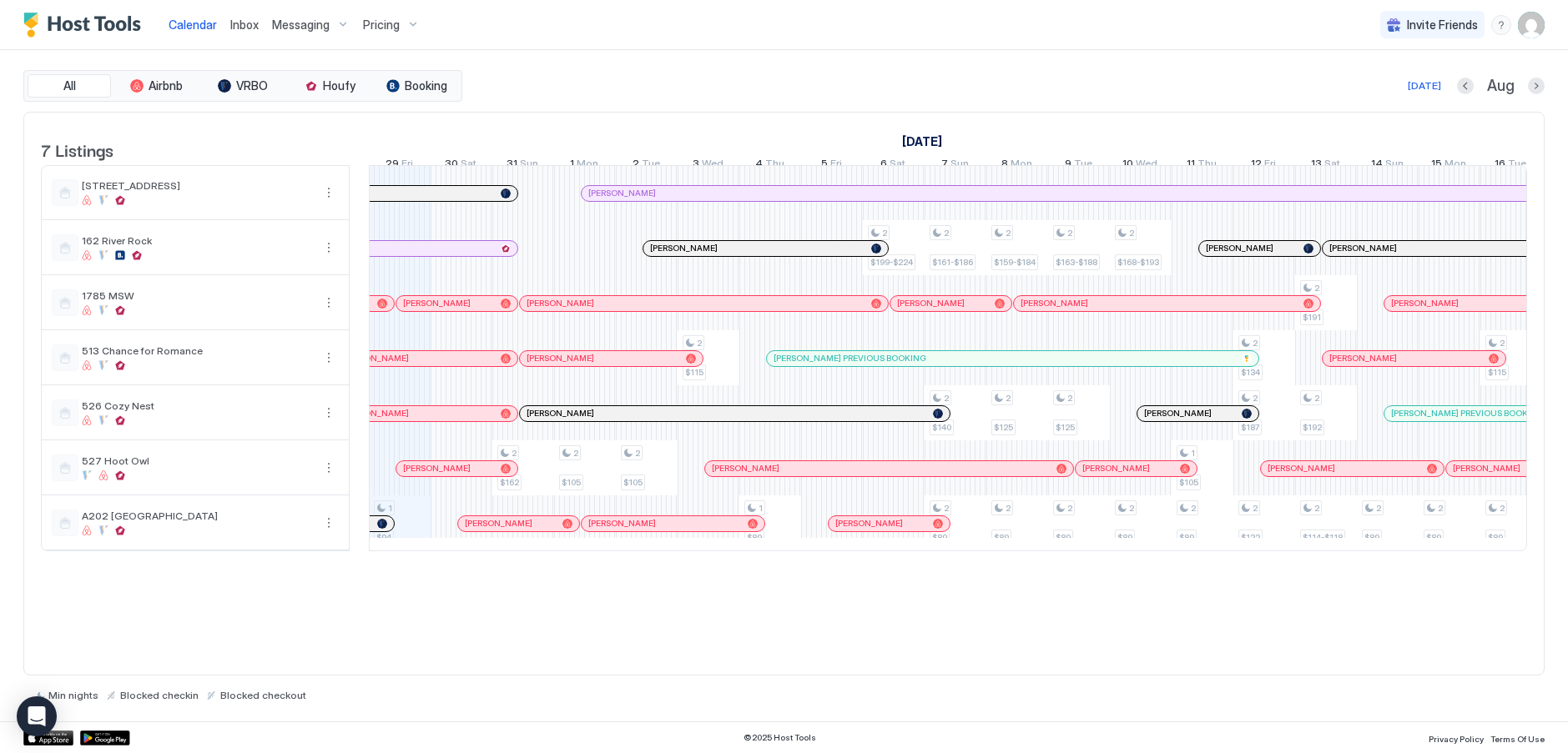
click at [591, 257] on div "1 $94 2 $162 2 $105 2 $105 2 $115 1 $89 2 $199-$224 2 $161-$186 2 $140 2 $89 2 …" at bounding box center [1263, 359] width 3643 height 385
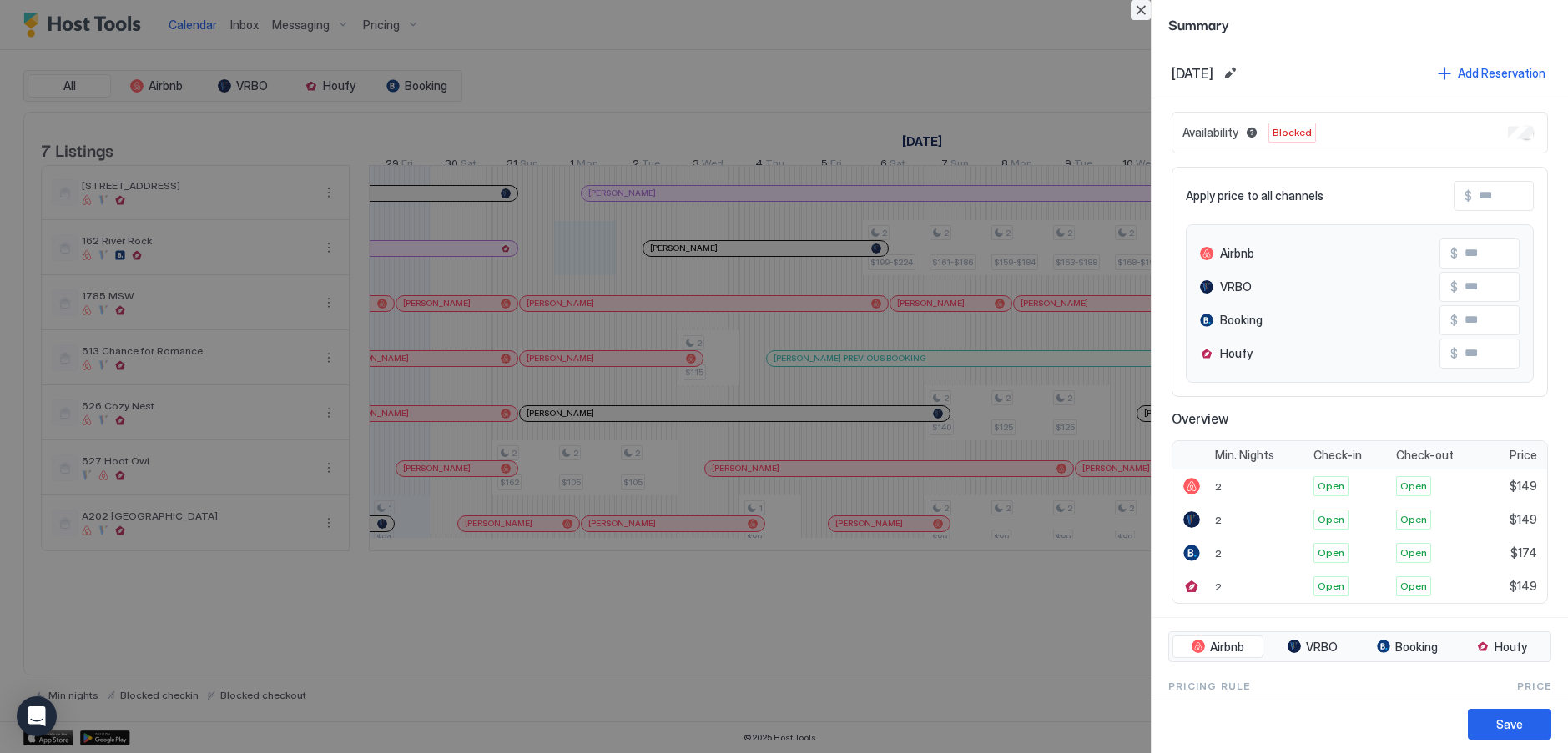
click at [1145, 11] on button "Close" at bounding box center [1140, 10] width 20 height 20
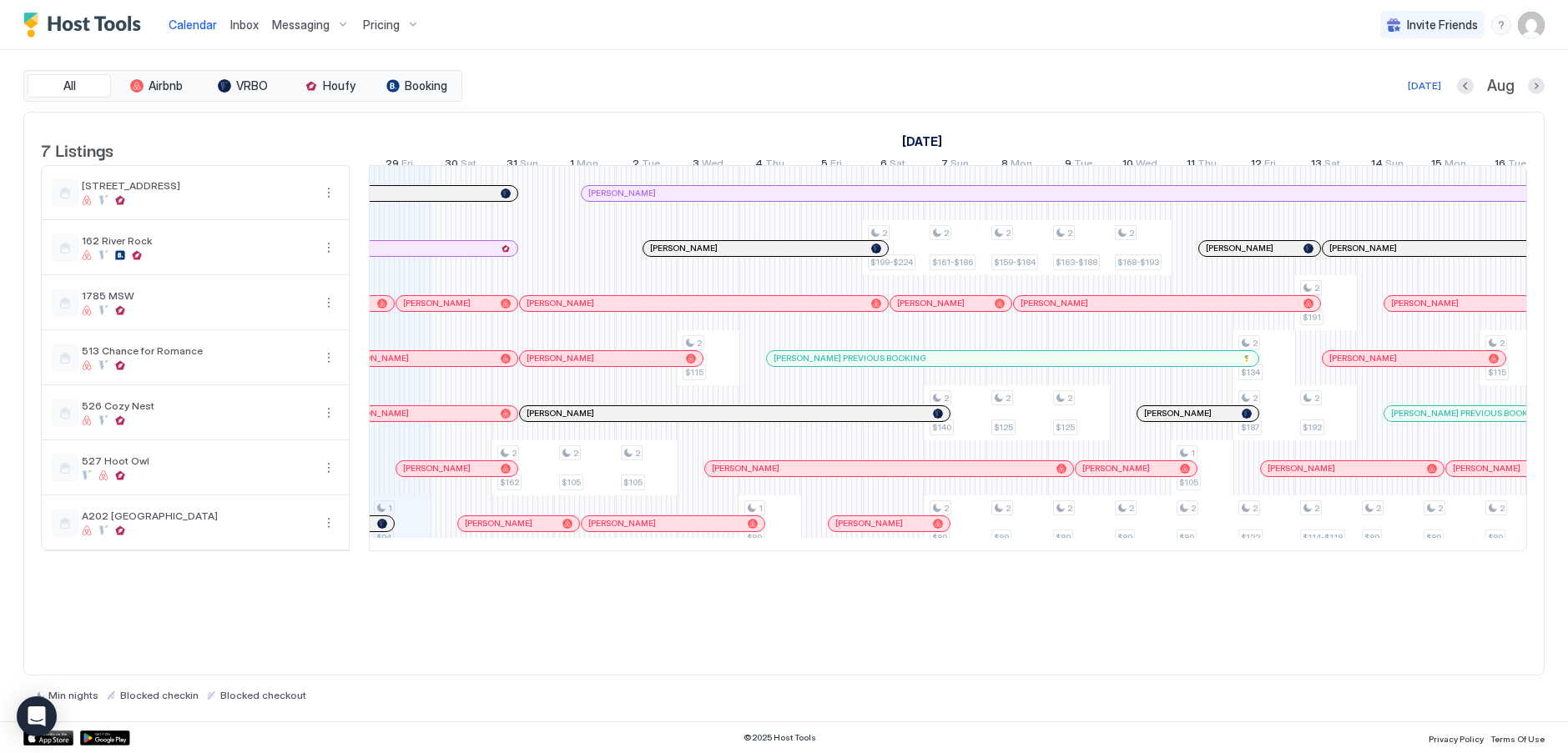
click at [409, 21] on div "Pricing" at bounding box center [392, 24] width 70 height 28
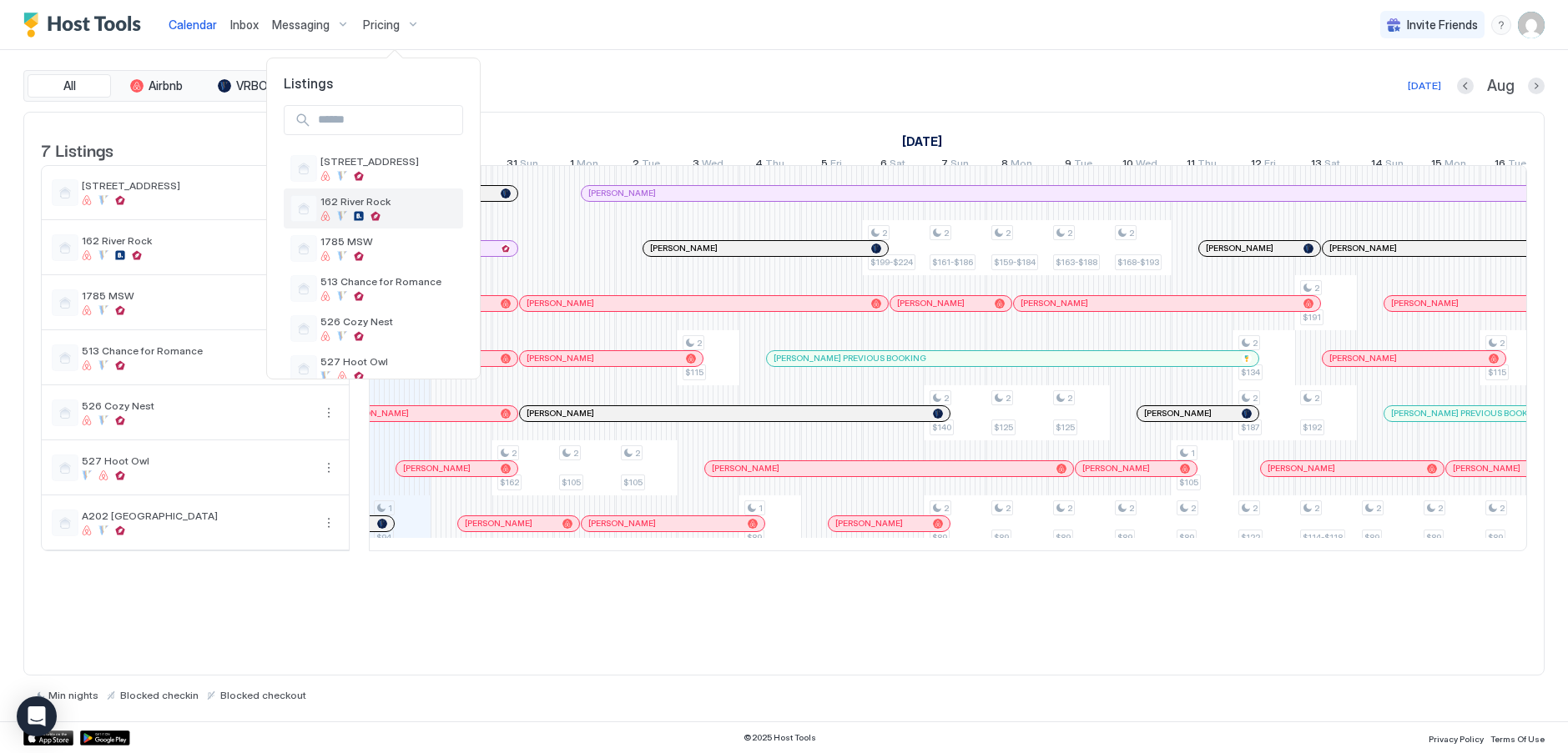
click at [358, 206] on span "162 River Rock" at bounding box center [388, 201] width 136 height 13
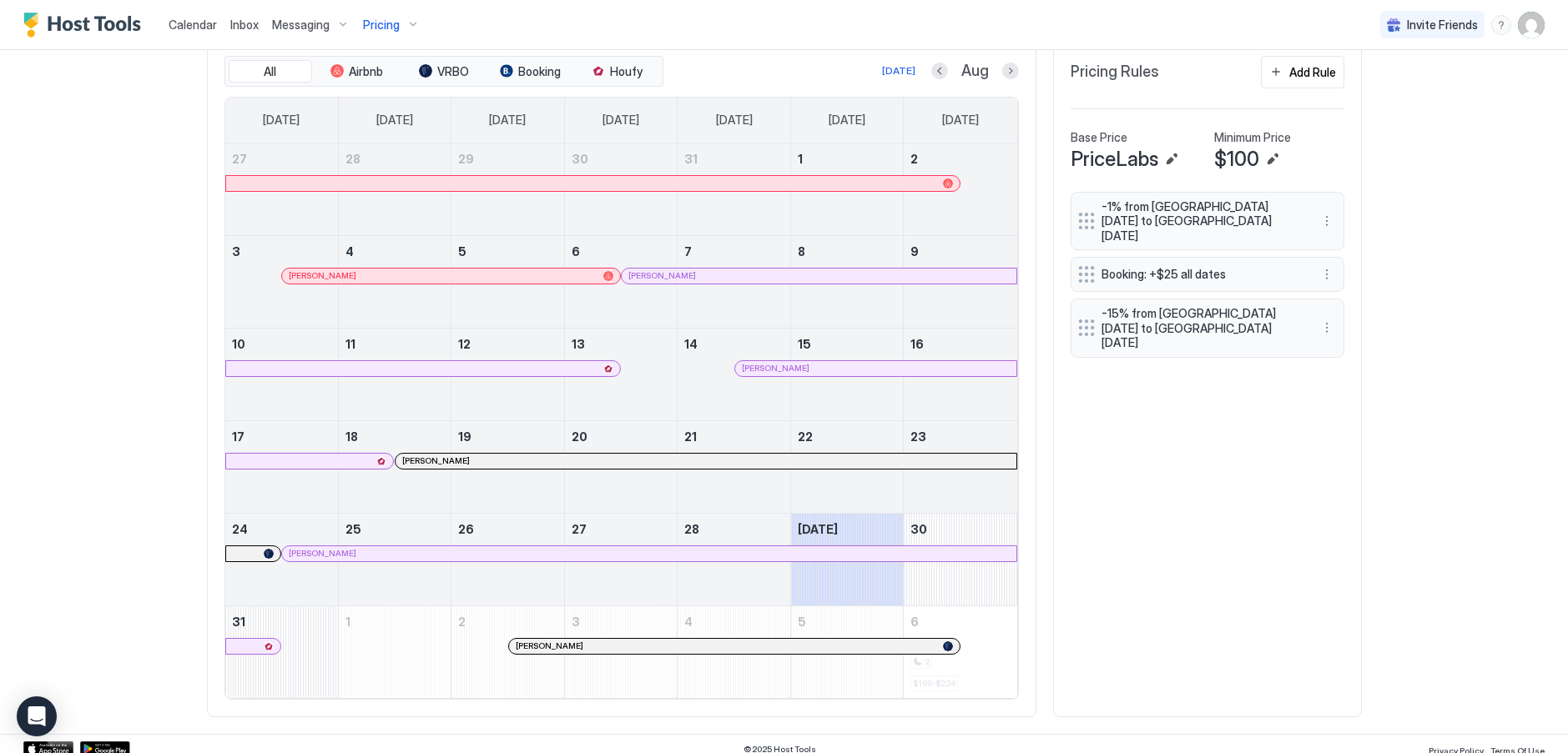
scroll to position [533, 0]
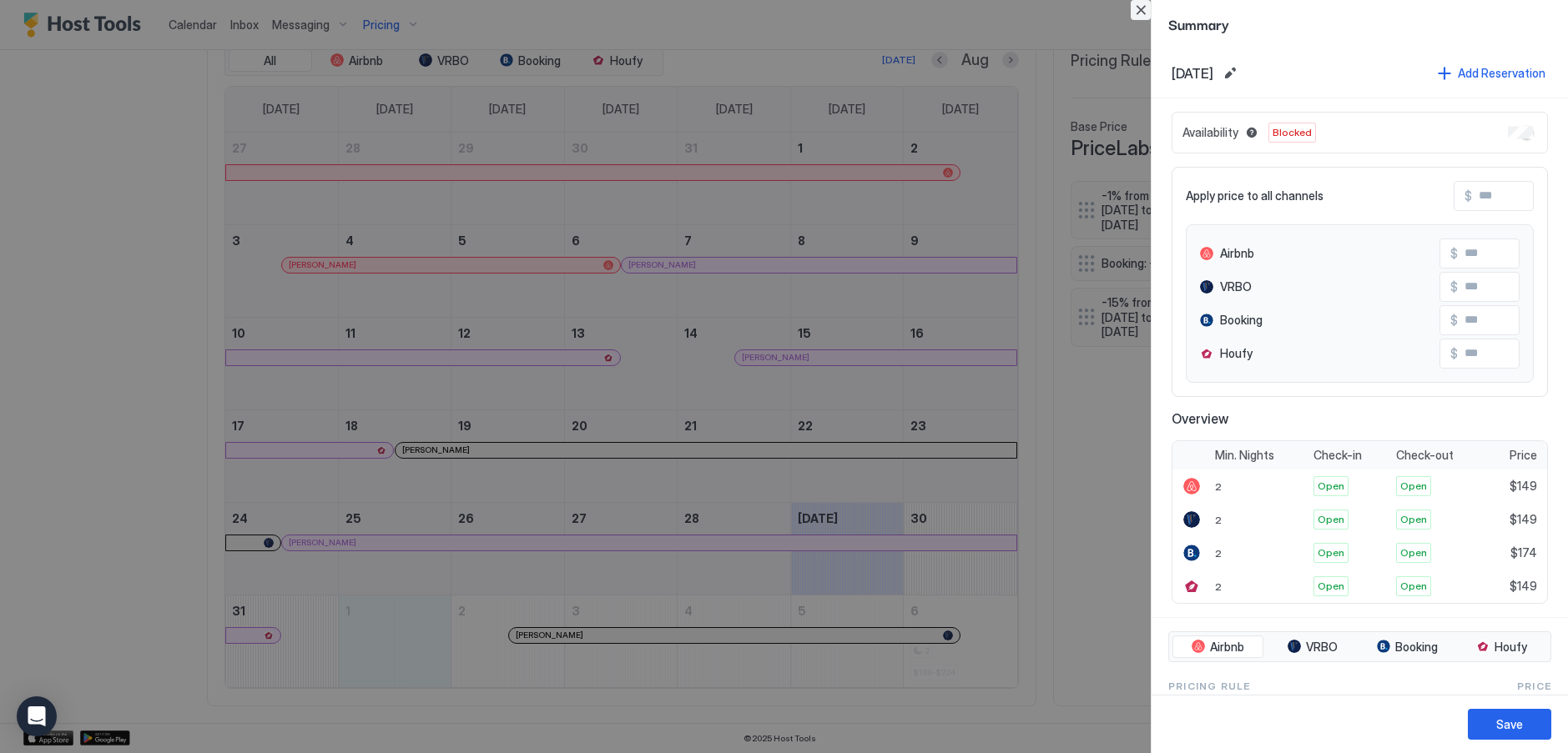
click at [1148, 8] on button "Close" at bounding box center [1140, 10] width 20 height 20
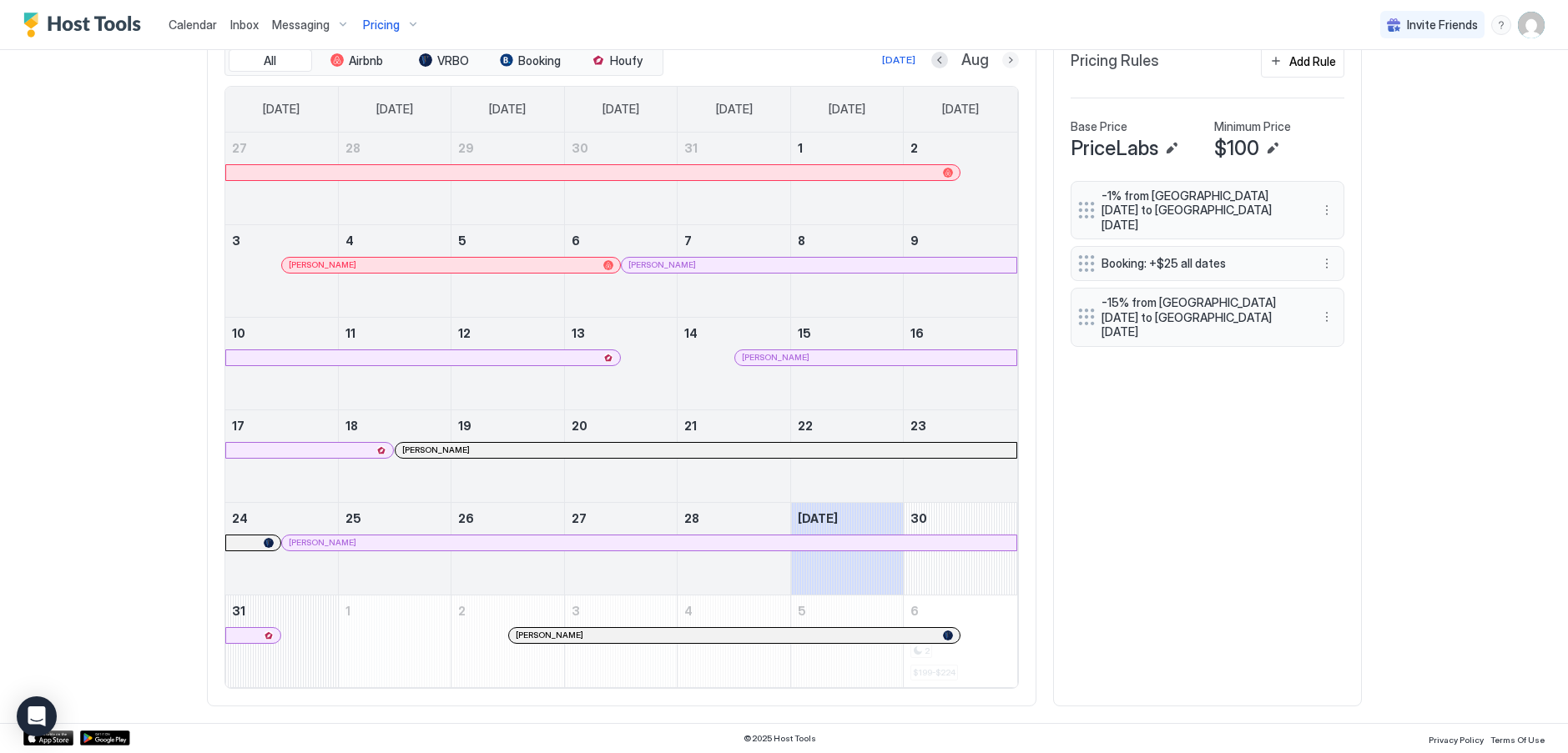
click at [1002, 63] on button "Next month" at bounding box center [1010, 60] width 16 height 16
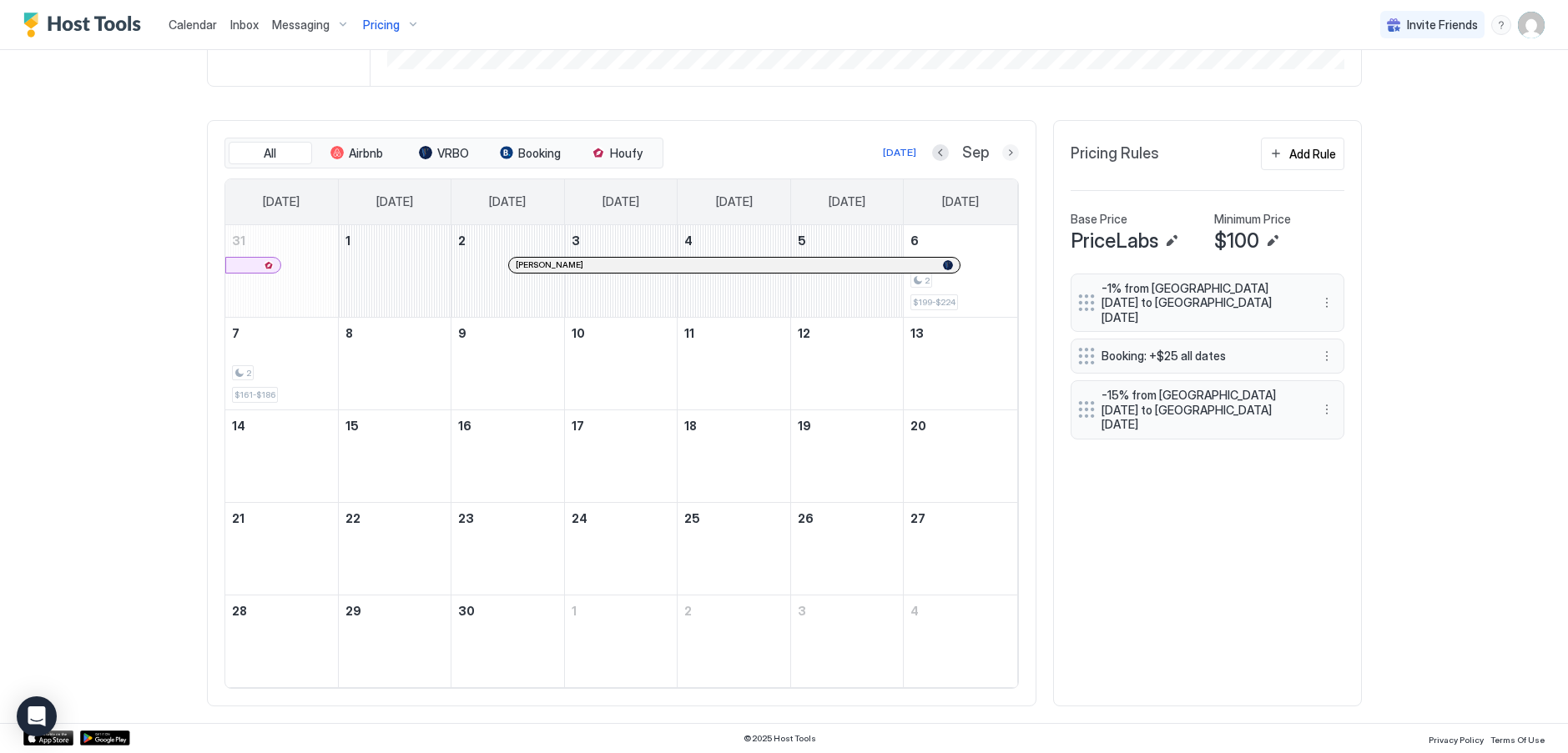
scroll to position [440, 0]
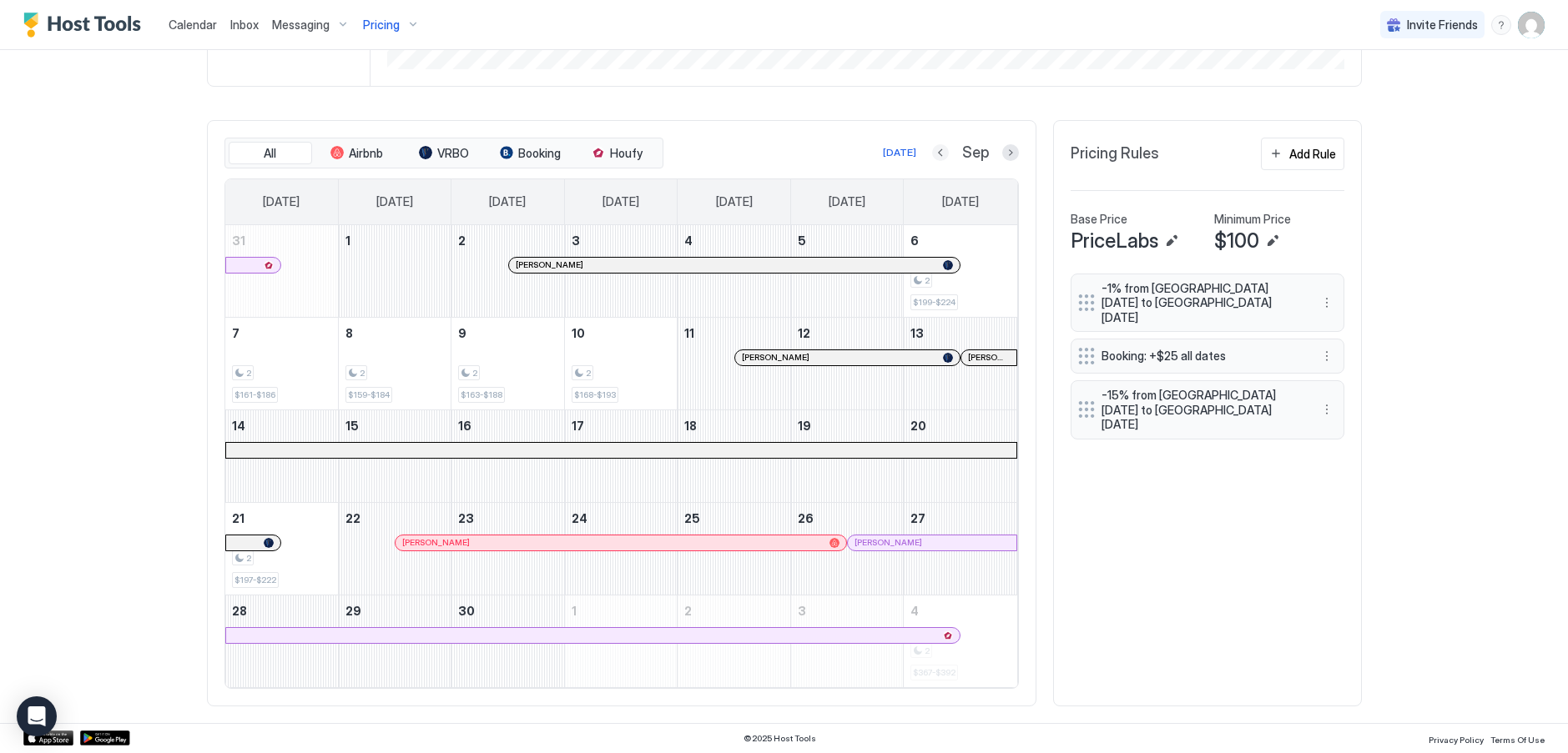
click at [937, 153] on button "Previous month" at bounding box center [940, 152] width 16 height 16
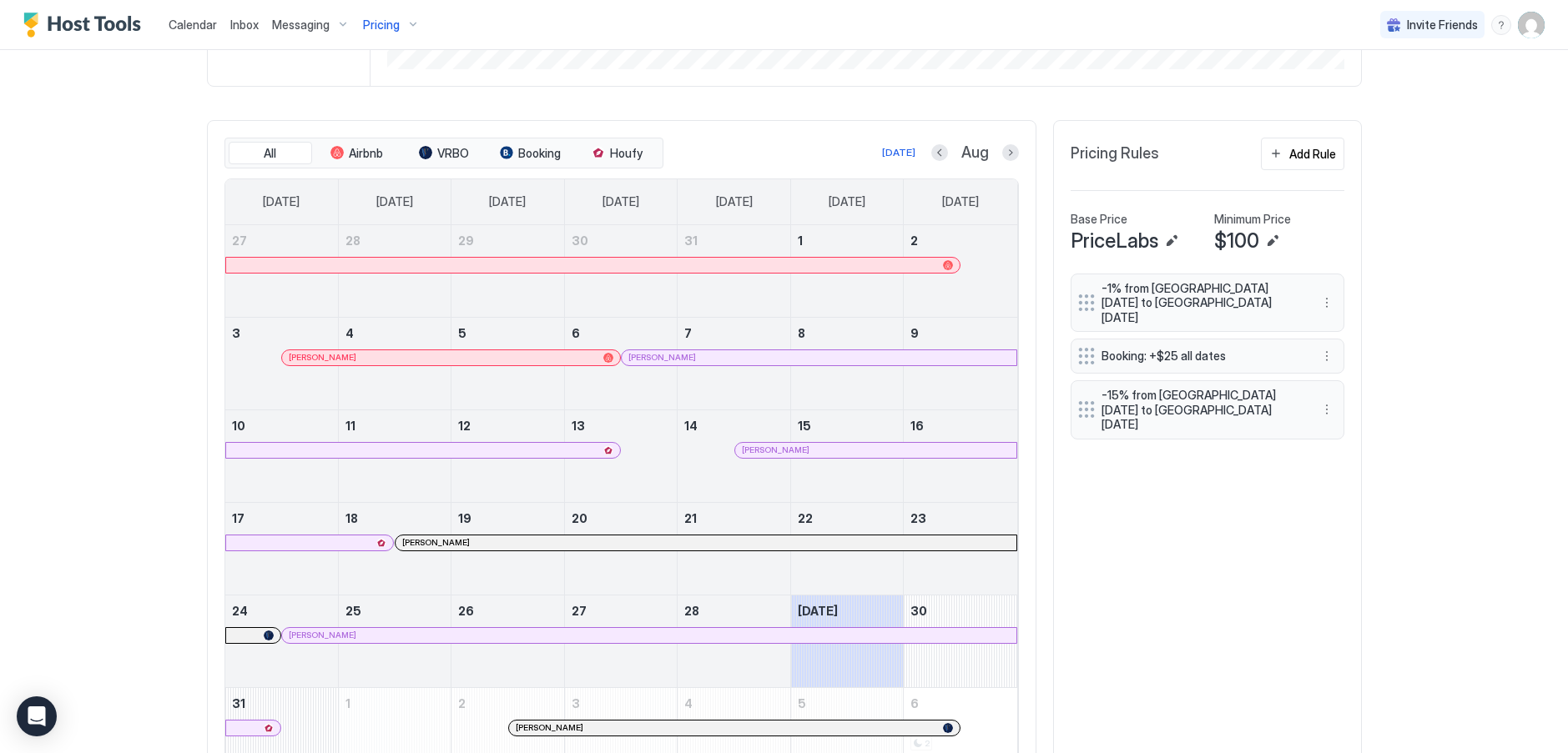
scroll to position [533, 0]
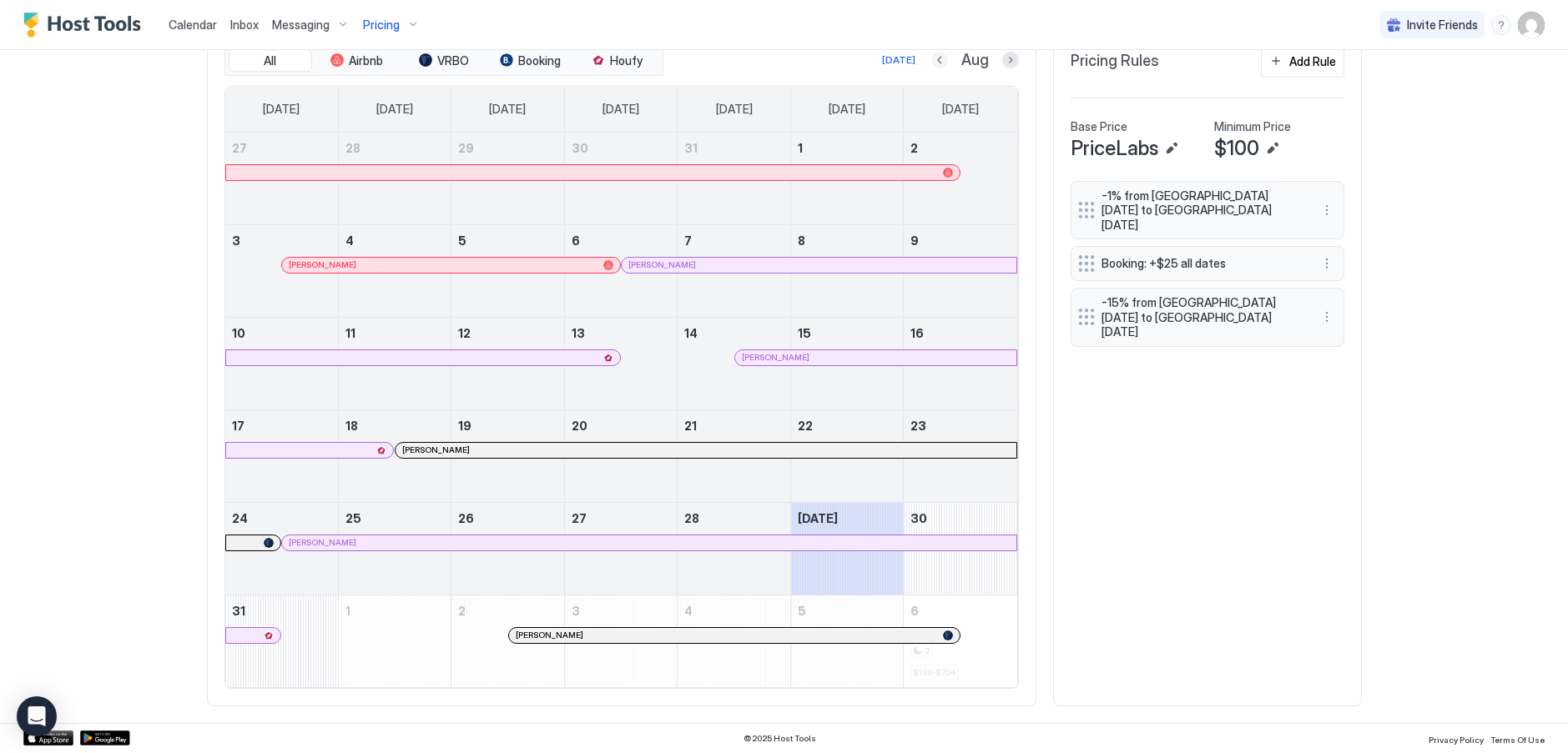
click at [931, 62] on button "Previous month" at bounding box center [939, 60] width 16 height 16
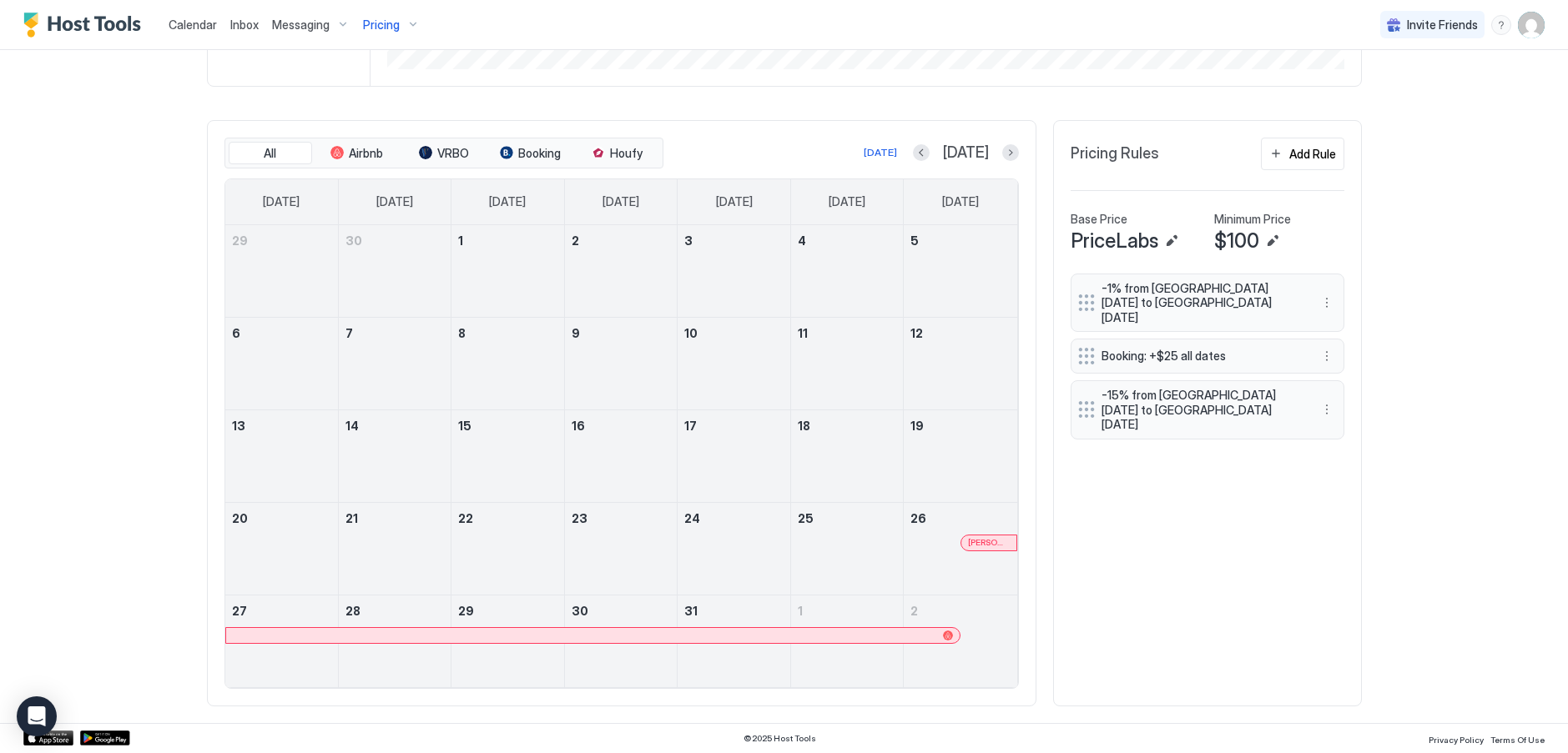
scroll to position [440, 0]
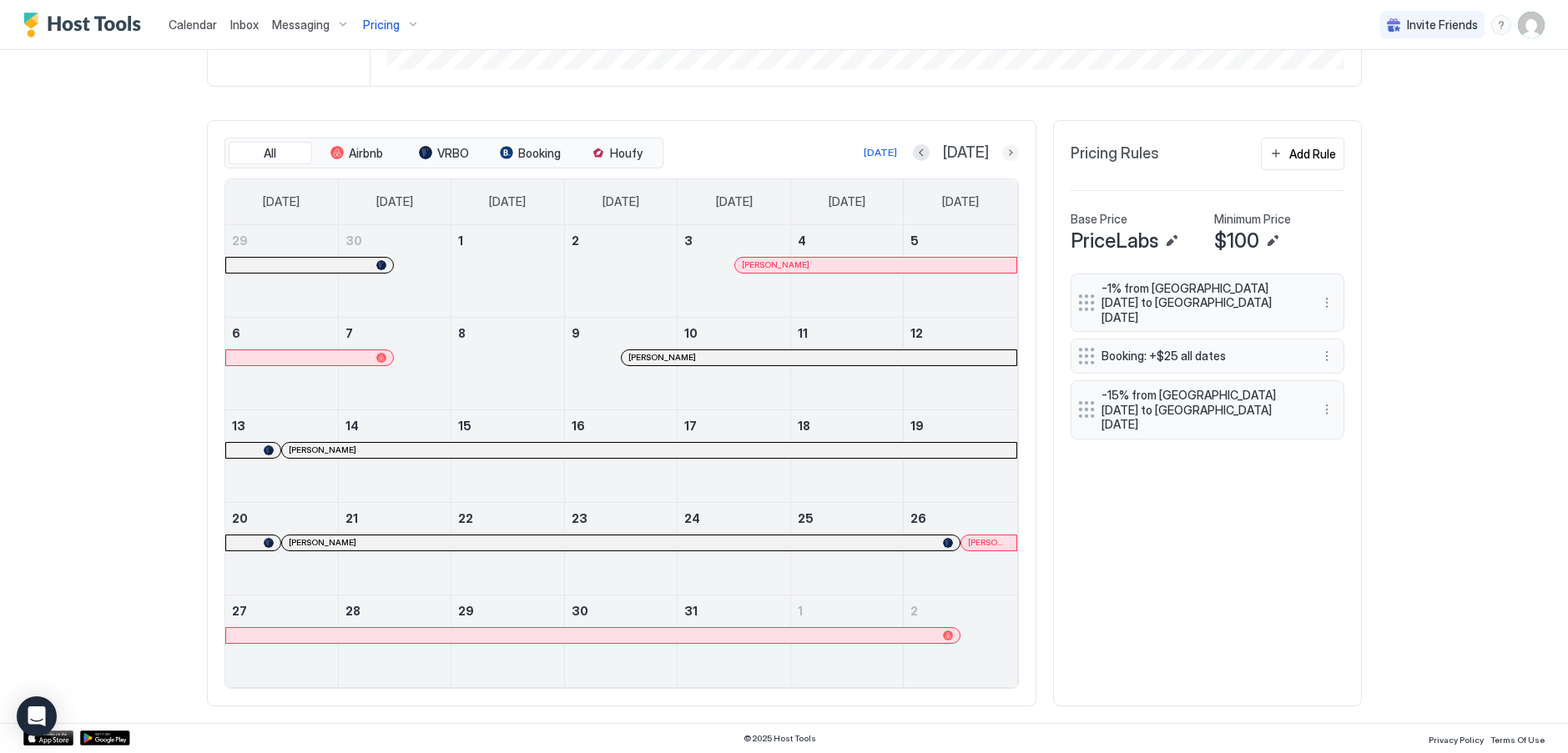
click at [1011, 152] on button "Next month" at bounding box center [1010, 152] width 16 height 16
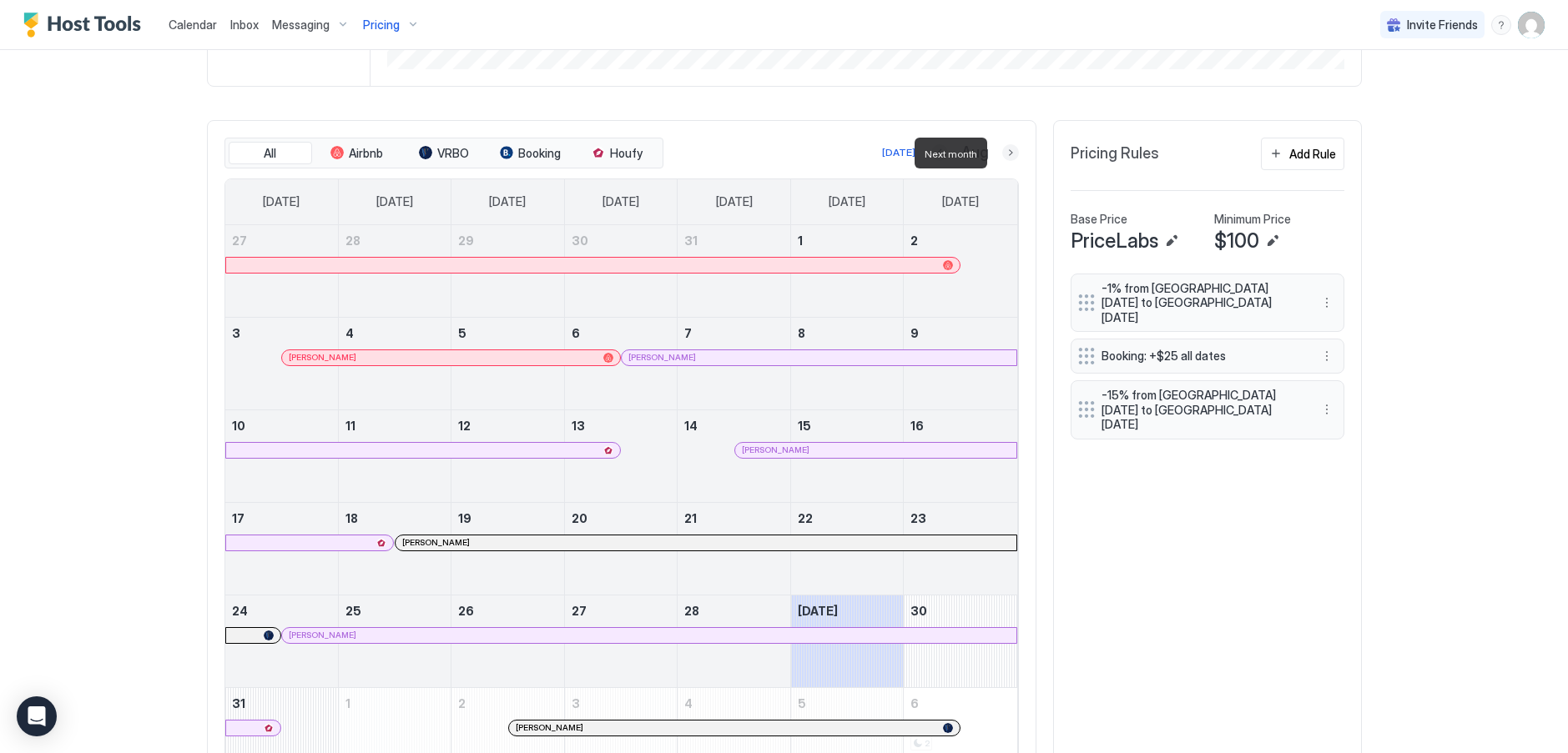
click at [1011, 151] on button "Next month" at bounding box center [1010, 152] width 16 height 16
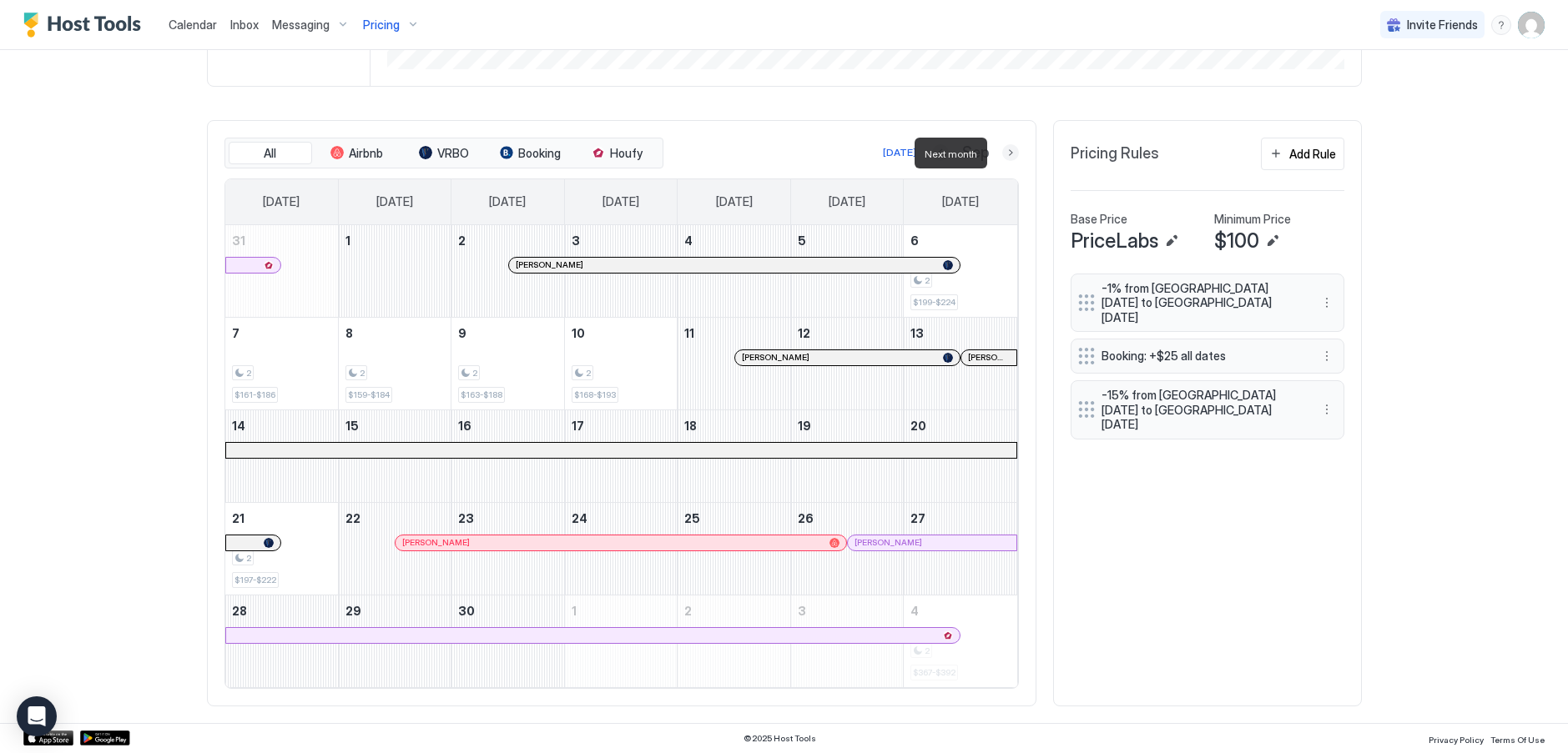
click at [1011, 149] on button "Next month" at bounding box center [1010, 152] width 16 height 16
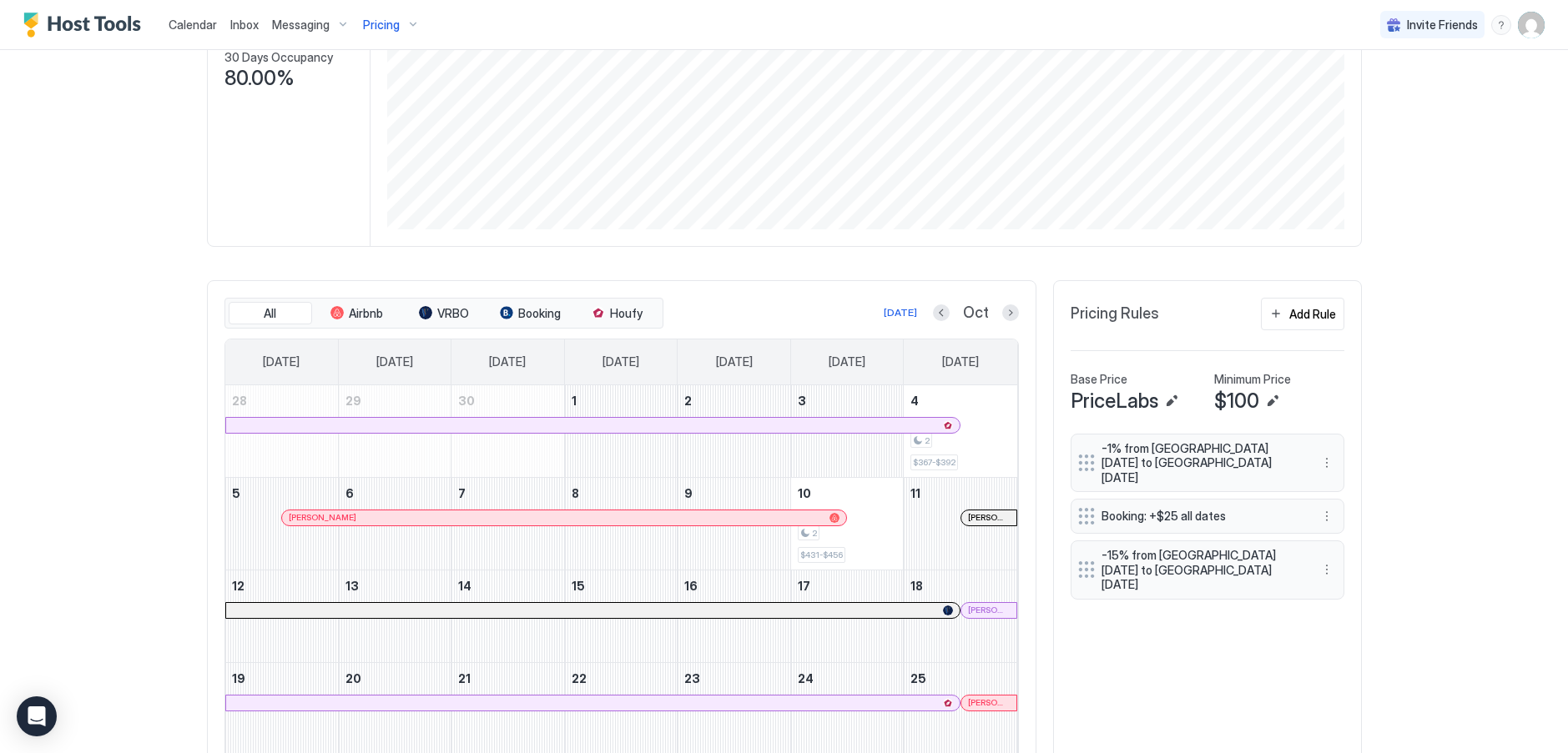
scroll to position [106, 0]
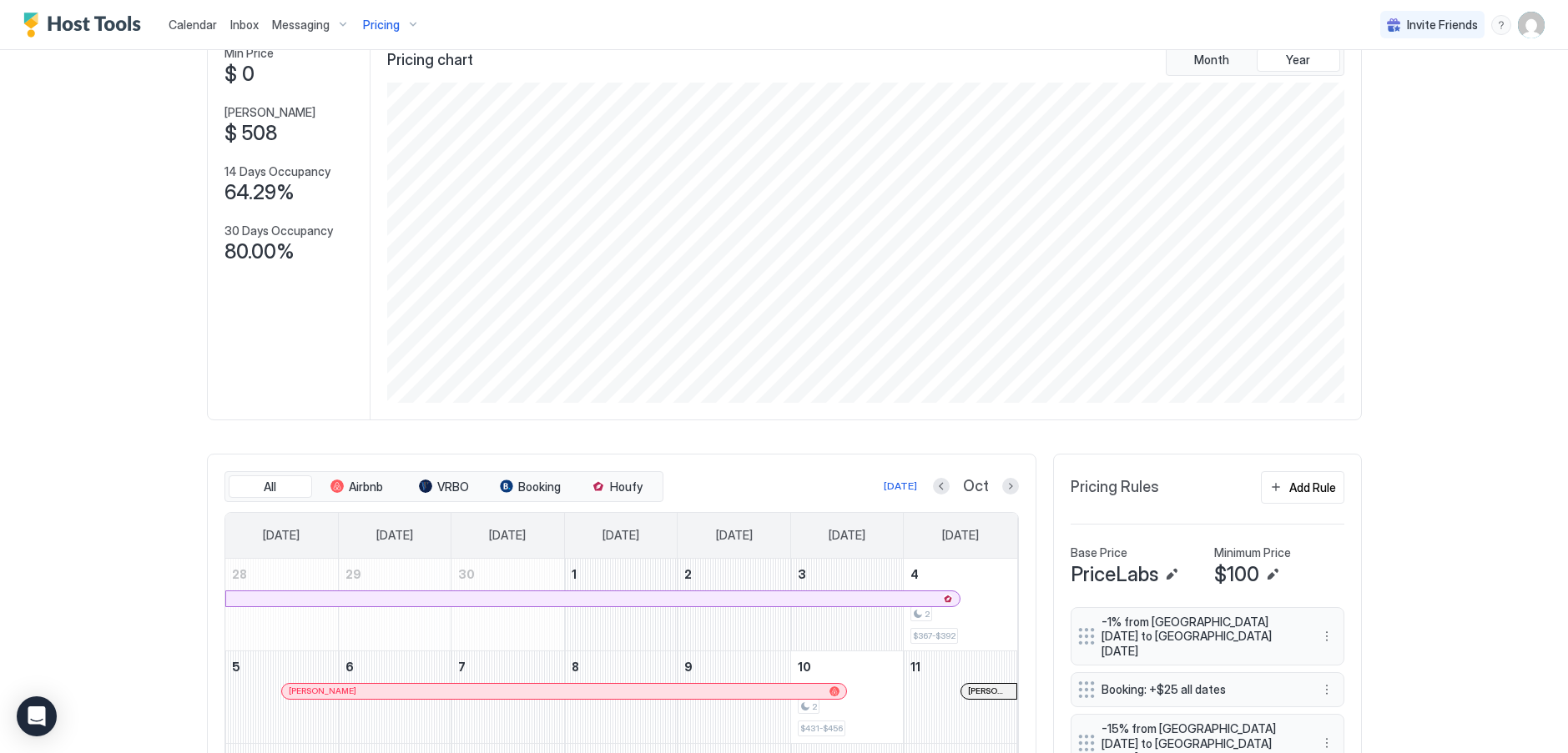
click at [196, 30] on span "Calendar" at bounding box center [192, 24] width 48 height 14
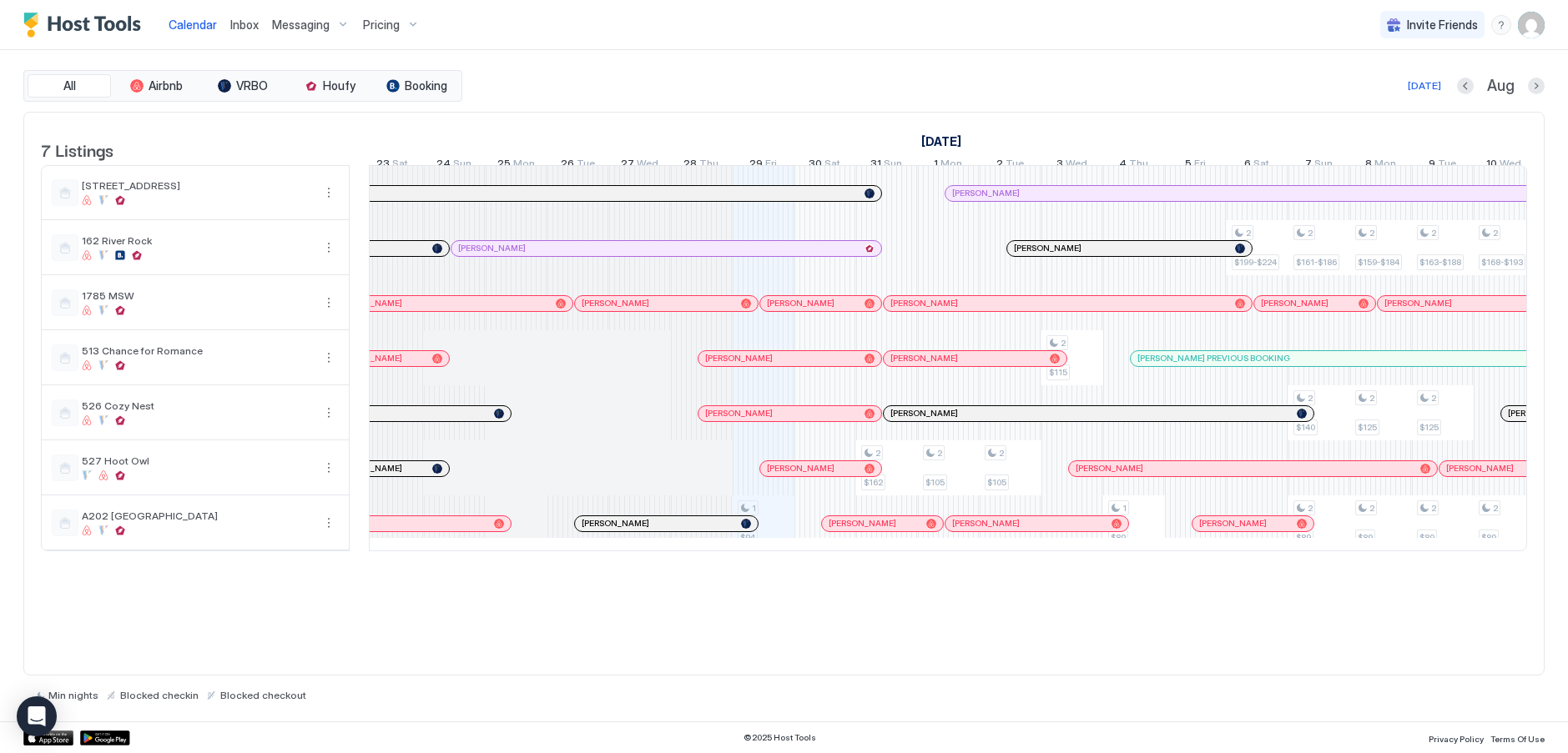
scroll to position [0, 544]
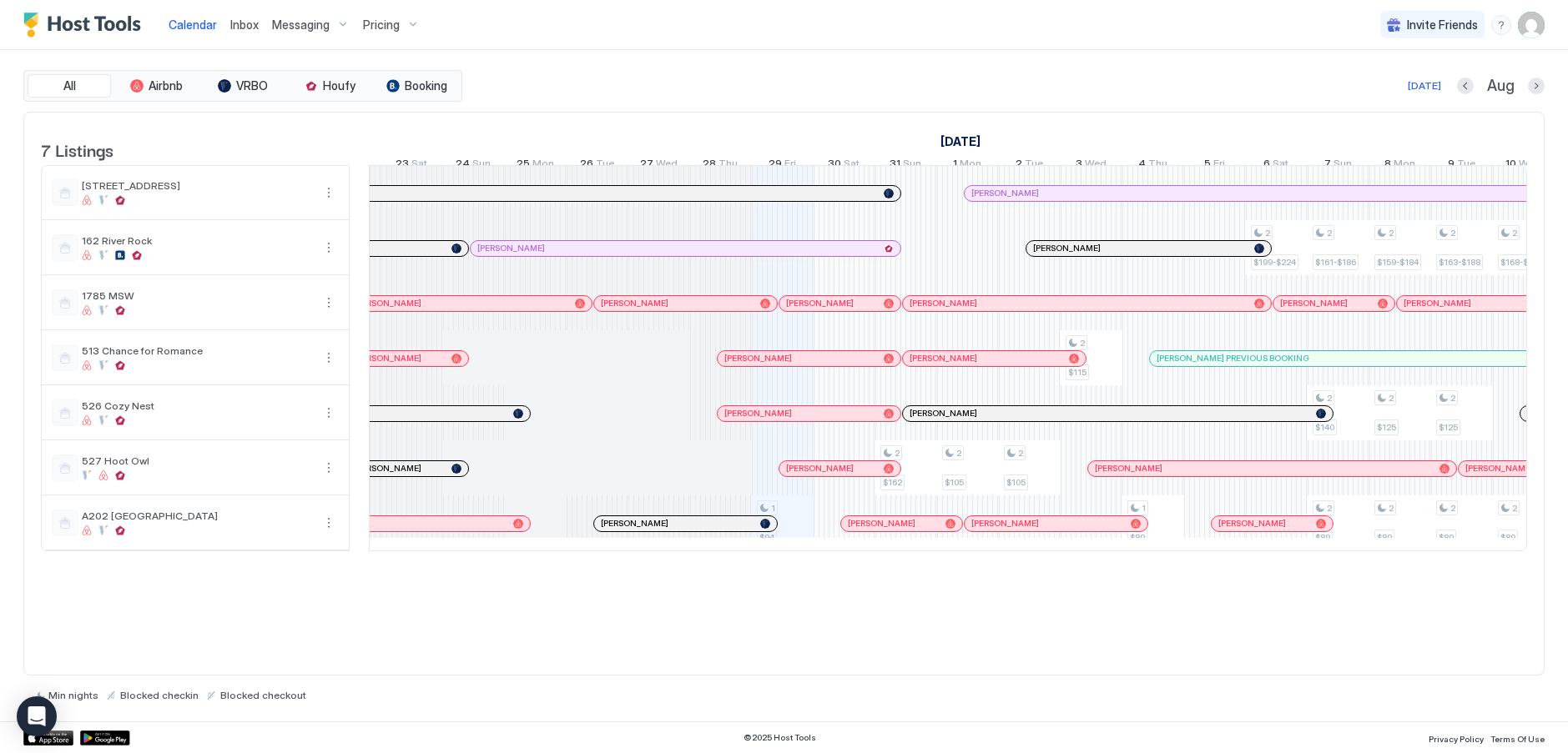
click at [704, 310] on div at bounding box center [704, 304] width 14 height 14
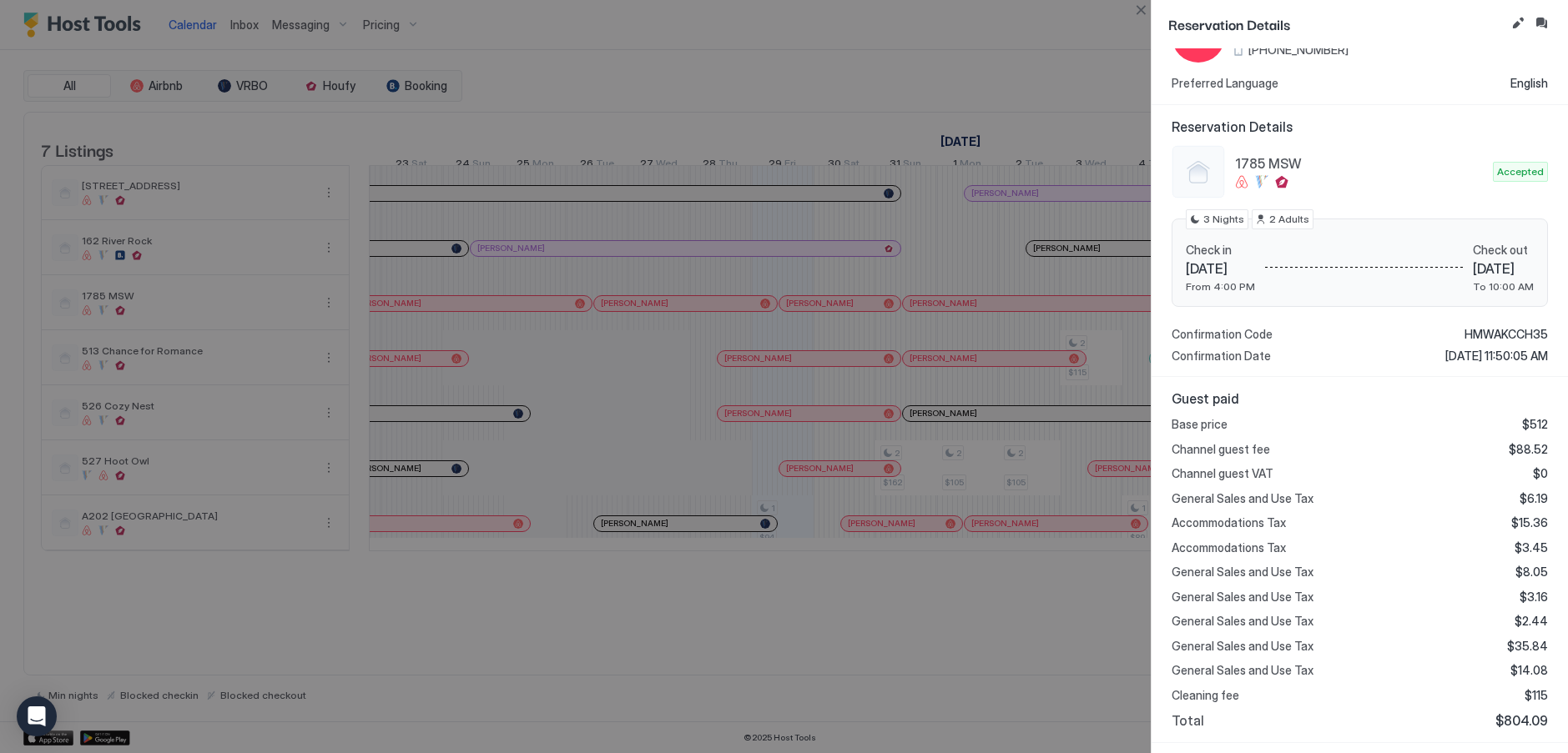
scroll to position [0, 0]
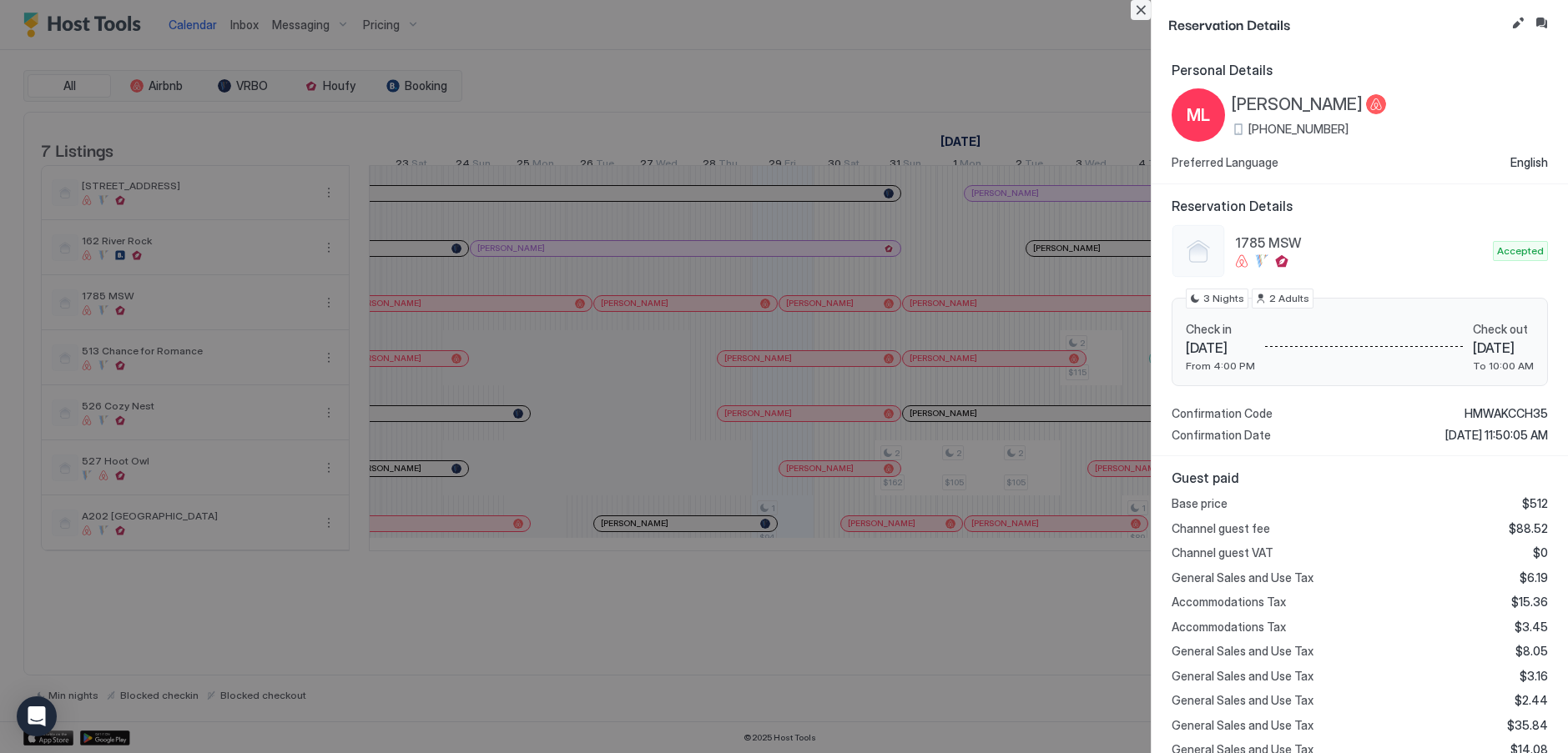
click at [1147, 11] on button "Close" at bounding box center [1140, 10] width 20 height 20
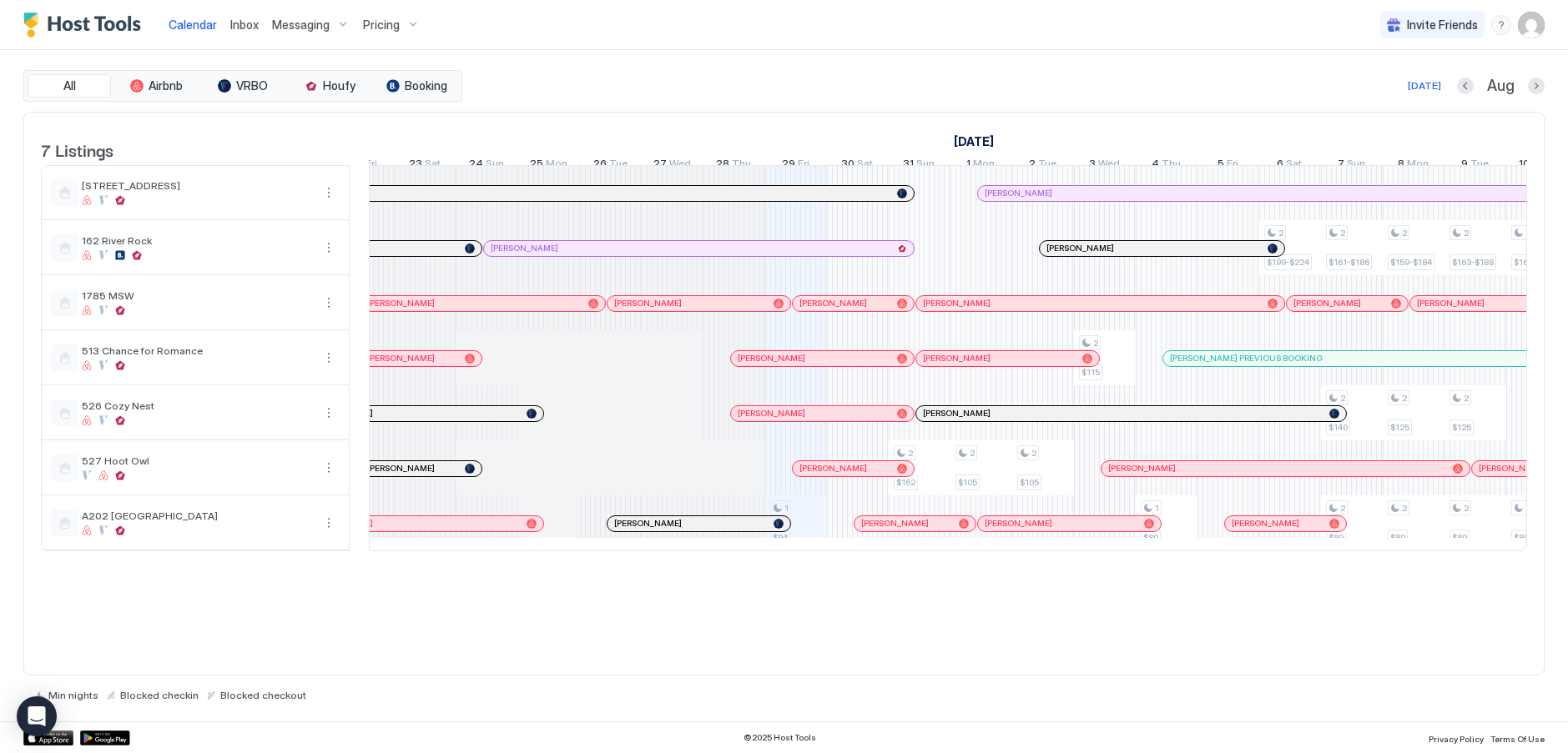
scroll to position [0, 469]
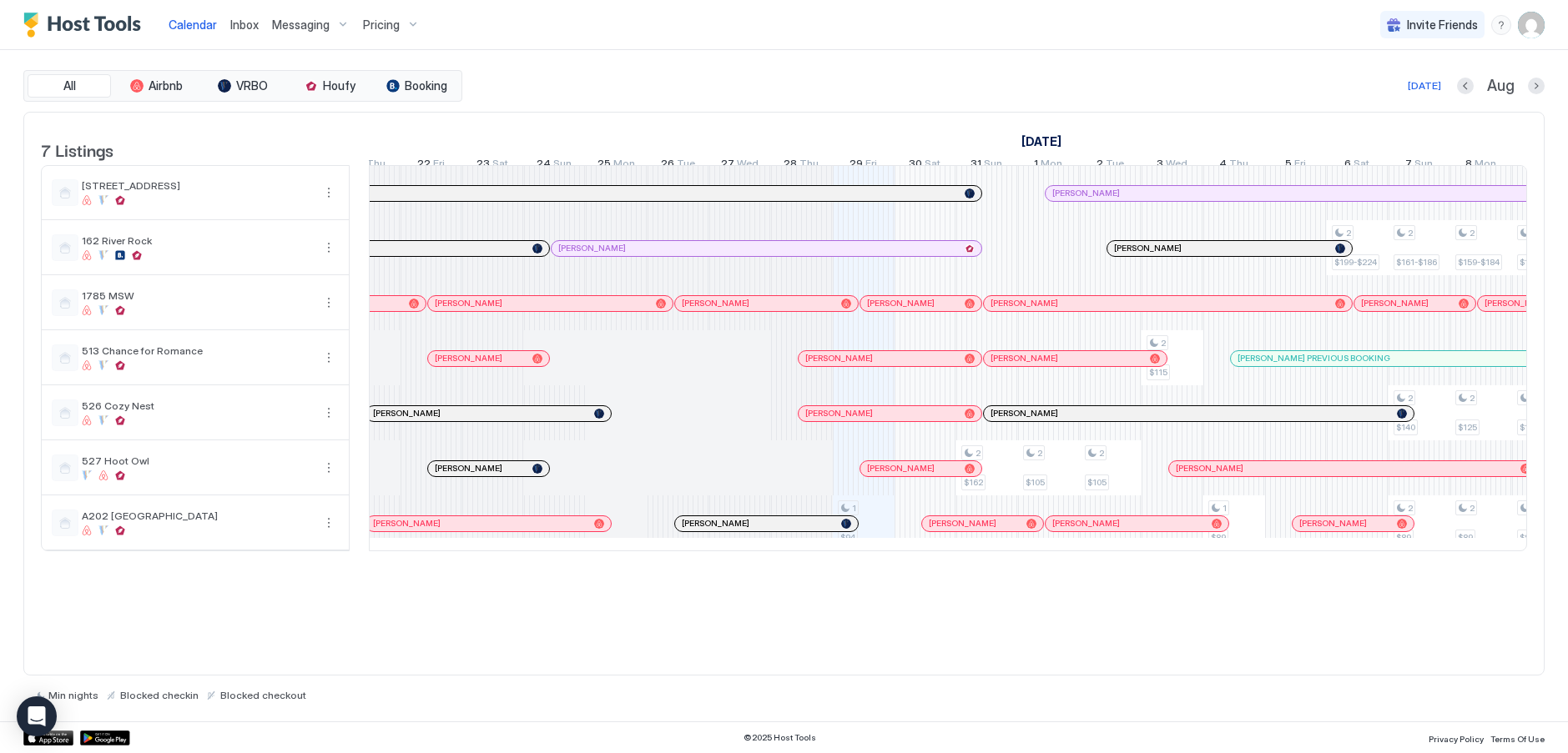
click at [982, 72] on div "All Airbnb VRBO Houfy Booking [DATE] Aug" at bounding box center [783, 85] width 1521 height 32
